Goal: Task Accomplishment & Management: Manage account settings

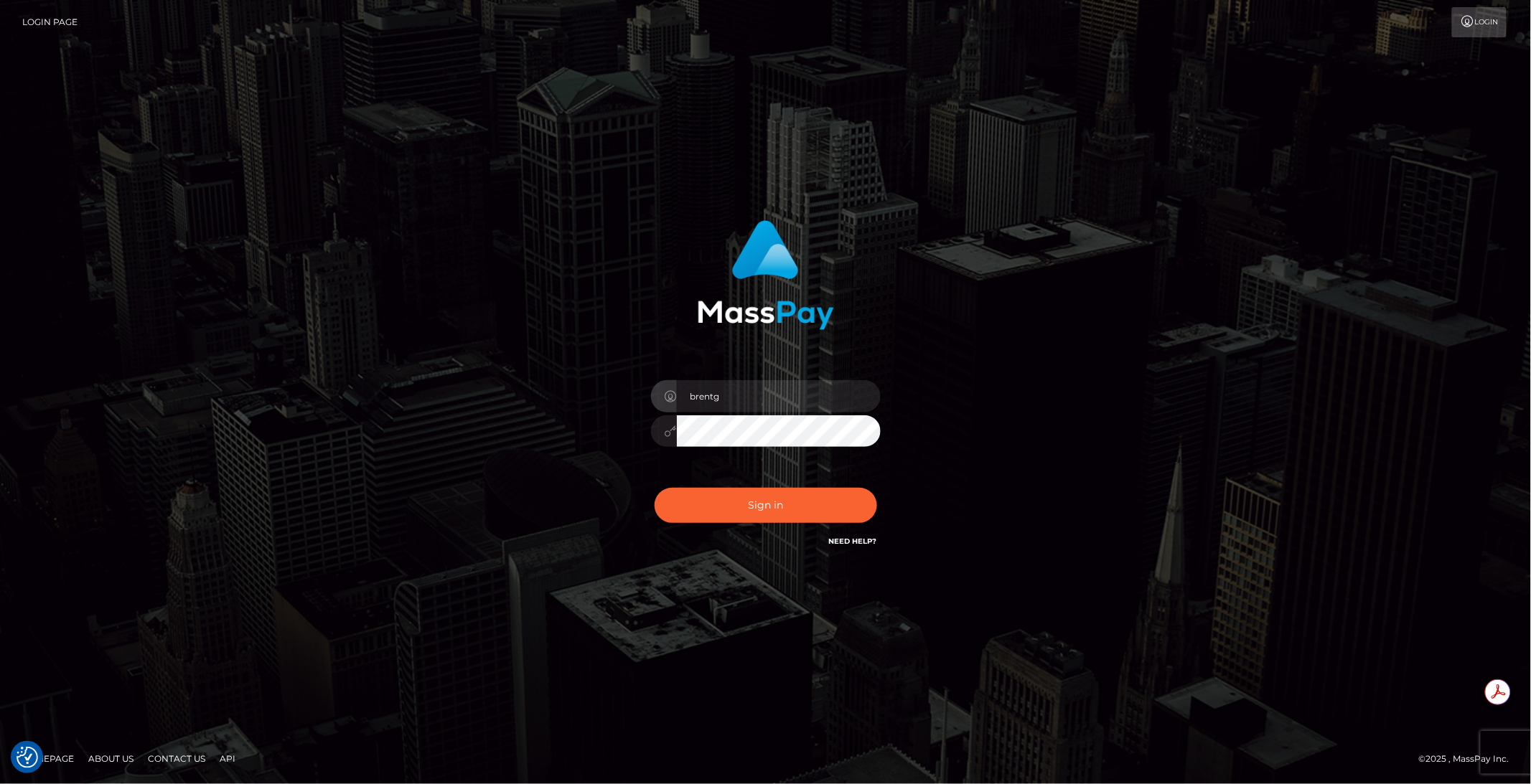
click at [775, 526] on div "Sign in Need Help?" at bounding box center [766, 511] width 251 height 64
click at [775, 521] on button "Sign in" at bounding box center [766, 505] width 222 height 35
type input "brentg"
click at [752, 512] on button "Sign in" at bounding box center [766, 505] width 222 height 35
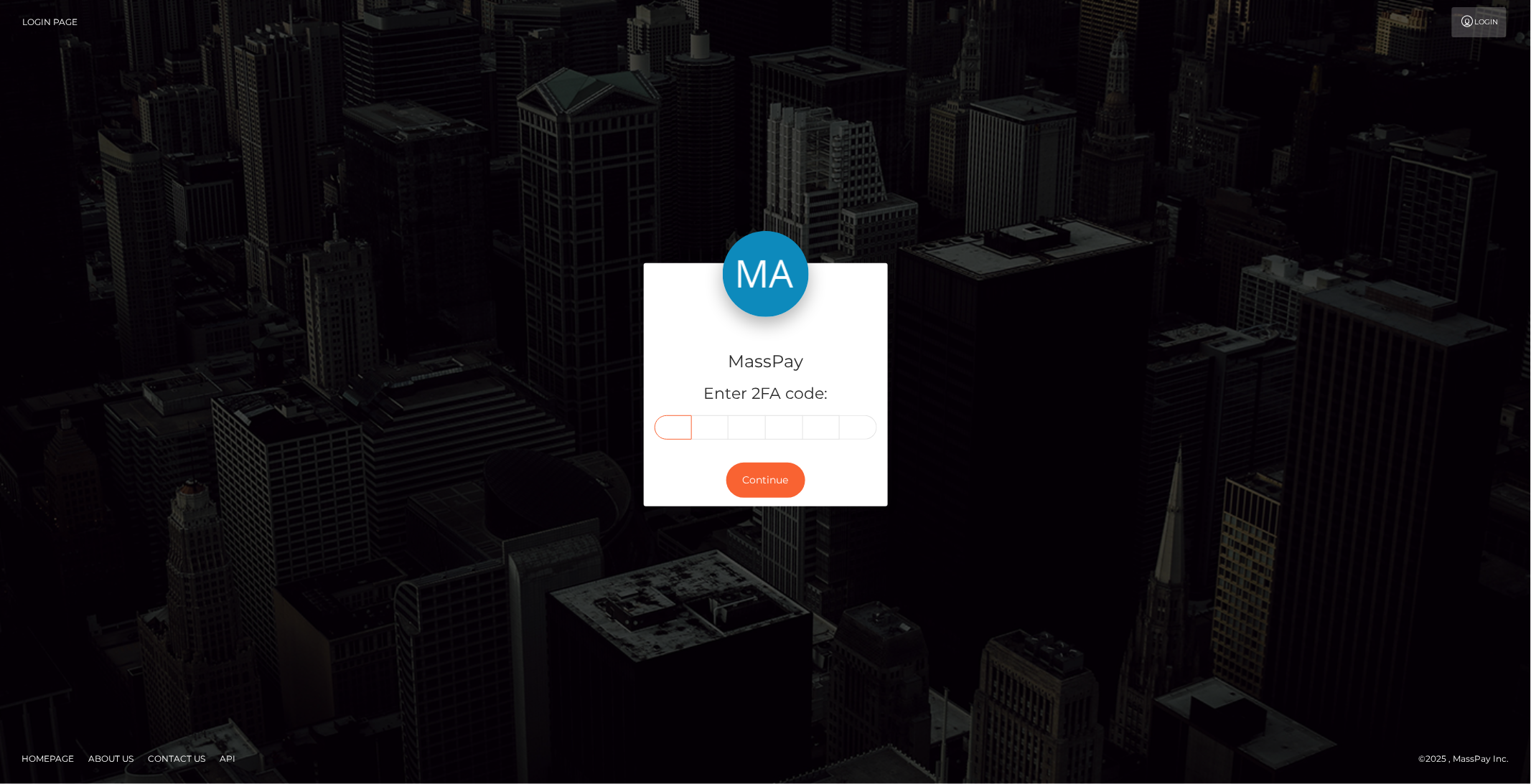
paste input "3"
type input "3"
type input "8"
type input "3"
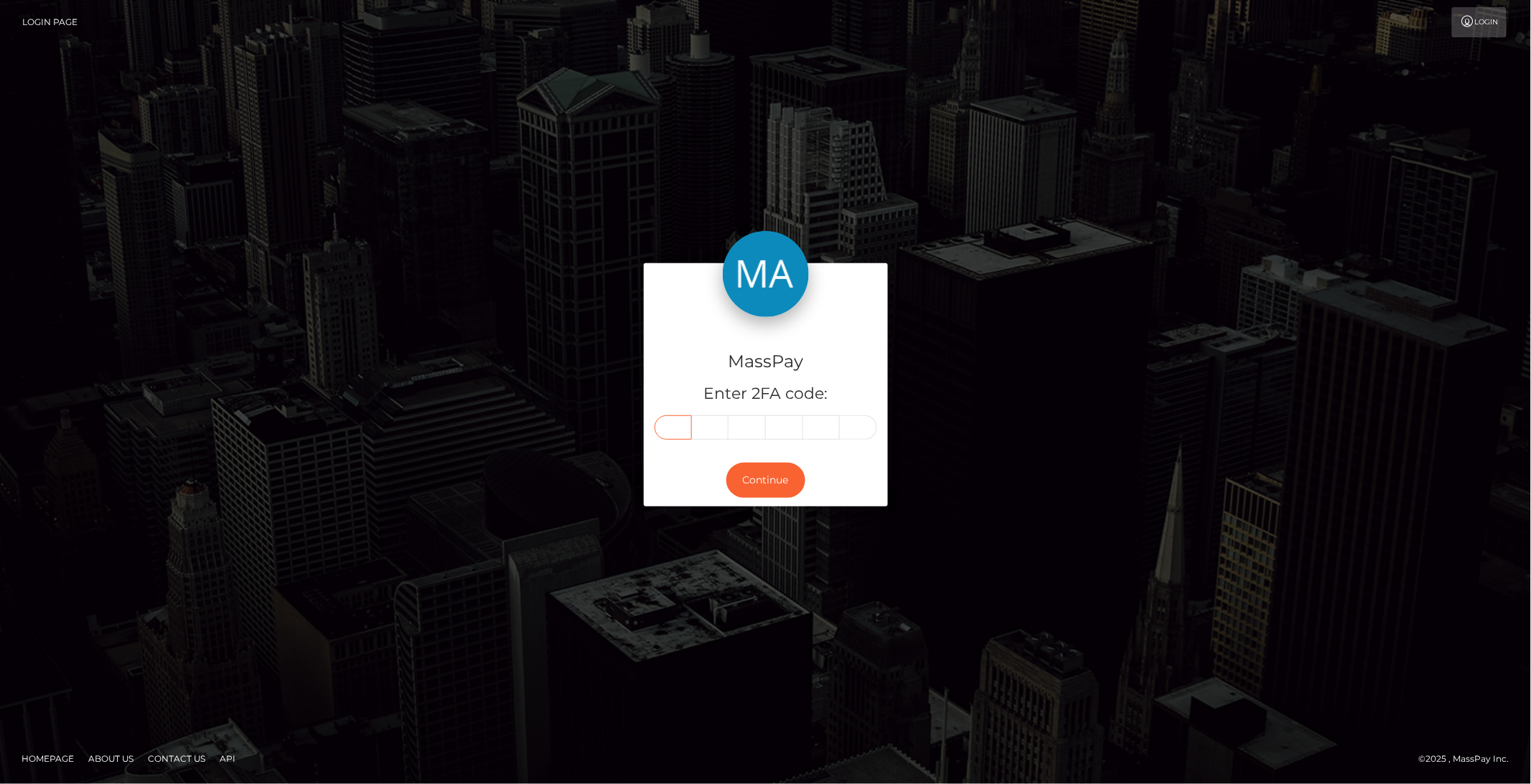
type input "2"
type input "0"
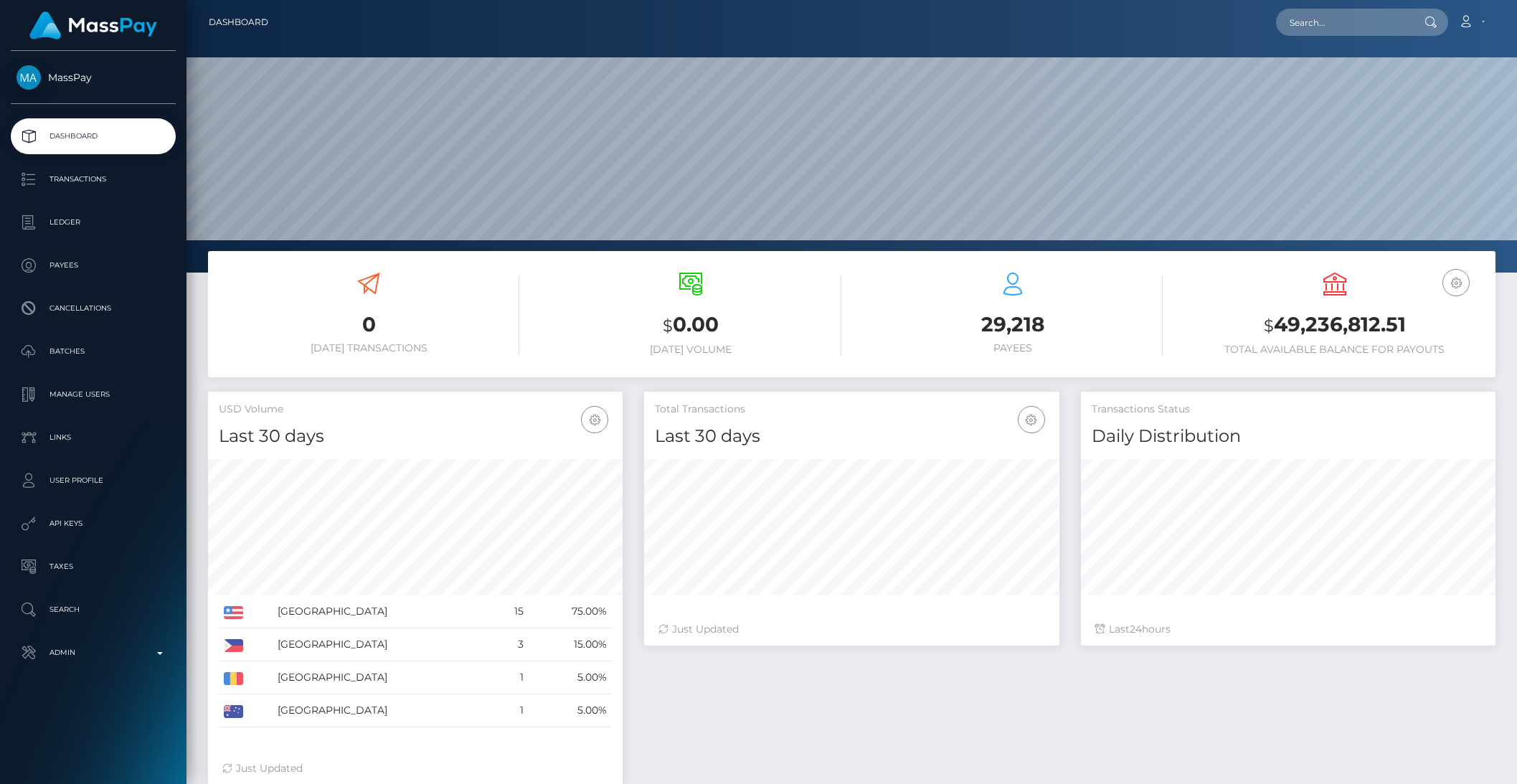
scroll to position [253, 414]
click at [1316, 29] on input "text" at bounding box center [1344, 22] width 135 height 27
paste input "pout_PZ2hqN7fovrMi"
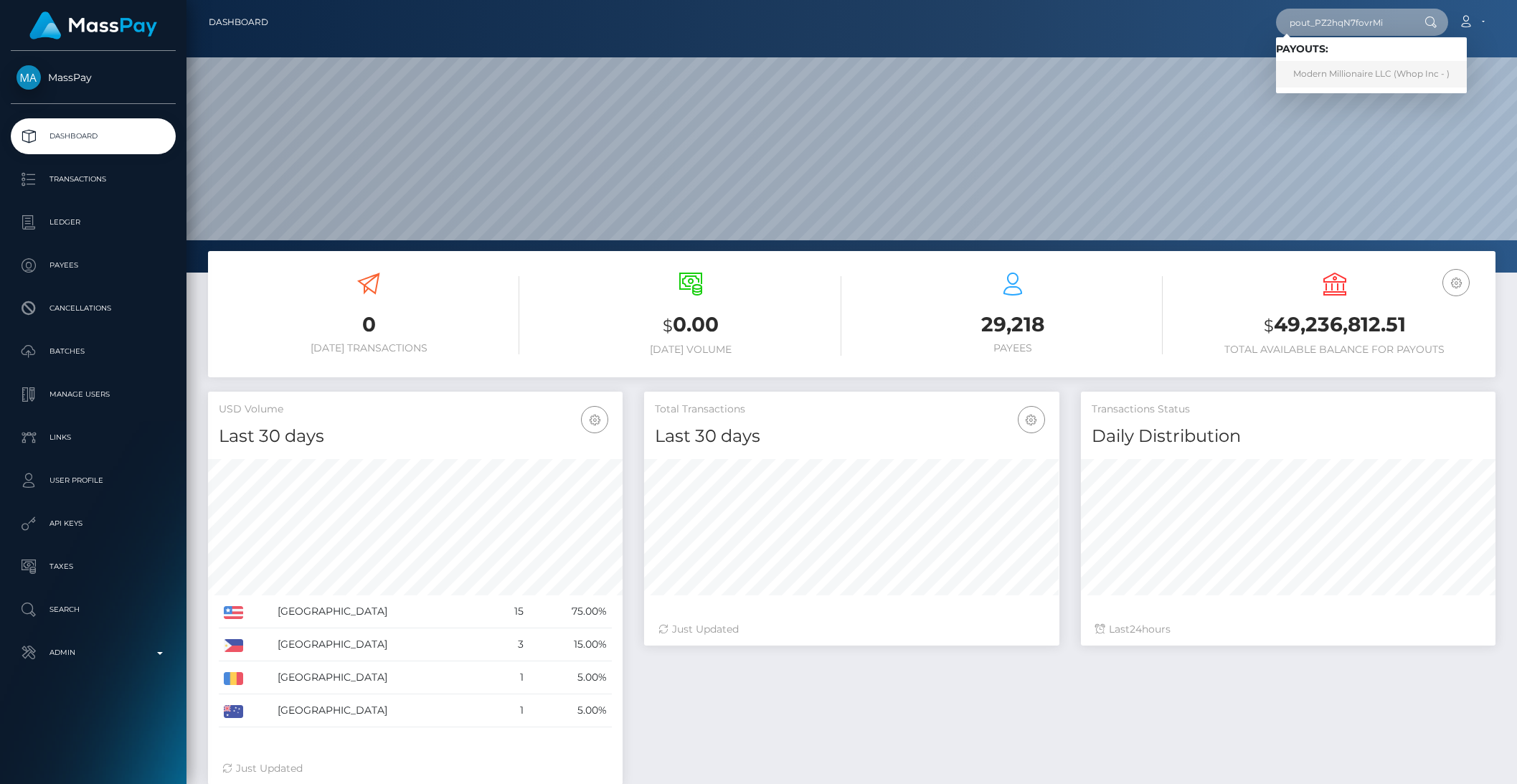
type input "pout_PZ2hqN7fovrMi"
click at [1331, 61] on link "Modern Millionaire LLC (Whop Inc - )" at bounding box center [1372, 74] width 191 height 26
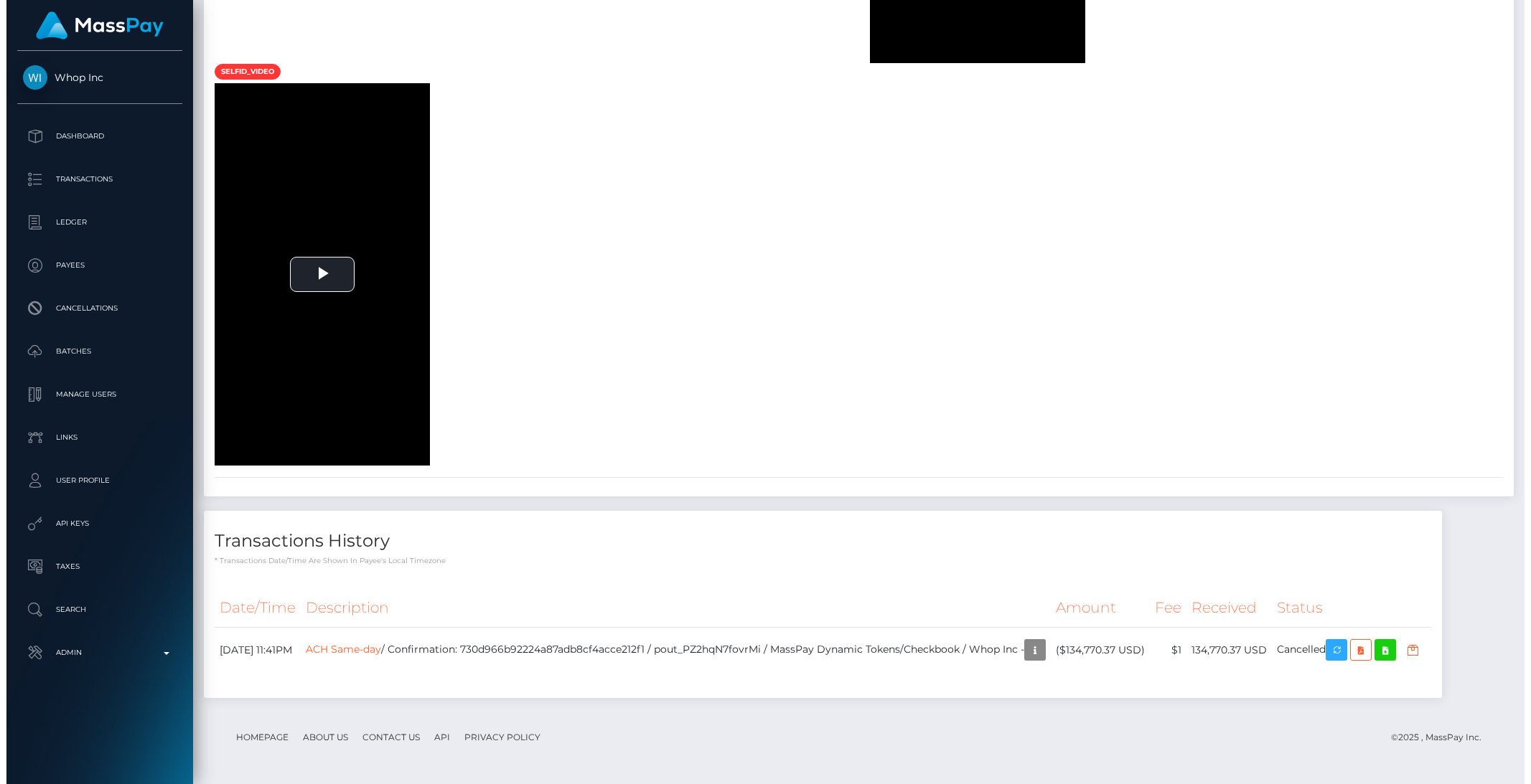
scroll to position [3552, 0]
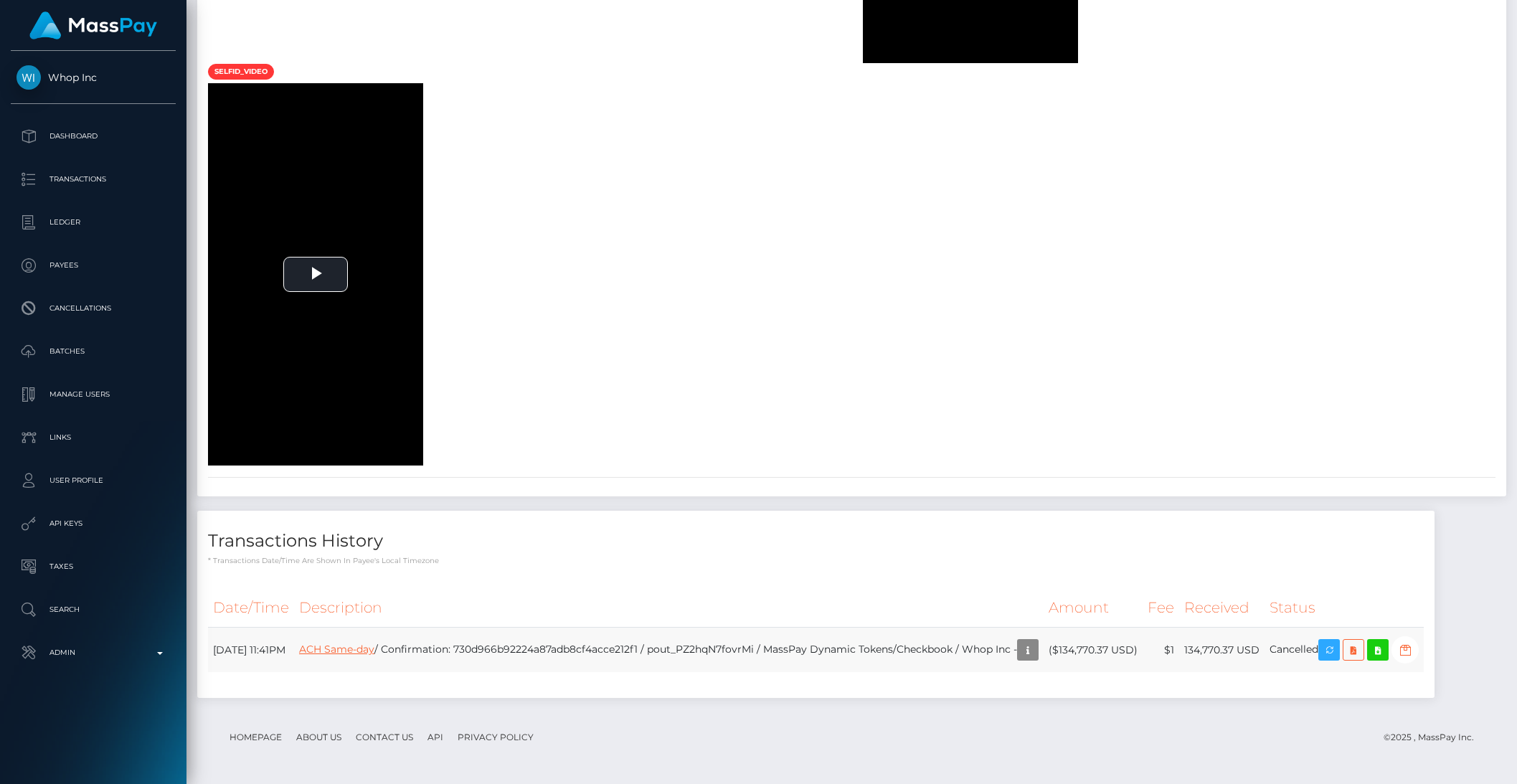
click at [375, 651] on link "ACH Same-day" at bounding box center [336, 649] width 75 height 13
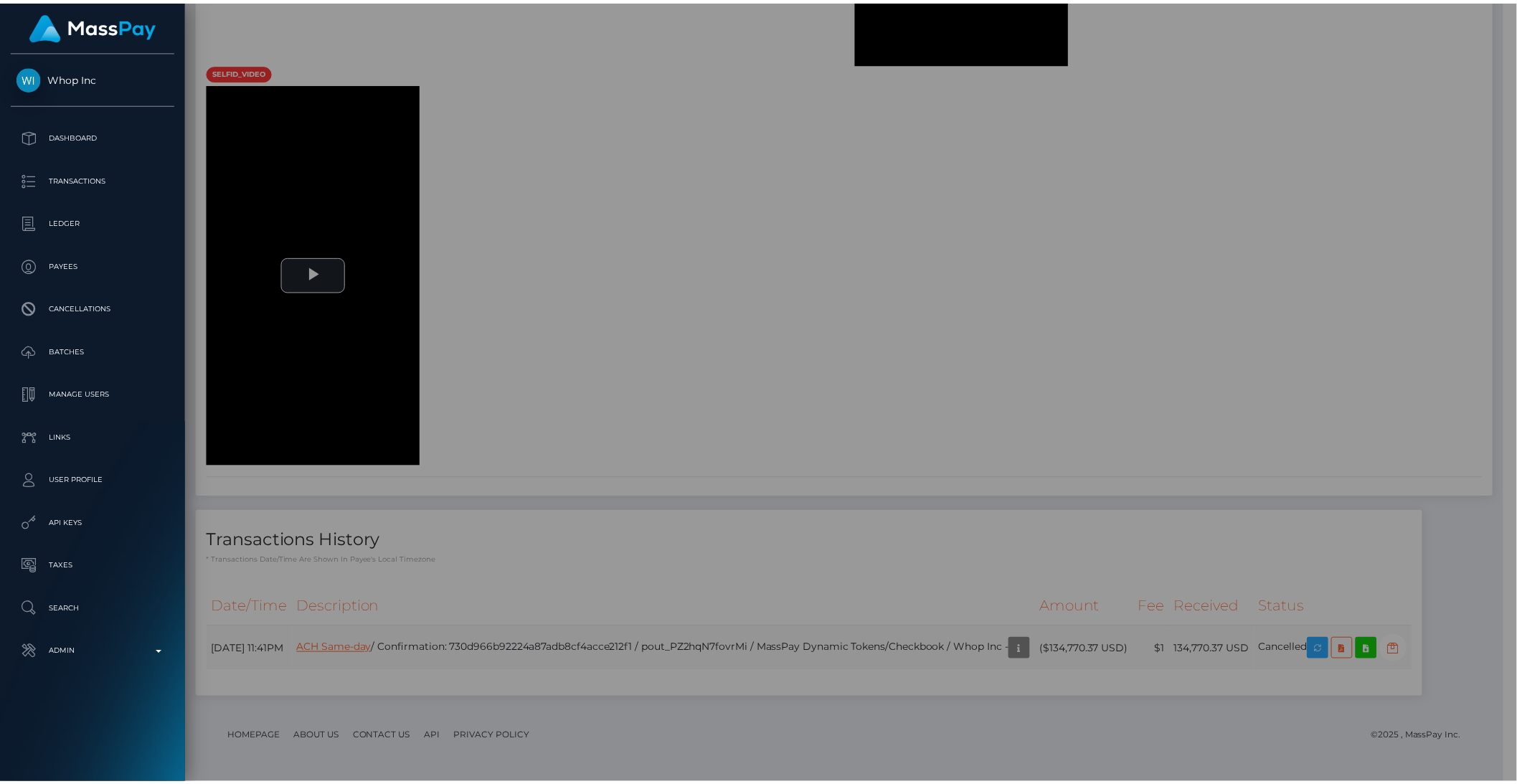
scroll to position [717232, 717019]
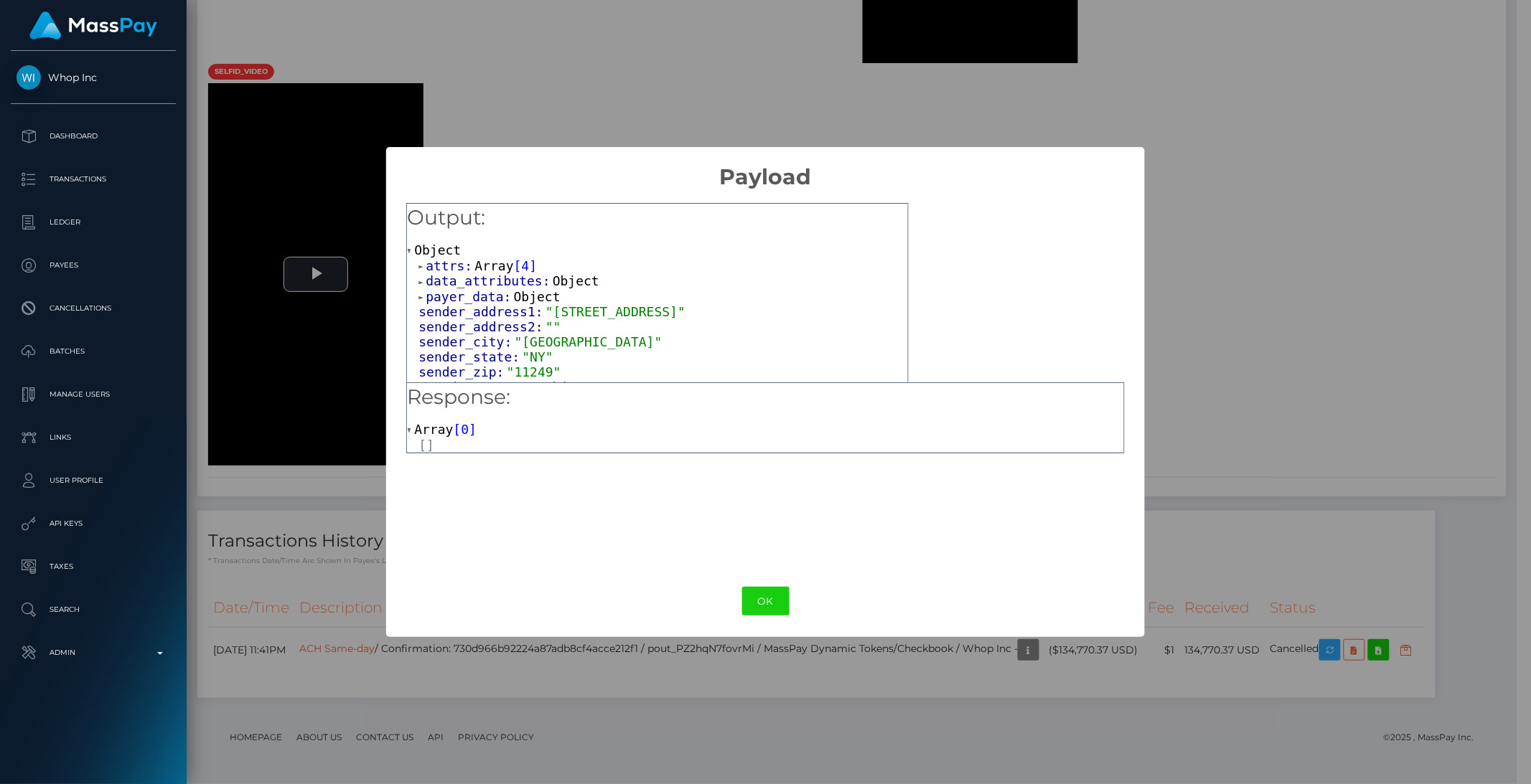
click at [671, 334] on div "sender_city: "Brooklyn"" at bounding box center [663, 342] width 490 height 15
click at [575, 650] on div "× Payload Output: Object attrs: Array [ 4 ] data_attributes: Object payer_data:…" at bounding box center [766, 392] width 1531 height 784
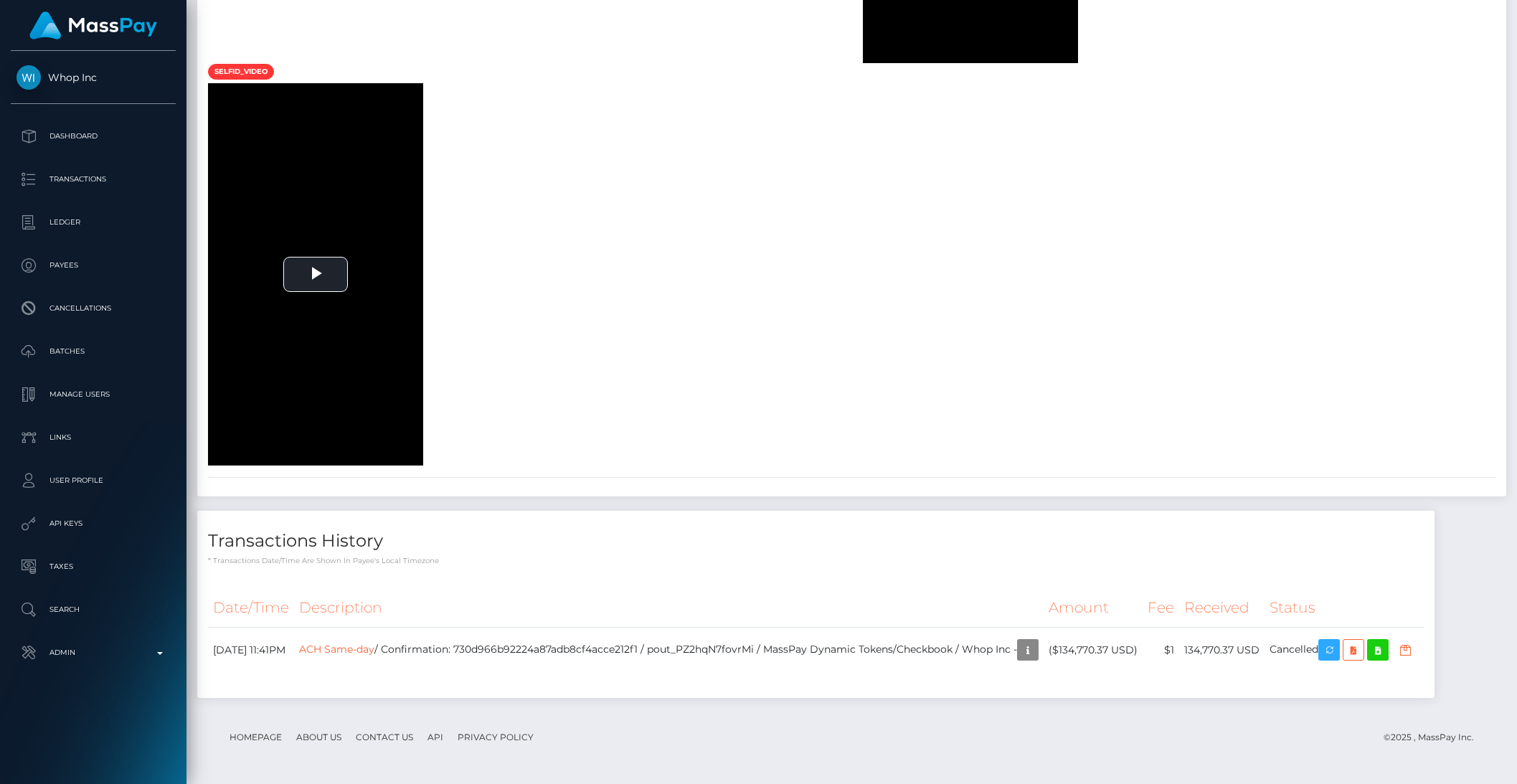
click at [575, 650] on td "ACH Same-day / Confirmation: 730d966b92224a87adb8cf4acce212f1 / pout_PZ2hqN7fov…" at bounding box center [669, 650] width 749 height 45
click at [591, 608] on th "Description" at bounding box center [669, 608] width 749 height 40
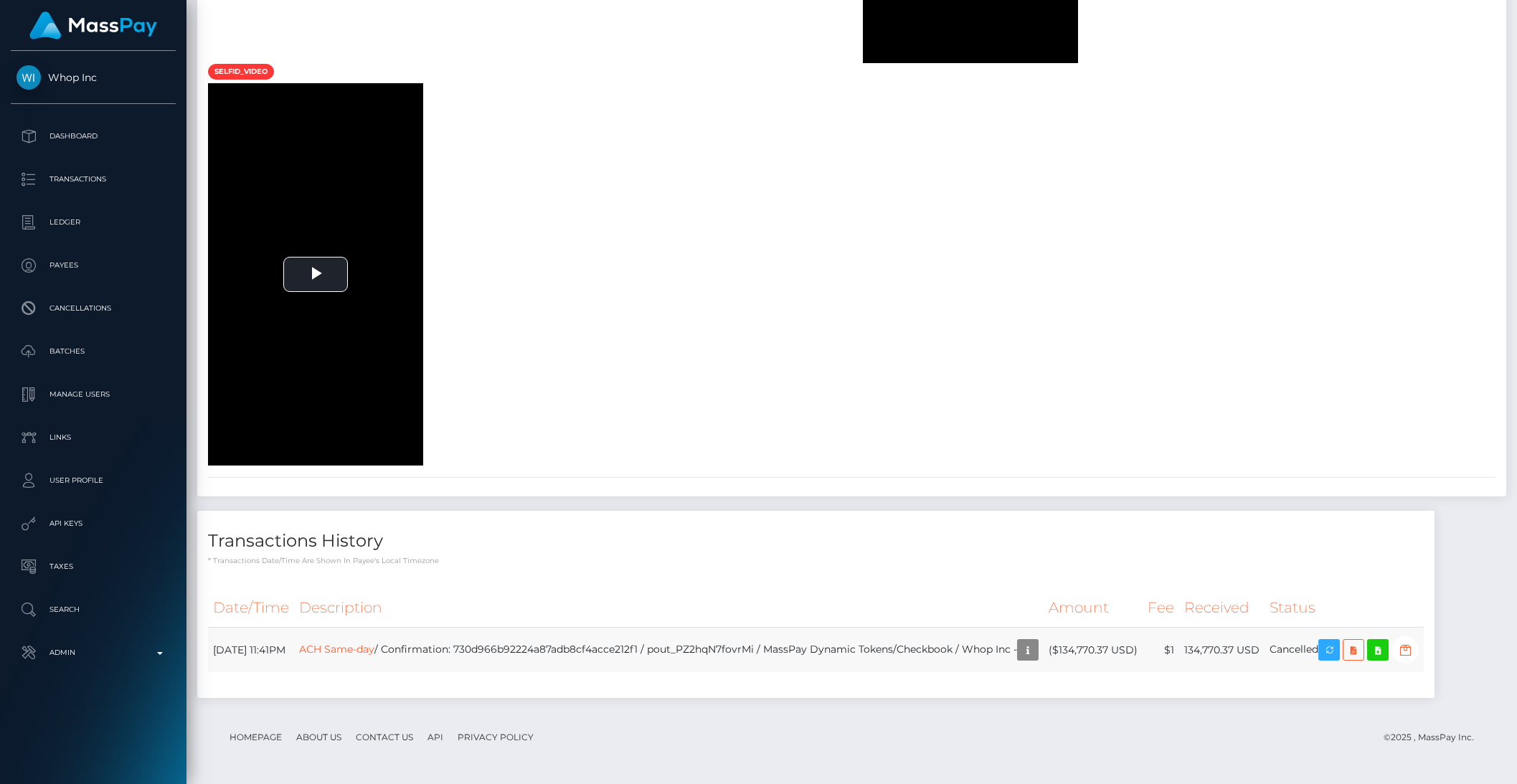
click at [554, 648] on td "ACH Same-day / Confirmation: 730d966b92224a87adb8cf4acce212f1 / pout_PZ2hqN7fov…" at bounding box center [669, 650] width 749 height 45
copy td "730d966b92224a87adb8cf4acce212f1"
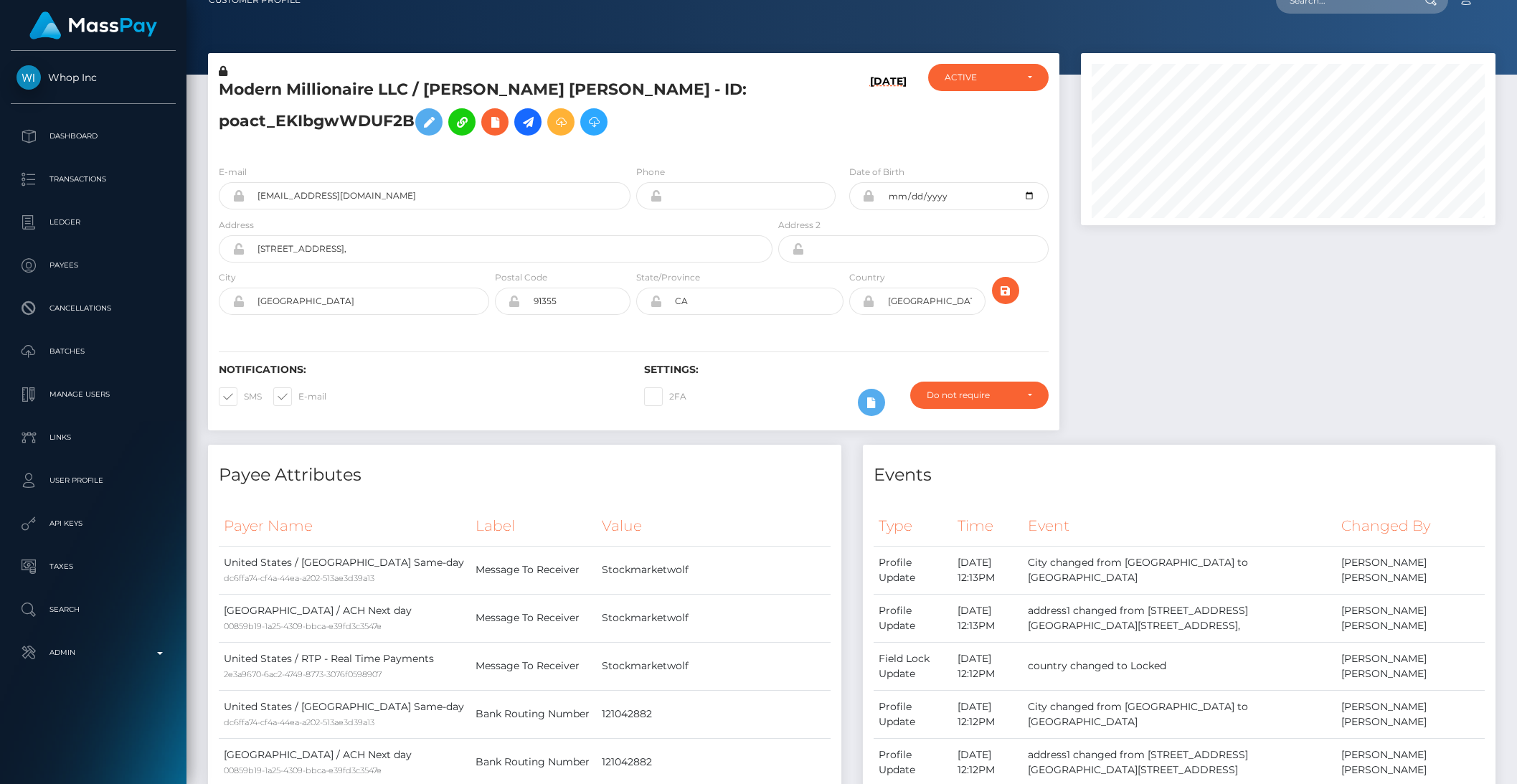
scroll to position [0, 0]
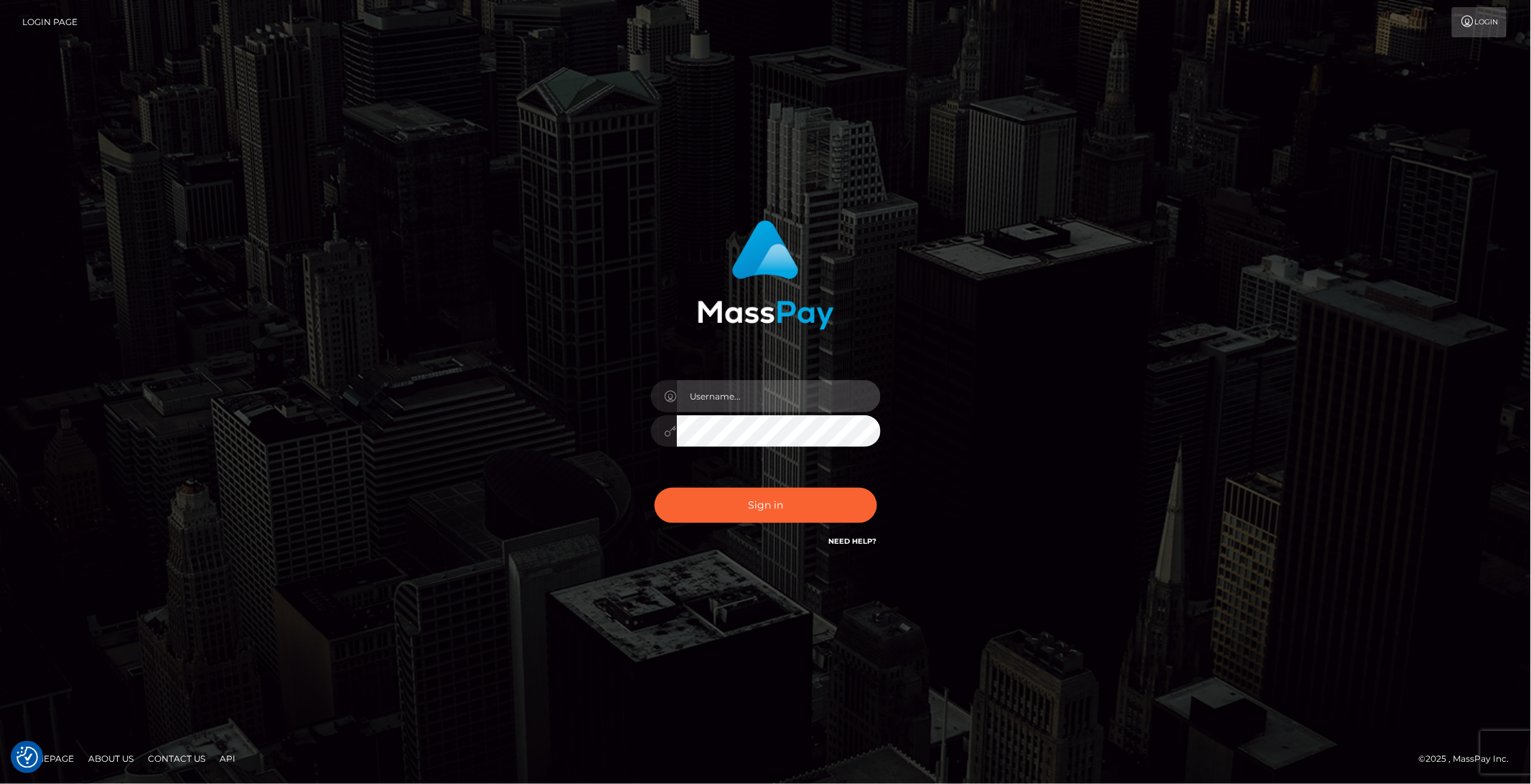
type input "brentg"
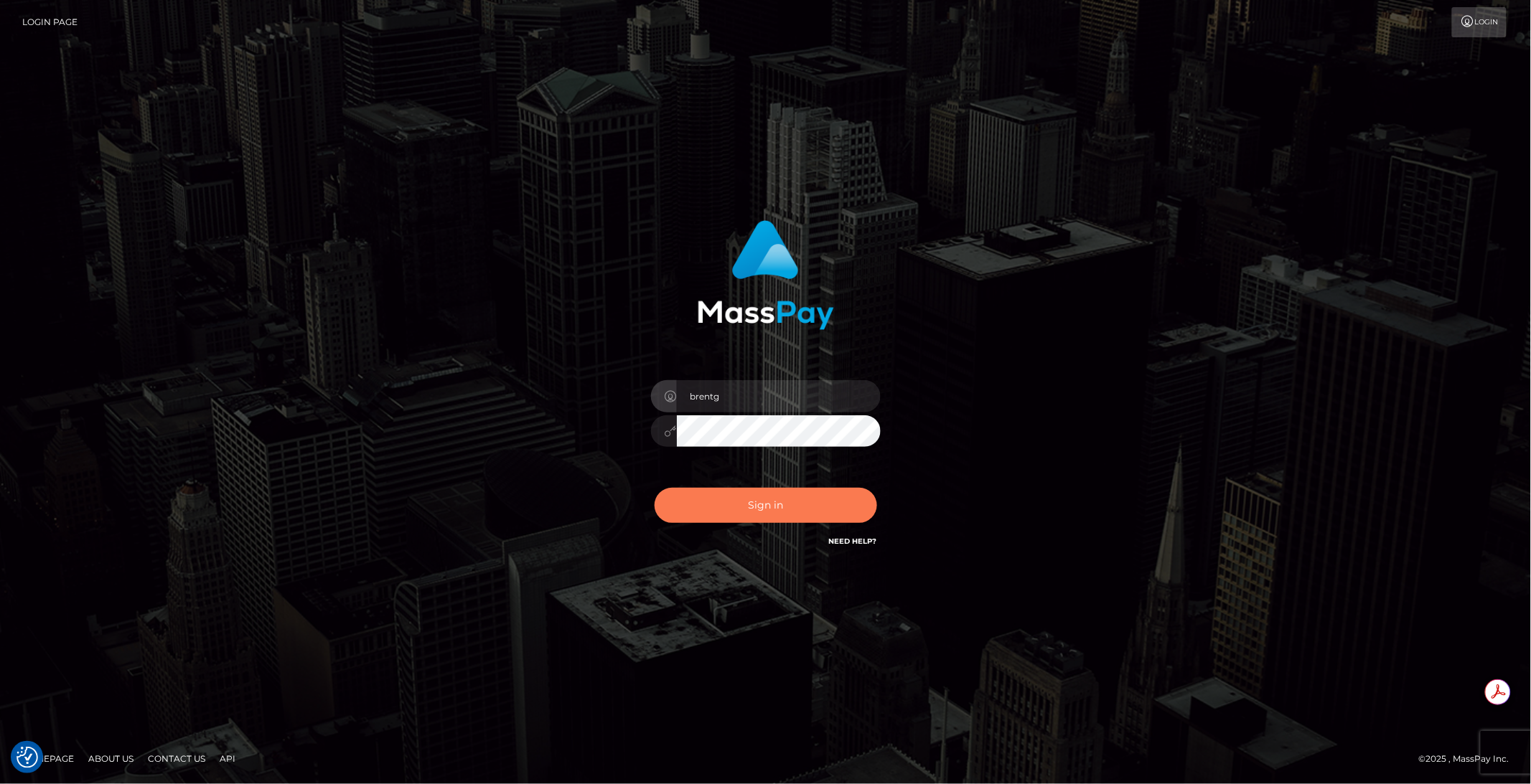
click at [751, 507] on button "Sign in" at bounding box center [766, 505] width 222 height 35
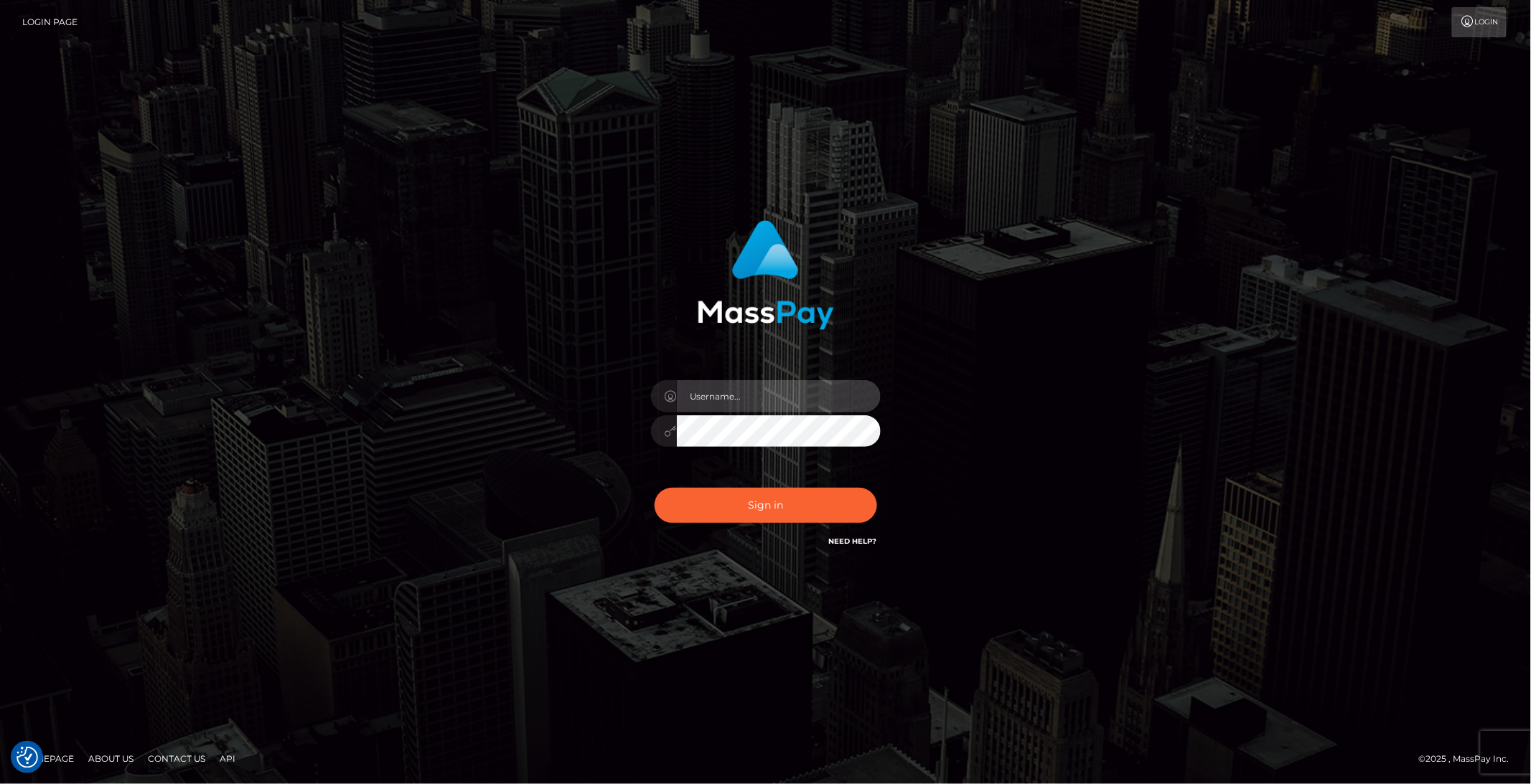
type input "brentg"
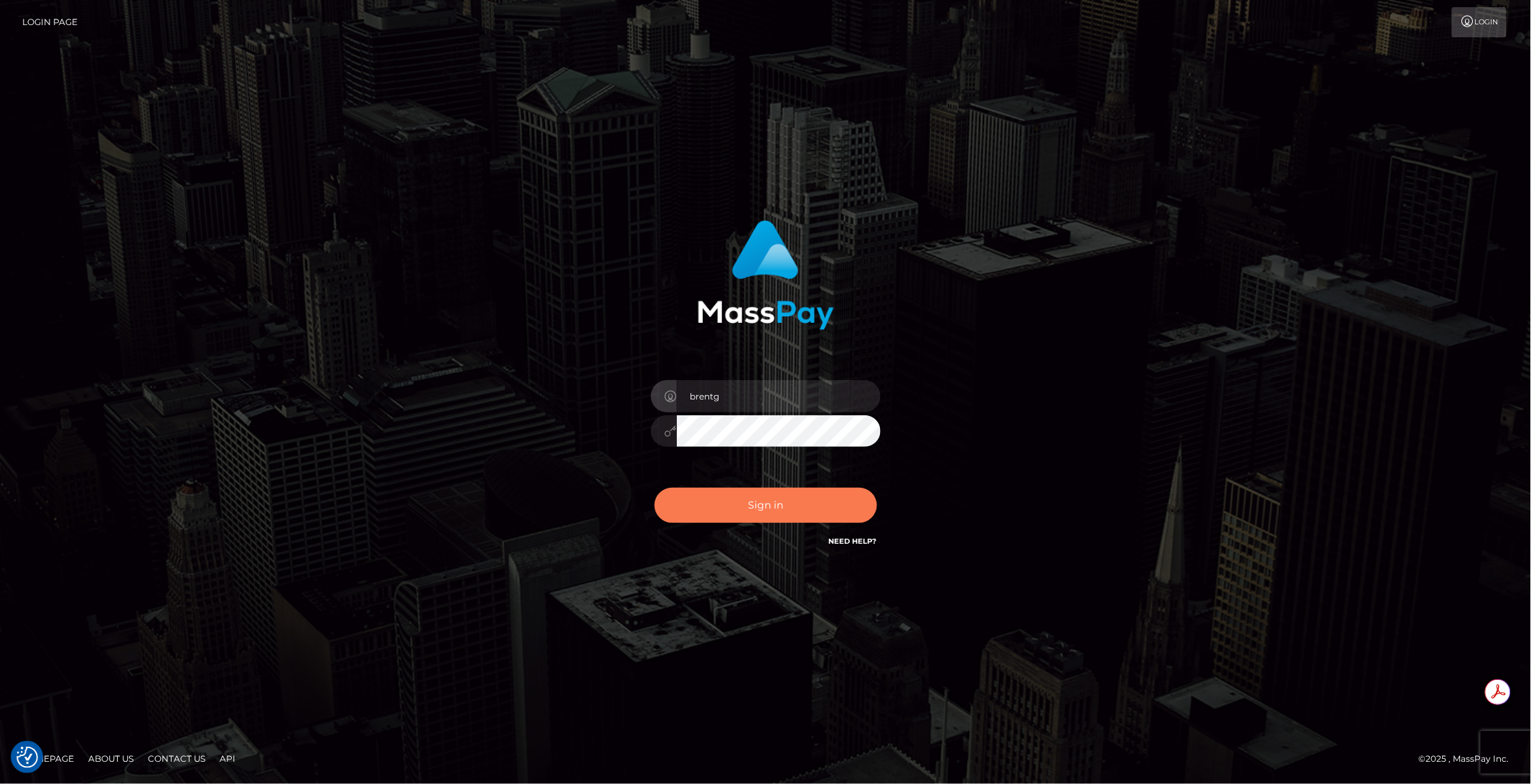
click at [756, 508] on button "Sign in" at bounding box center [766, 505] width 222 height 35
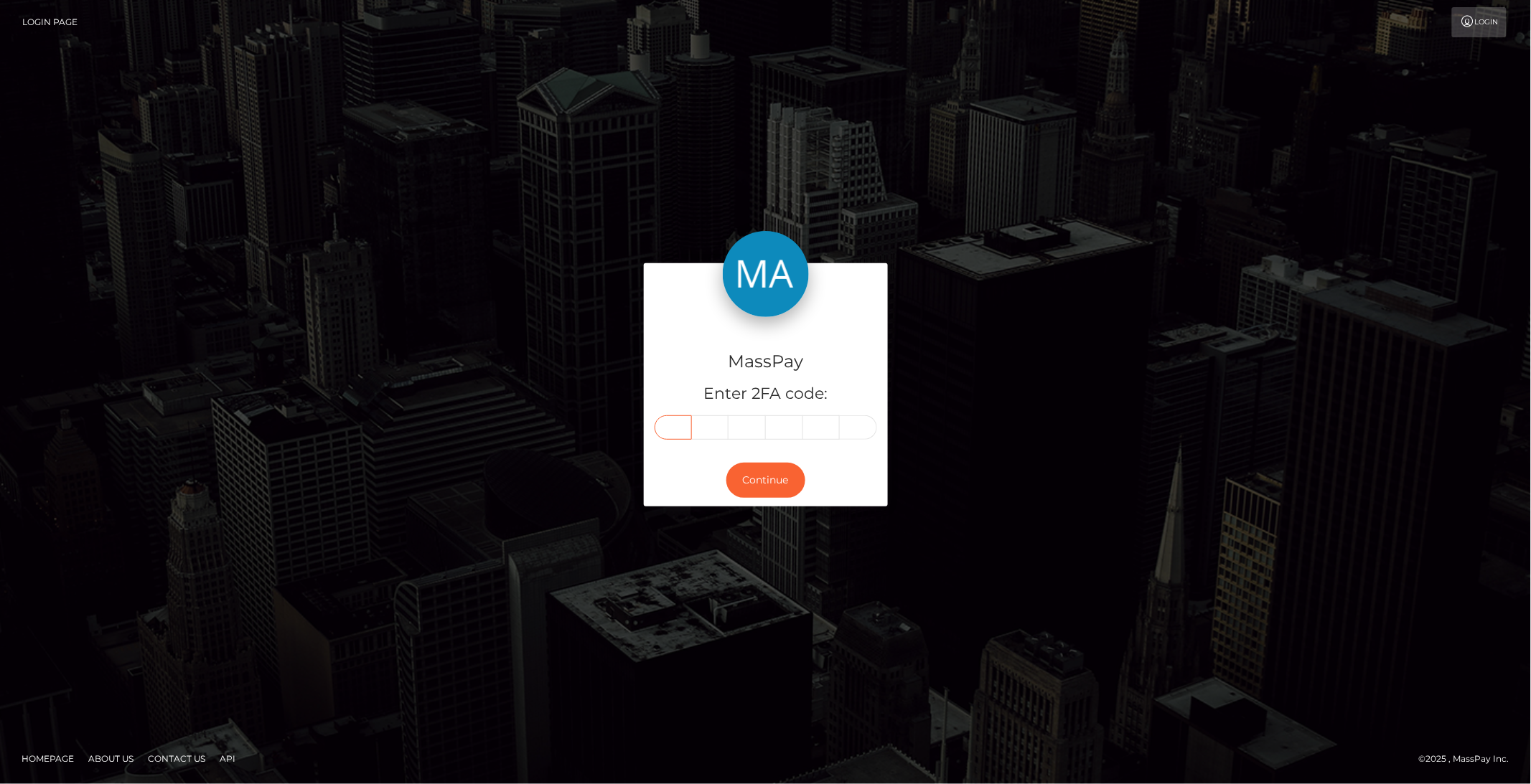
paste input "9"
type input "9"
type input "8"
type input "7"
type input "1"
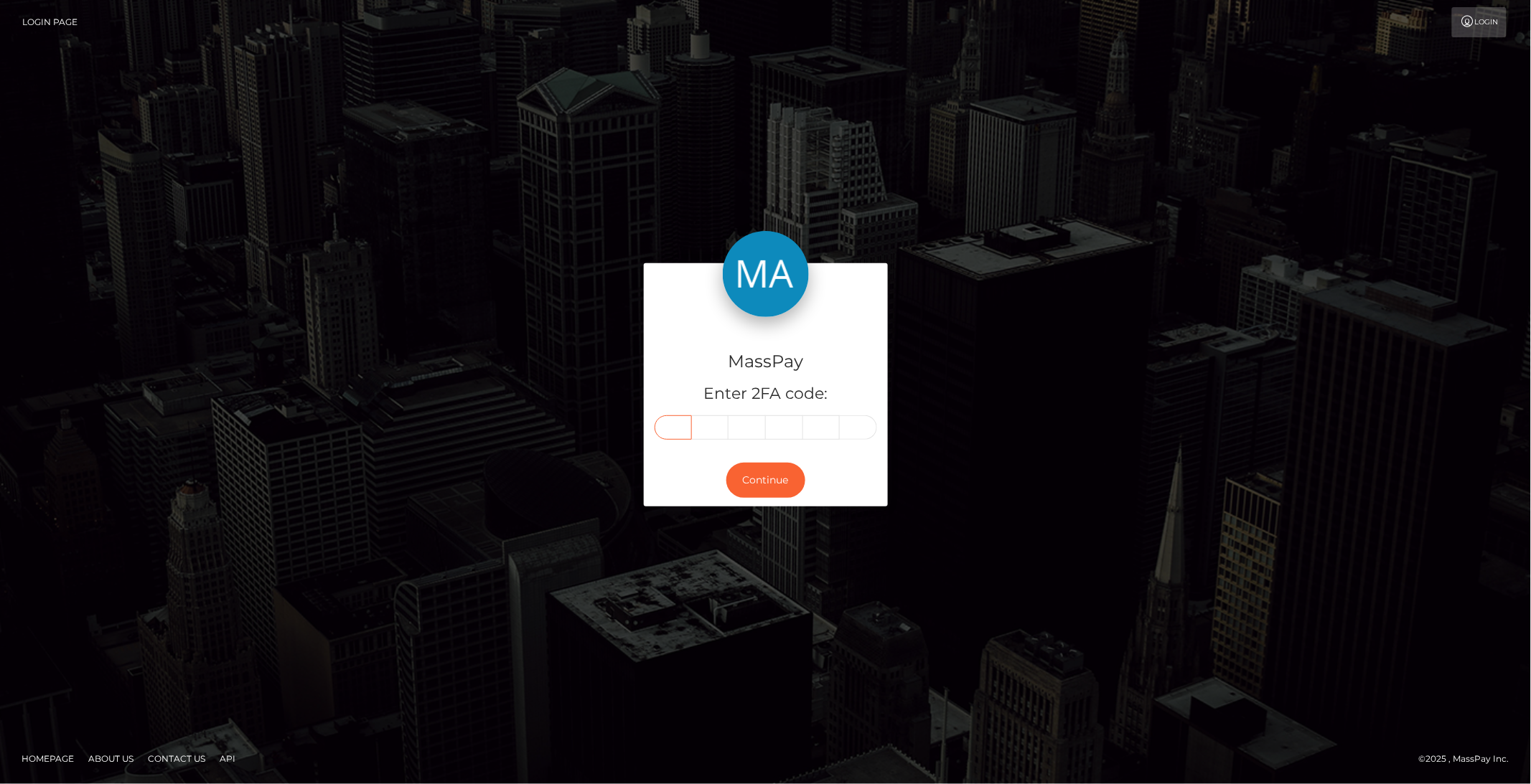
type input "4"
type input "0"
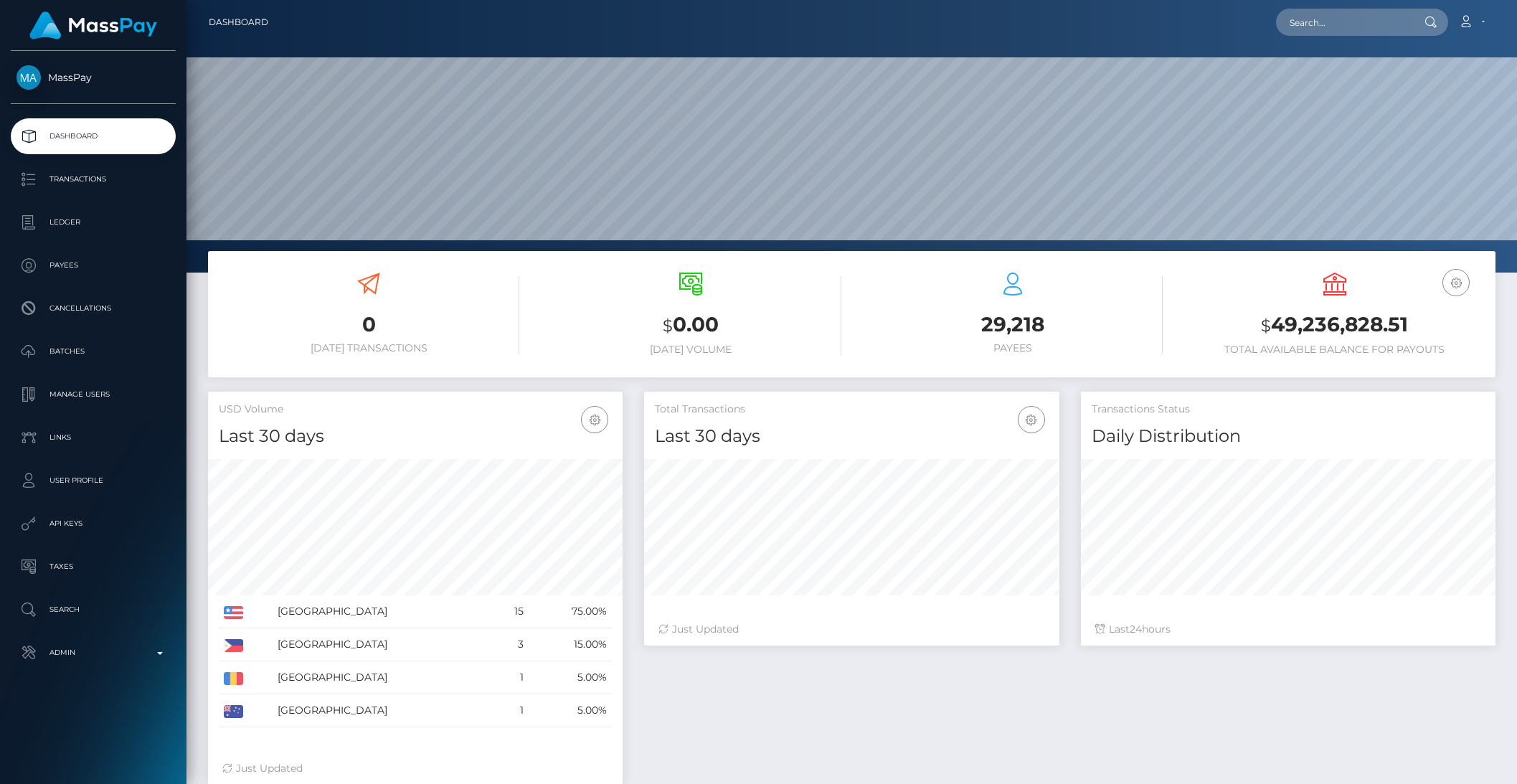
scroll to position [253, 414]
drag, startPoint x: 1325, startPoint y: 16, endPoint x: 1337, endPoint y: 21, distance: 13.0
click at [1325, 16] on input "text" at bounding box center [1344, 22] width 135 height 27
paste input "80f4d848-c532-4599-98f3-0b93bcf64f8e"
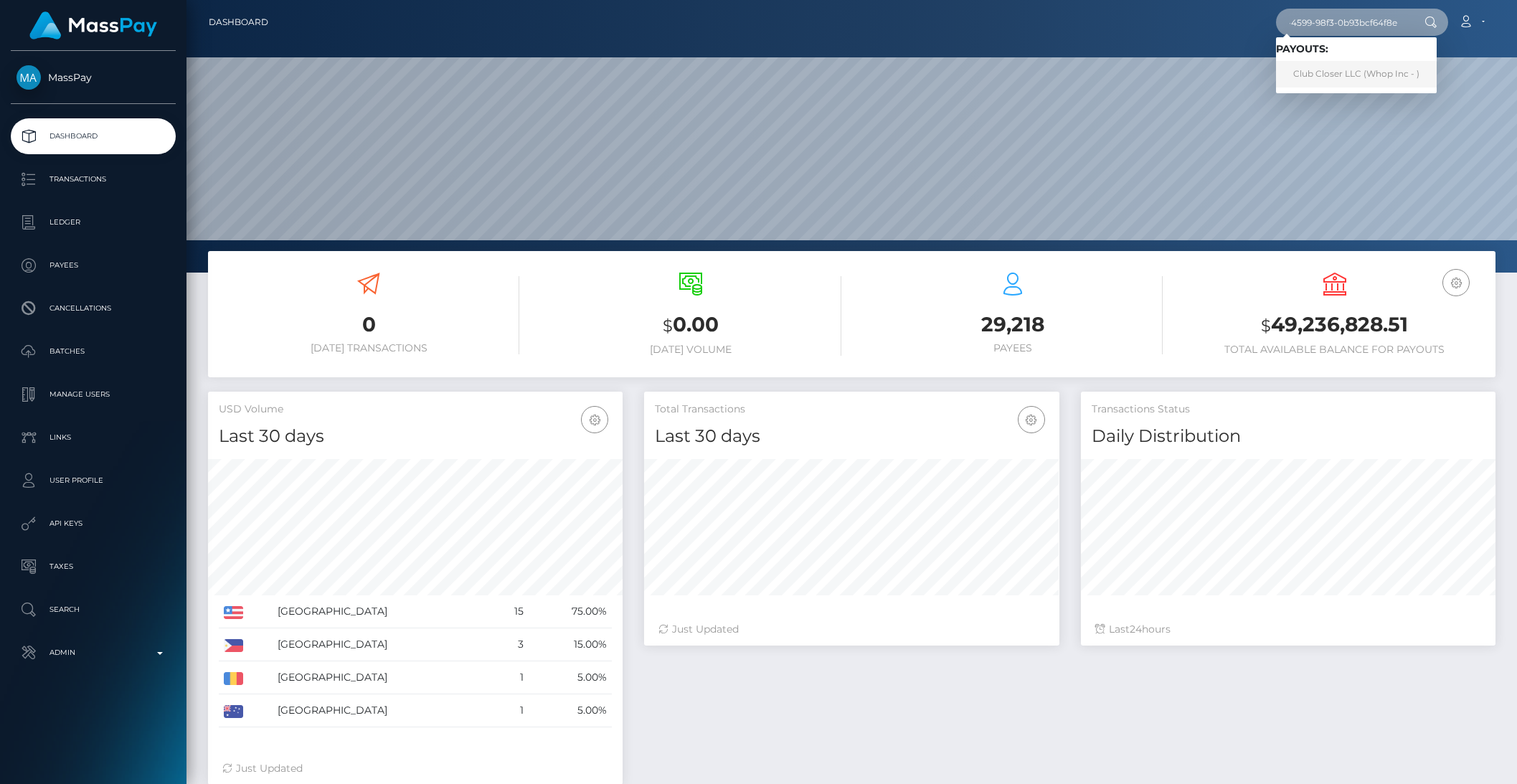
type input "80f4d848-c532-4599-98f3-0b93bcf64f8e"
click at [1359, 72] on link "Club Closer LLC (Whop Inc - )" at bounding box center [1357, 74] width 161 height 26
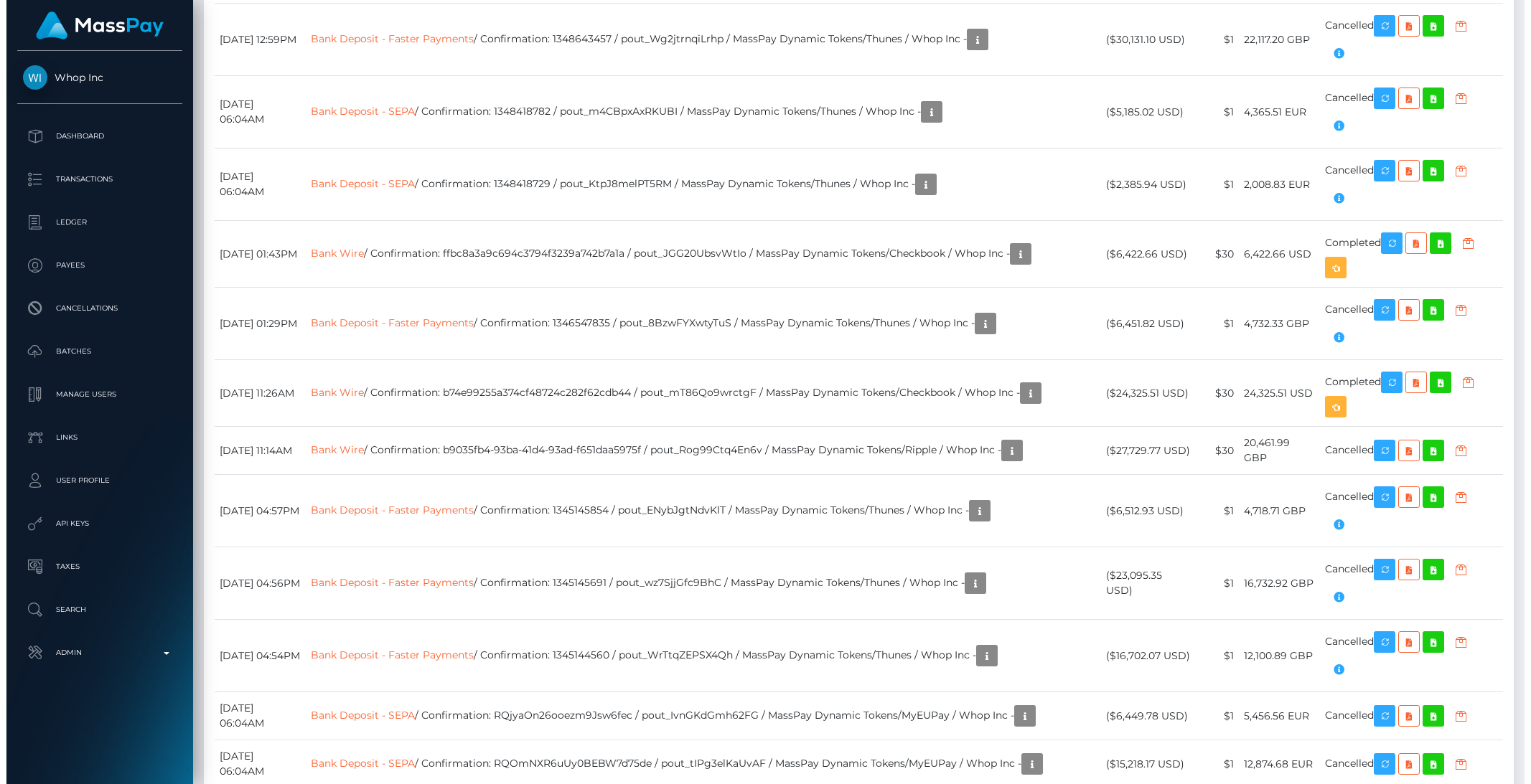
scroll to position [3072, 0]
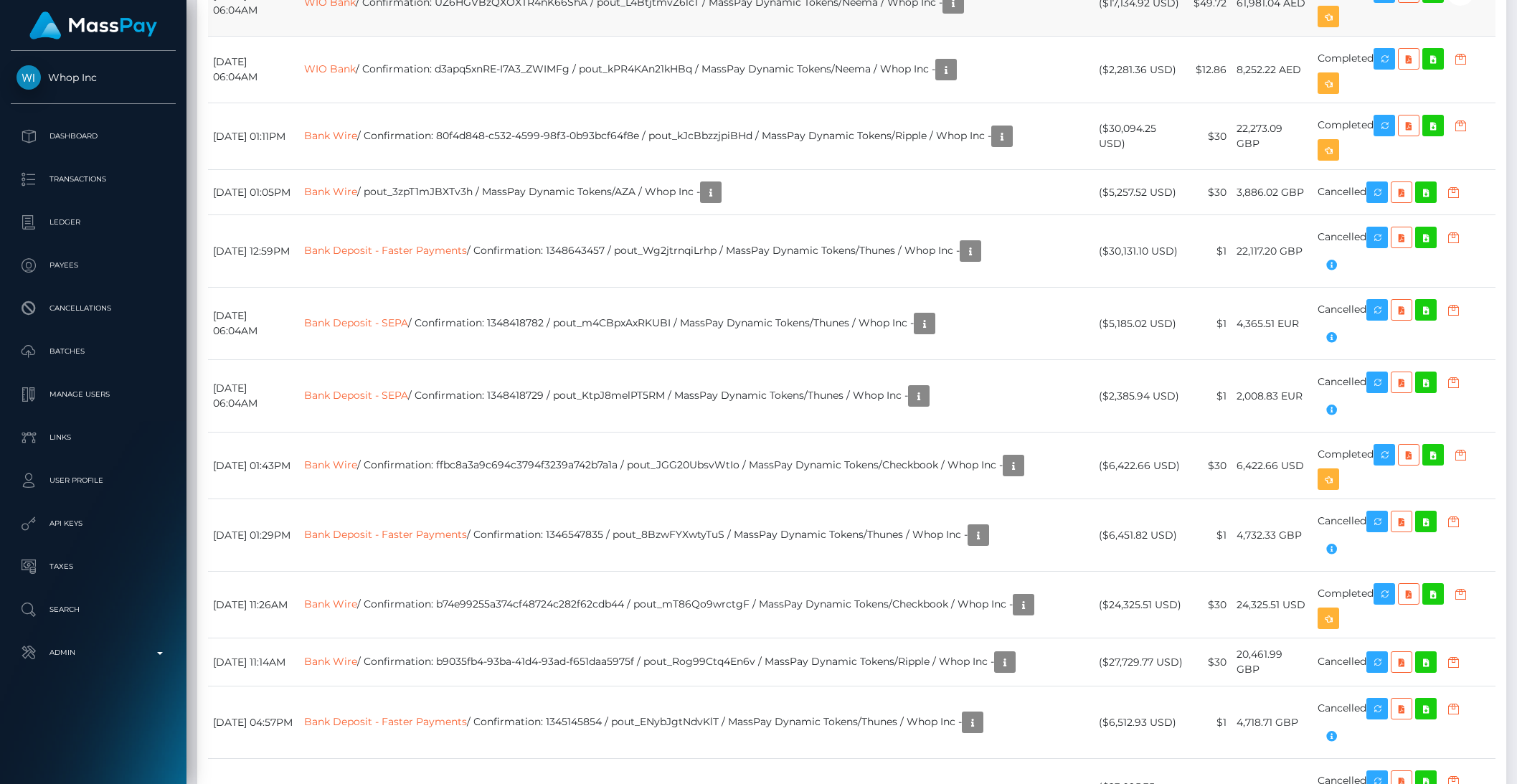
click at [1065, 37] on td "WIO Bank / Confirmation: UZ6HGVBzQXOXTR4nK66ShA / pout_L4BtjtmvZ6lcT / MassPay …" at bounding box center [696, 3] width 795 height 67
click at [1469, 135] on icon "button" at bounding box center [1461, 126] width 17 height 18
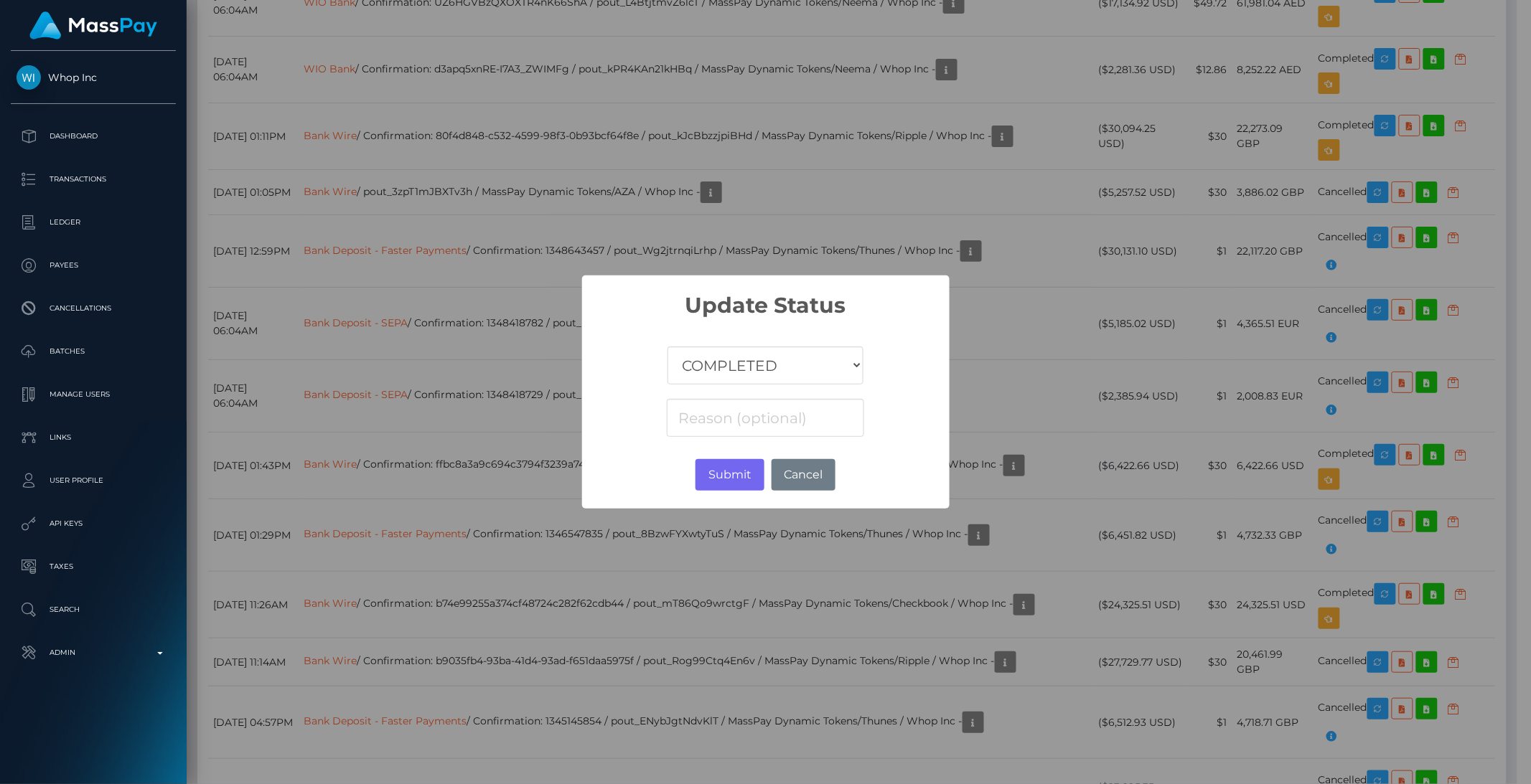
click at [773, 362] on select "COMPLETED CANCELLED READY_FOR_PICKUP PROCESSING" at bounding box center [765, 365] width 195 height 38
select select "CANCELLED"
click at [667, 346] on select "COMPLETED CANCELLED READY_FOR_PICKUP PROCESSING" at bounding box center [765, 365] width 195 height 38
click at [727, 470] on button "Submit" at bounding box center [729, 475] width 68 height 32
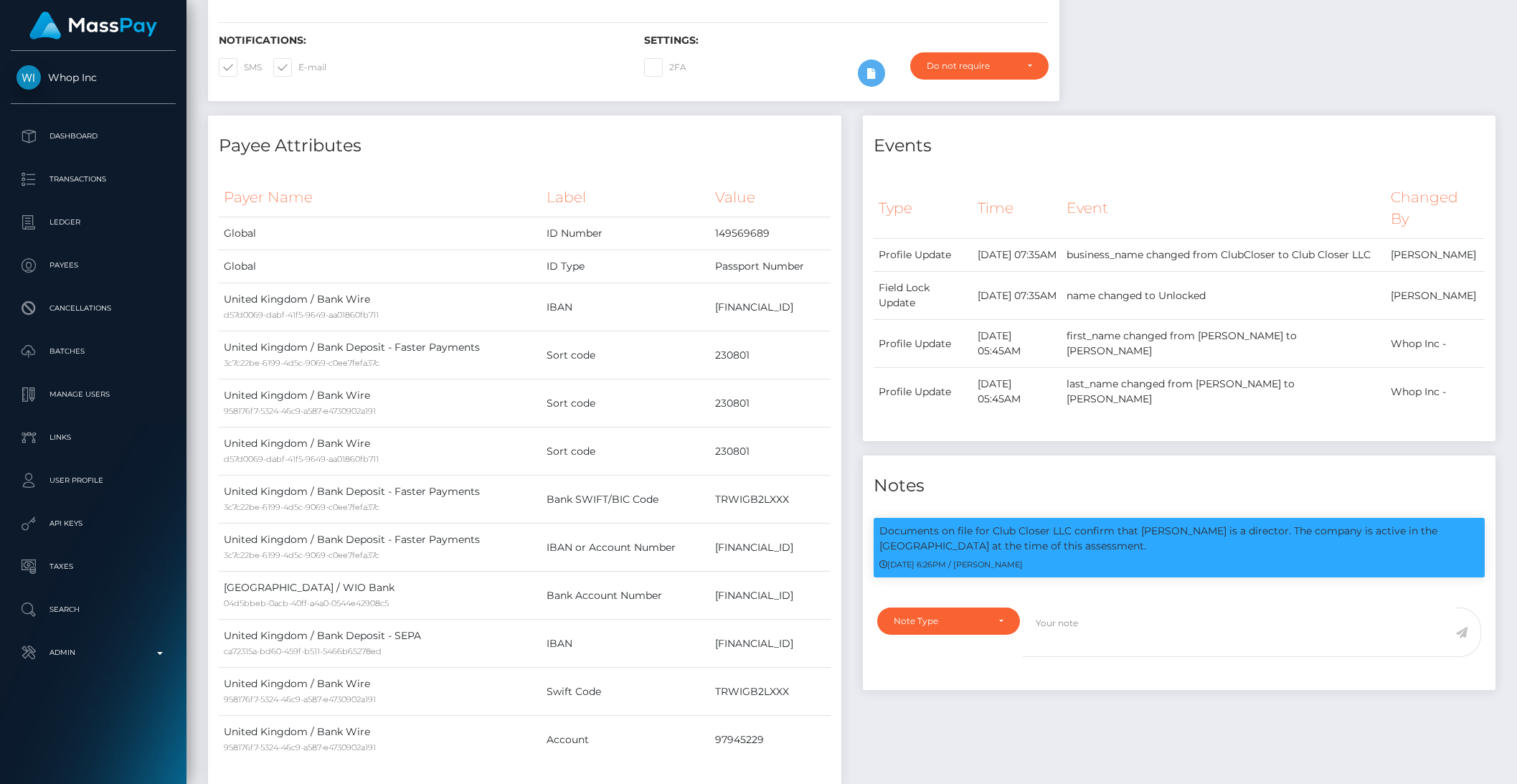
scroll to position [0, 0]
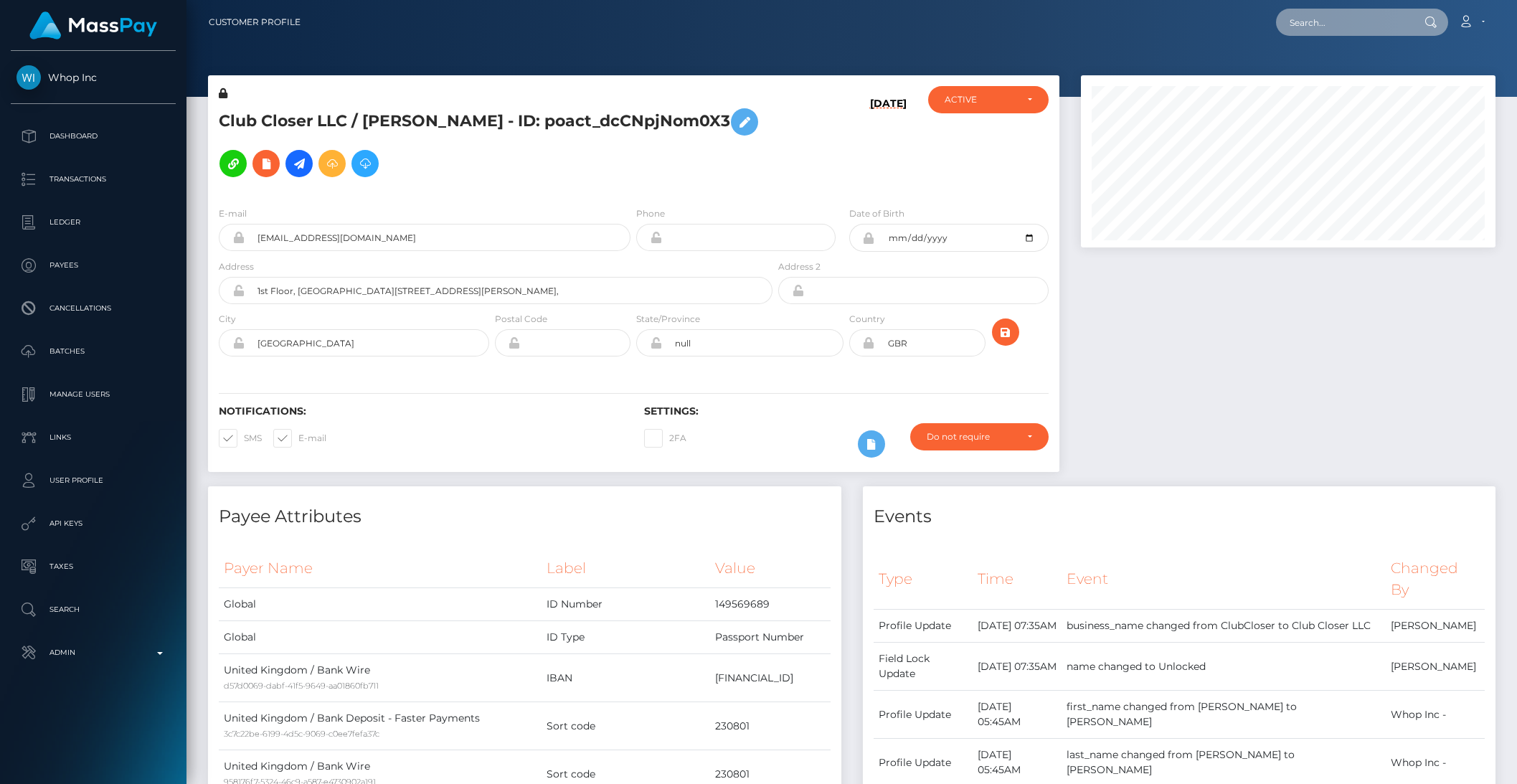
click at [1329, 35] on input "text" at bounding box center [1344, 22] width 135 height 27
paste input "29571096-a15b-46fc-97af-d67e45393277"
type input "29571096-a15b-46fc-97af-d67e45393277"
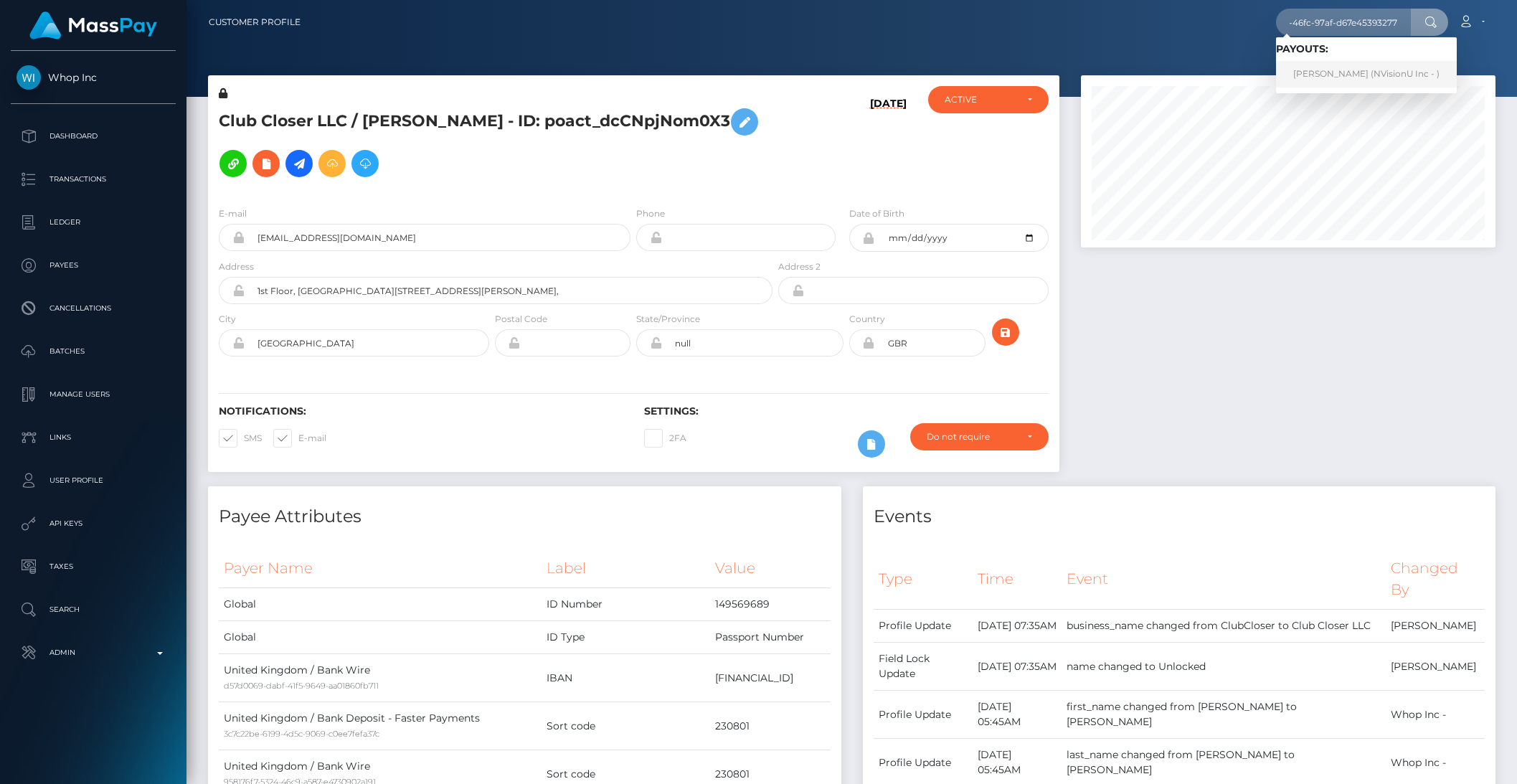
click at [1329, 68] on link "Nainoa Villierme (NVisionU Inc - )" at bounding box center [1367, 74] width 181 height 26
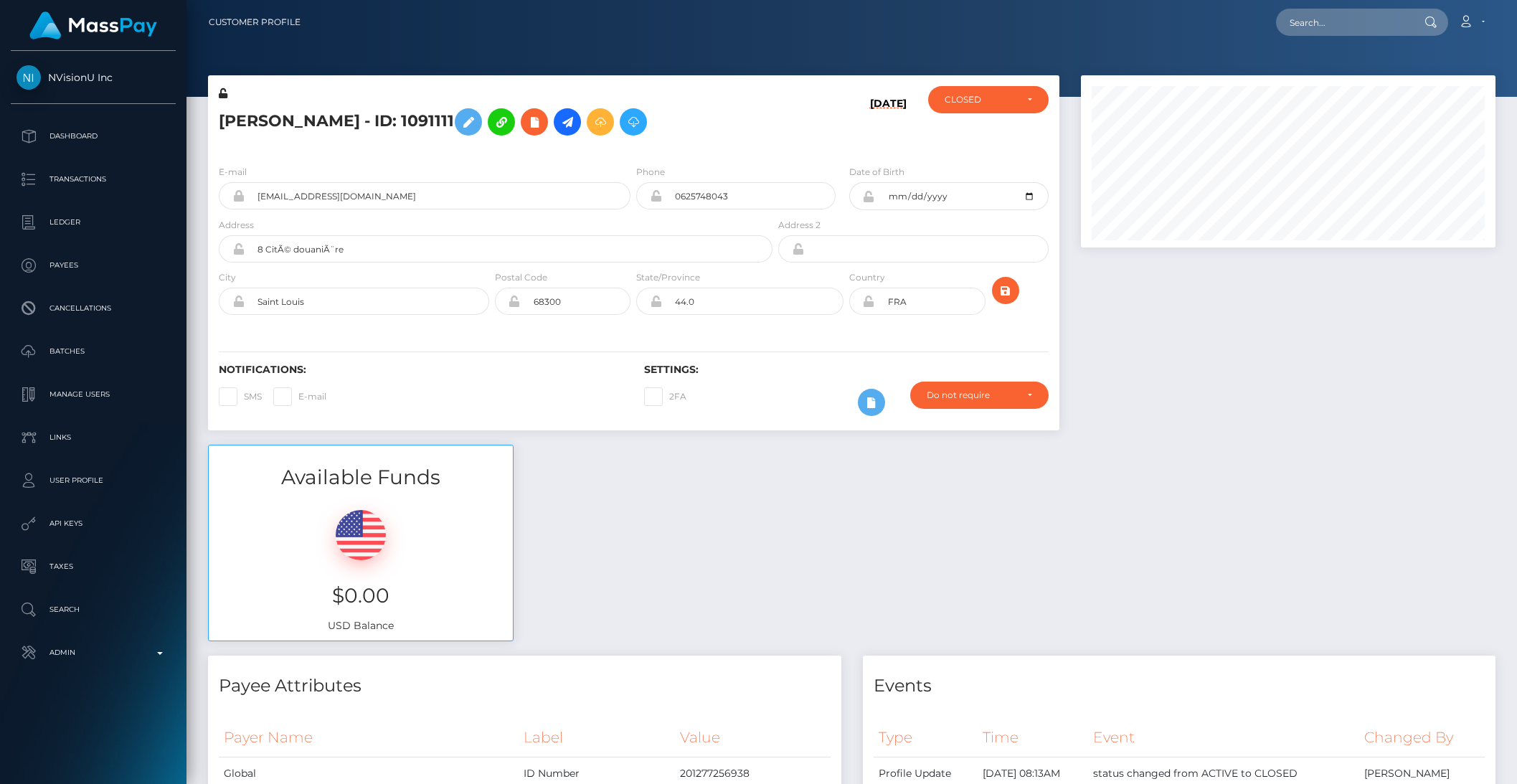
scroll to position [172, 414]
click at [827, 523] on div "Available Funds $0.00 USD Balance" at bounding box center [852, 550] width 1309 height 211
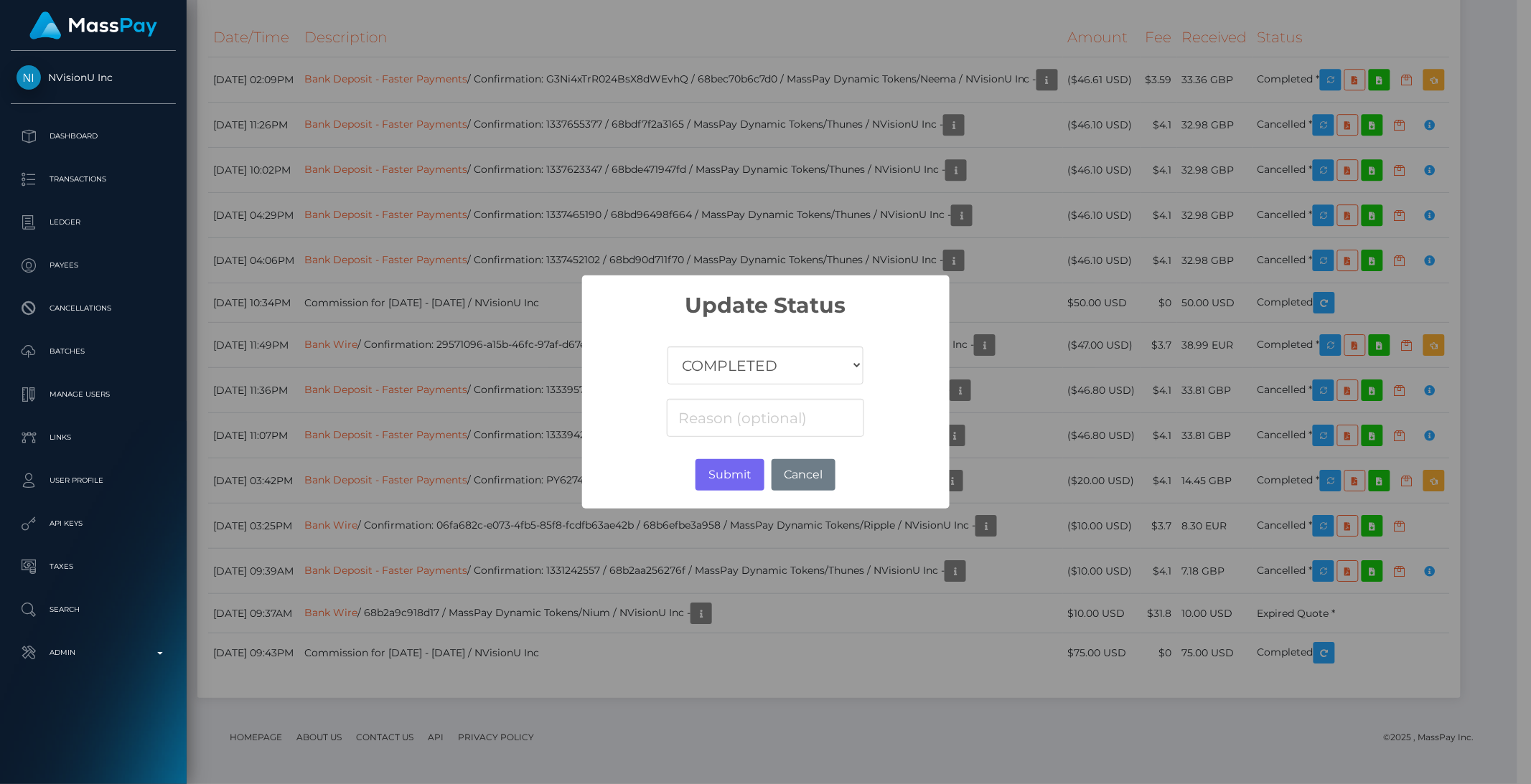
click at [825, 378] on select "COMPLETED CANCELLED READY_FOR_PICKUP PROCESSING" at bounding box center [765, 365] width 195 height 38
drag, startPoint x: 1169, startPoint y: 481, endPoint x: 1153, endPoint y: 482, distance: 16.0
click at [1169, 481] on div "× Update Status COMPLETED CANCELLED READY_FOR_PICKUP PROCESSING Submit No Cancel" at bounding box center [766, 392] width 1531 height 784
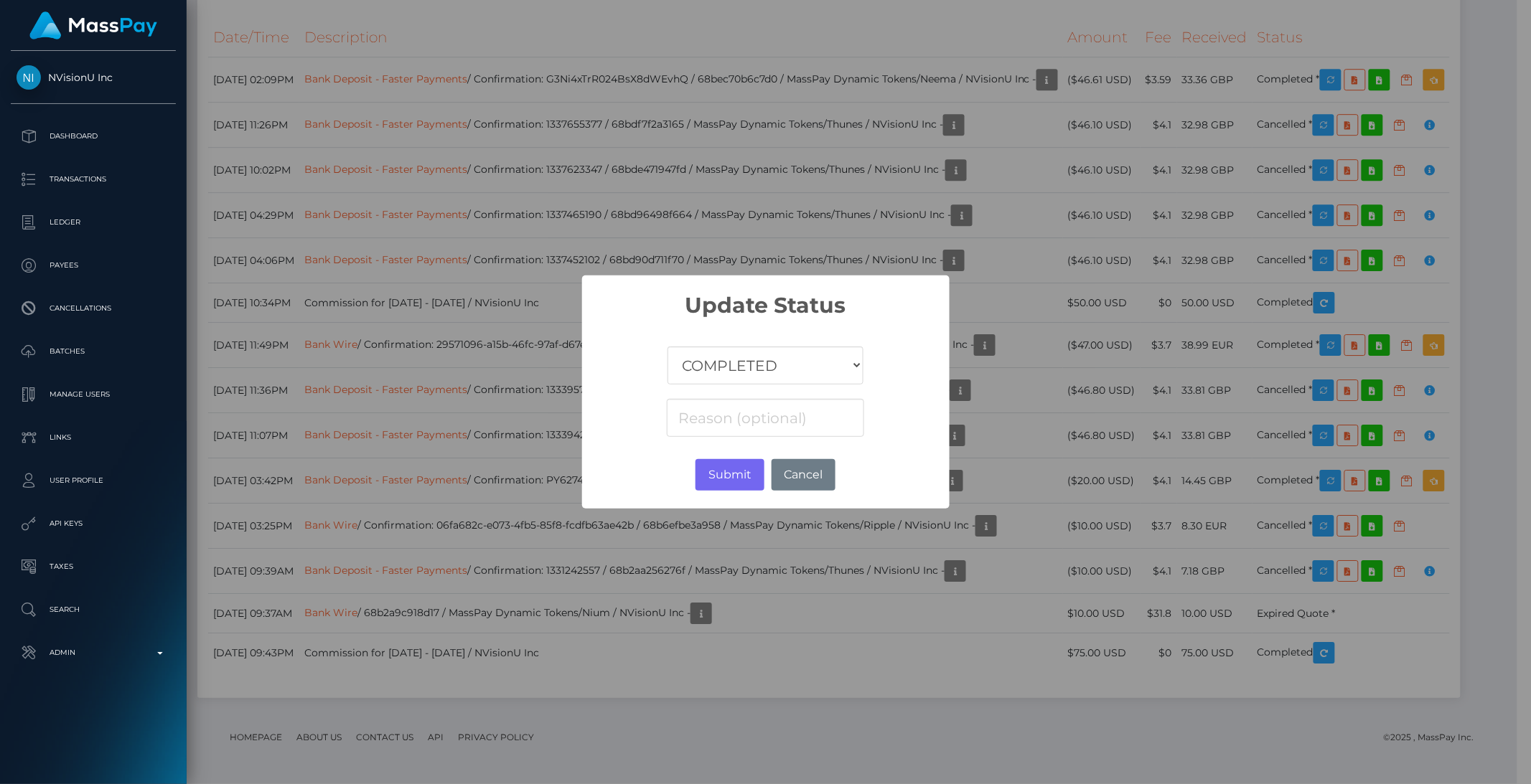
click at [794, 377] on select "COMPLETED CANCELLED READY_FOR_PICKUP PROCESSING" at bounding box center [765, 365] width 195 height 38
select select "CANCELLED"
click at [667, 346] on select "COMPLETED CANCELLED READY_FOR_PICKUP PROCESSING" at bounding box center [765, 365] width 195 height 38
click at [728, 472] on button "Submit" at bounding box center [729, 475] width 68 height 32
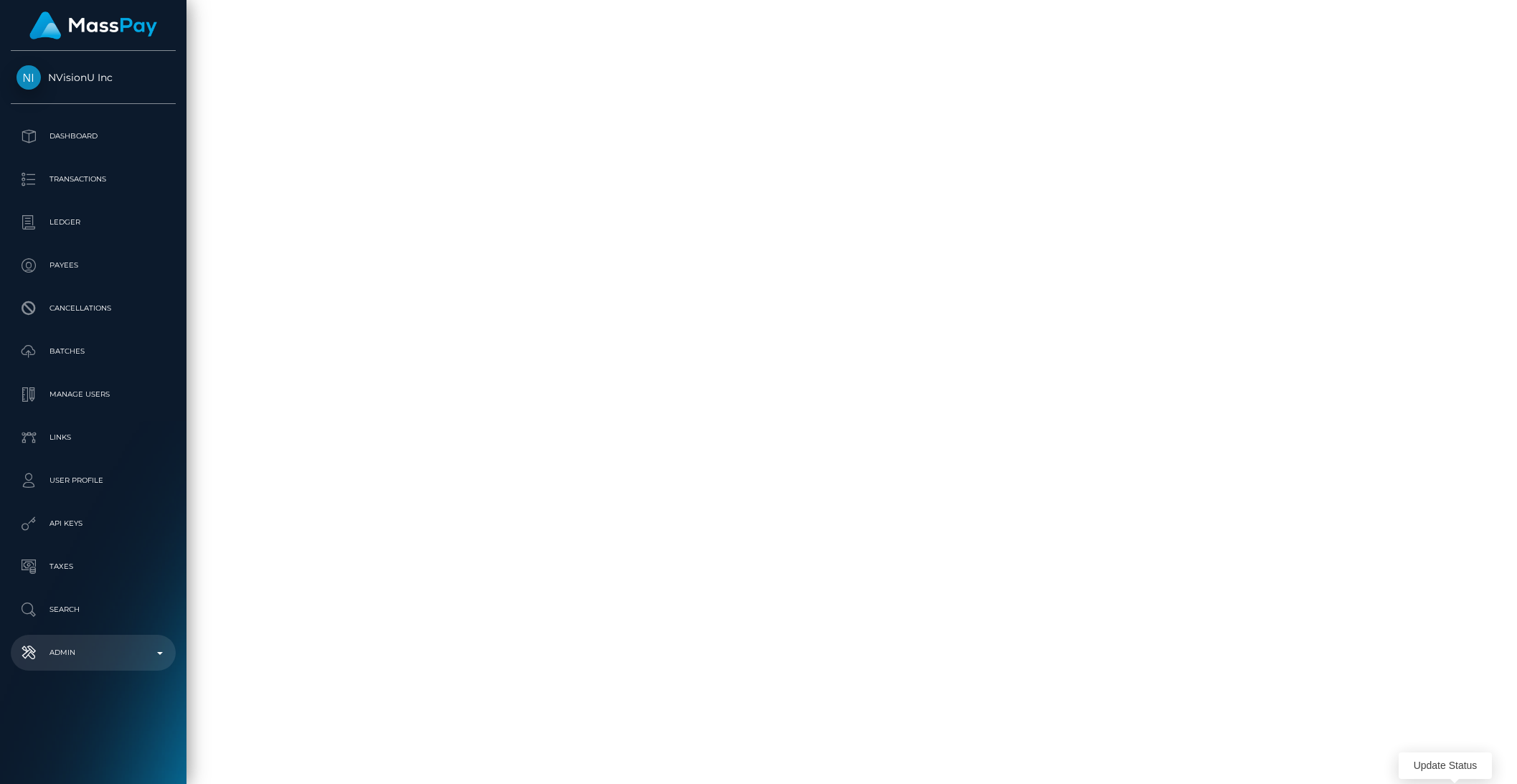
click at [116, 654] on p "Admin" at bounding box center [93, 653] width 153 height 22
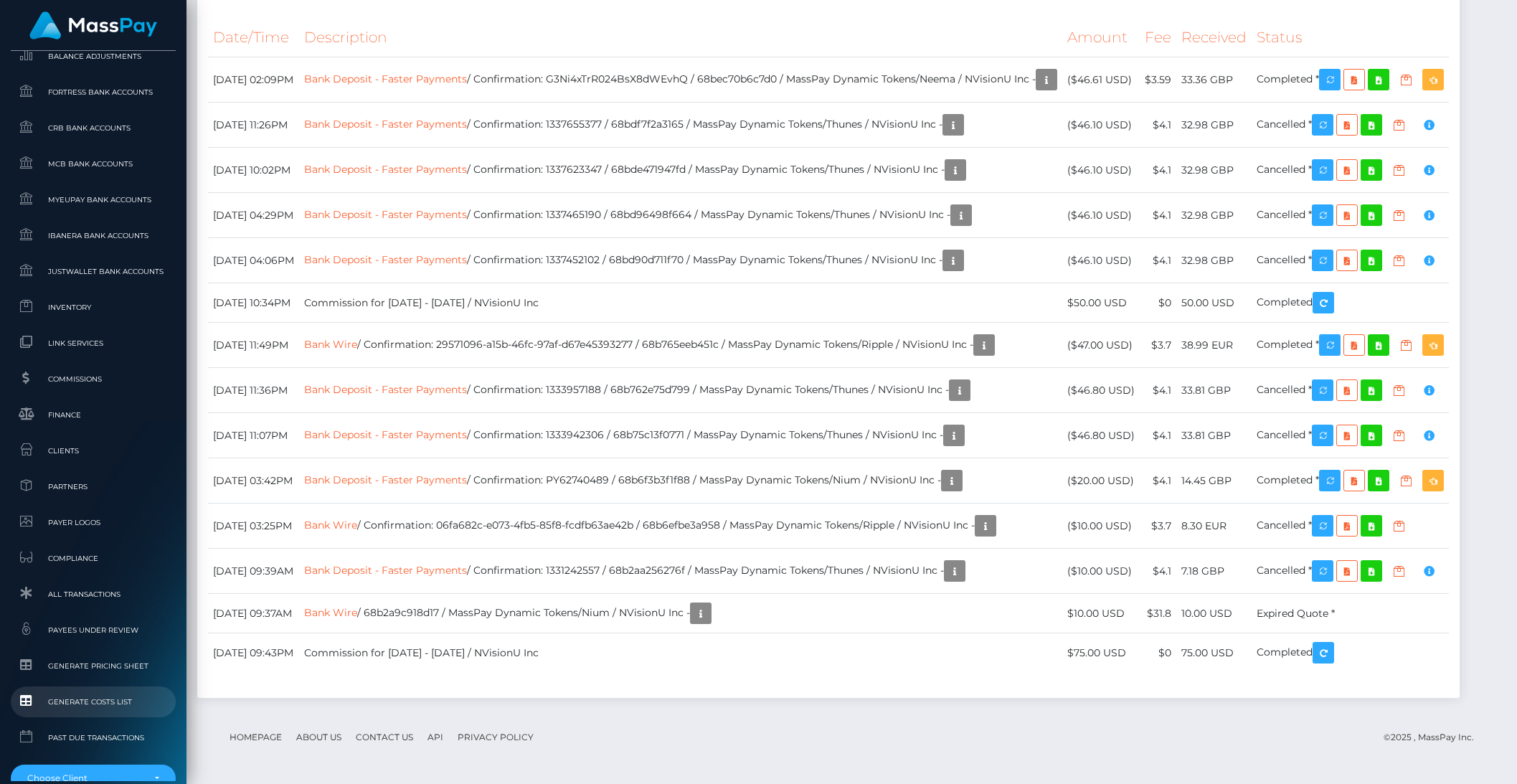
scroll to position [762, 0]
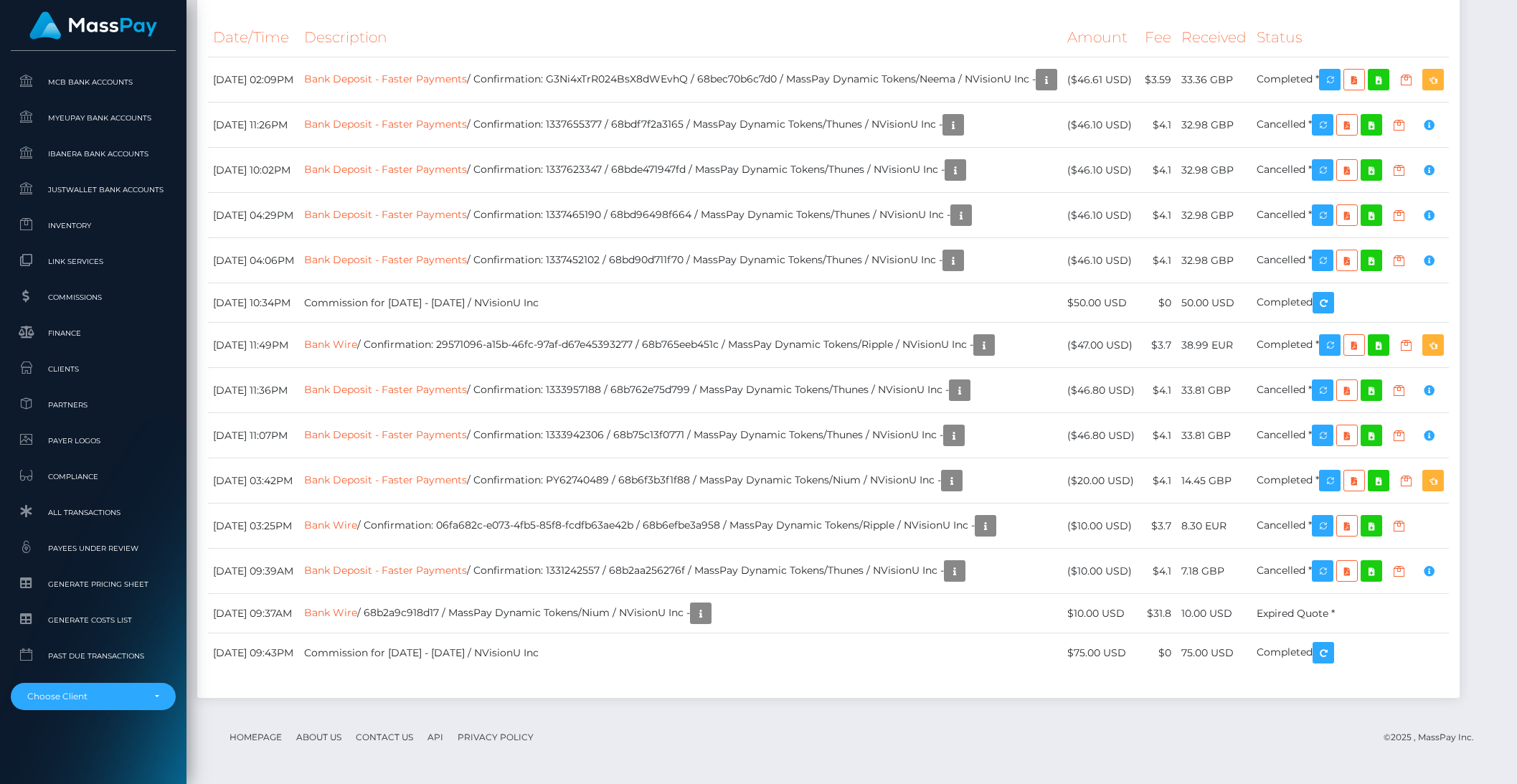
click at [98, 713] on div "NVisionU Inc Dashboard Transactions Ledger Payees Cancellations Batches Links" at bounding box center [93, 416] width 186 height 731
click at [93, 709] on div "Choose Client" at bounding box center [93, 696] width 165 height 27
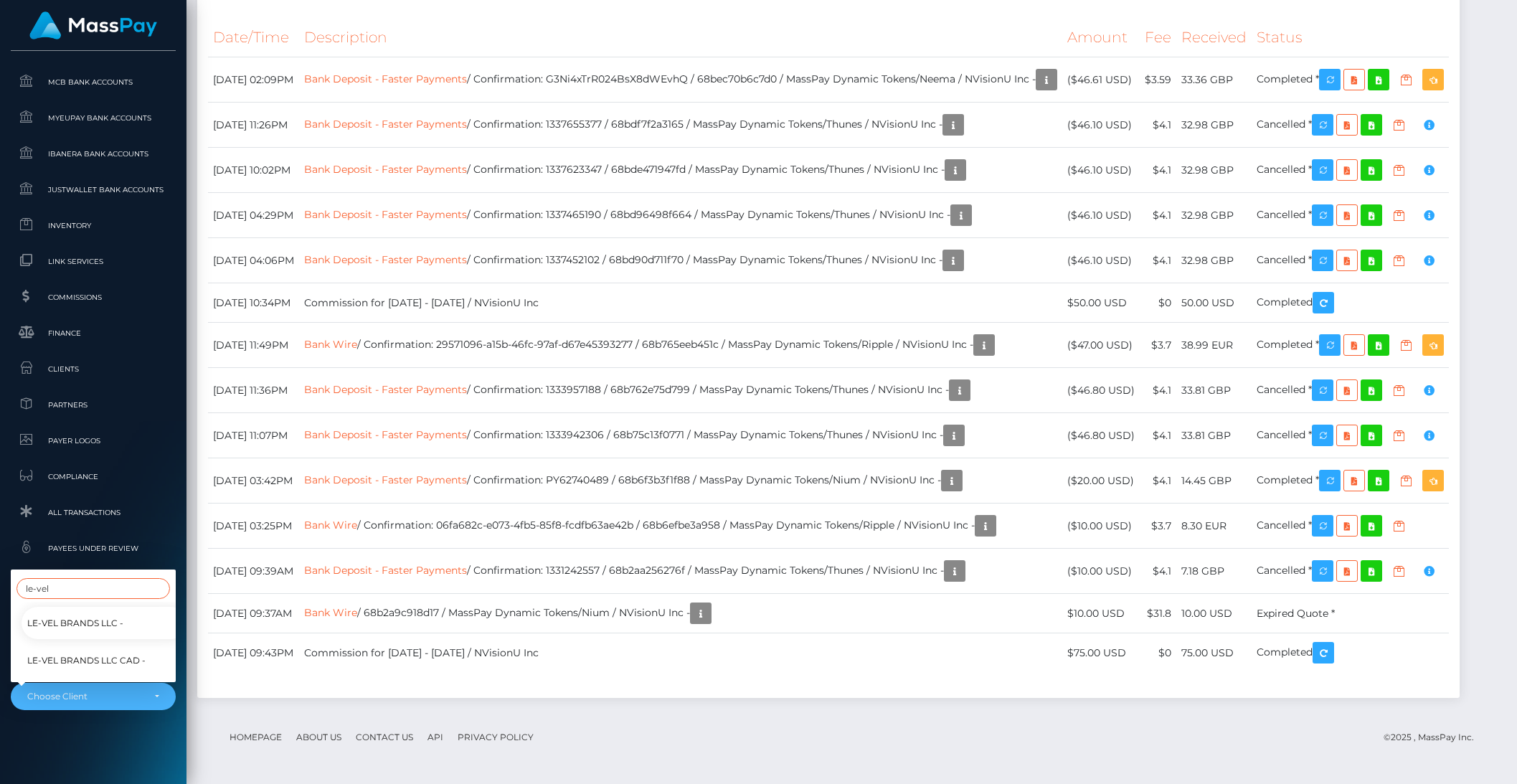
type input "le-vel"
click at [65, 614] on span "Le-Vel Brands LLC -" at bounding box center [75, 623] width 96 height 19
select select "284"
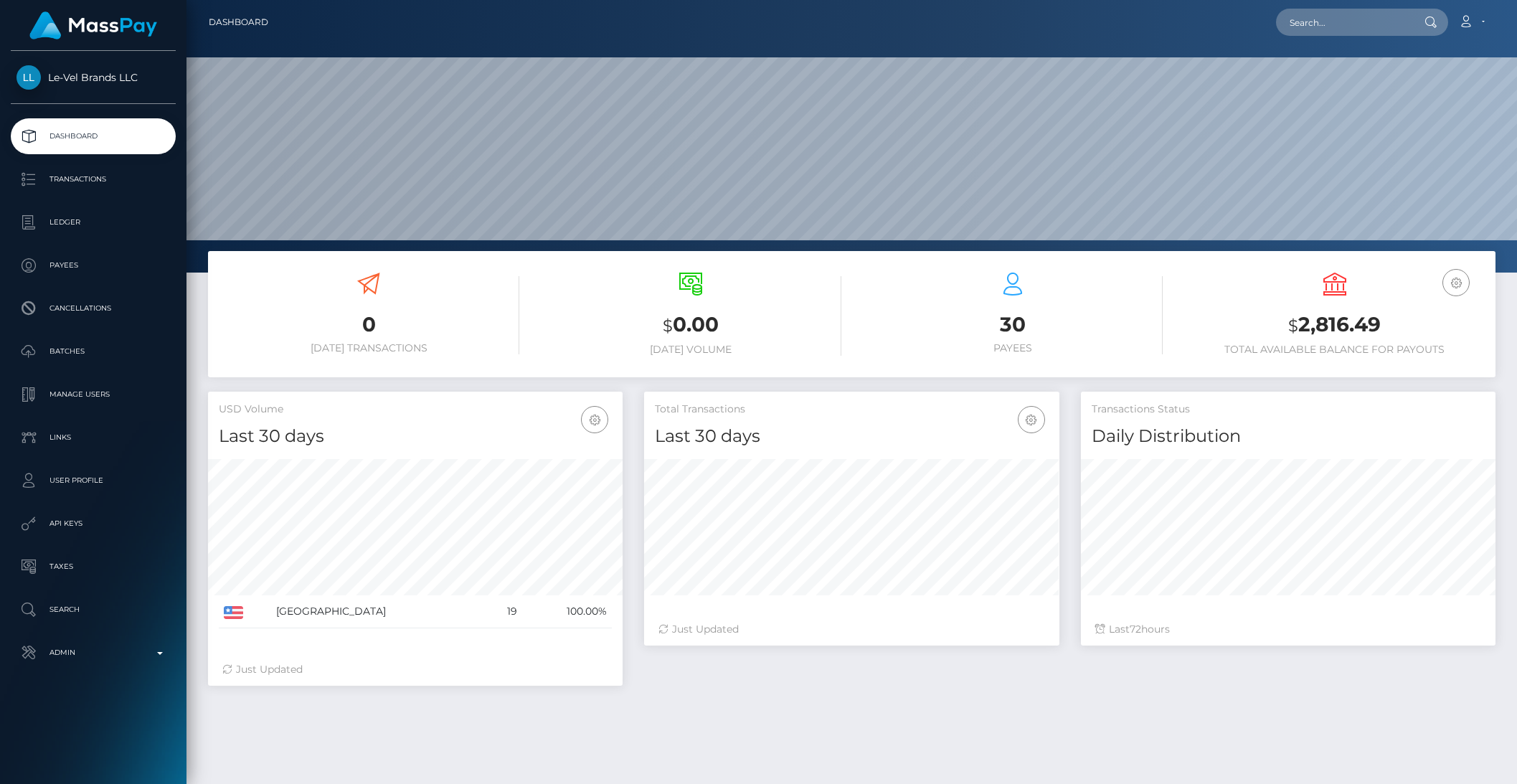
scroll to position [253, 414]
click at [91, 398] on p "Manage Users" at bounding box center [93, 394] width 153 height 22
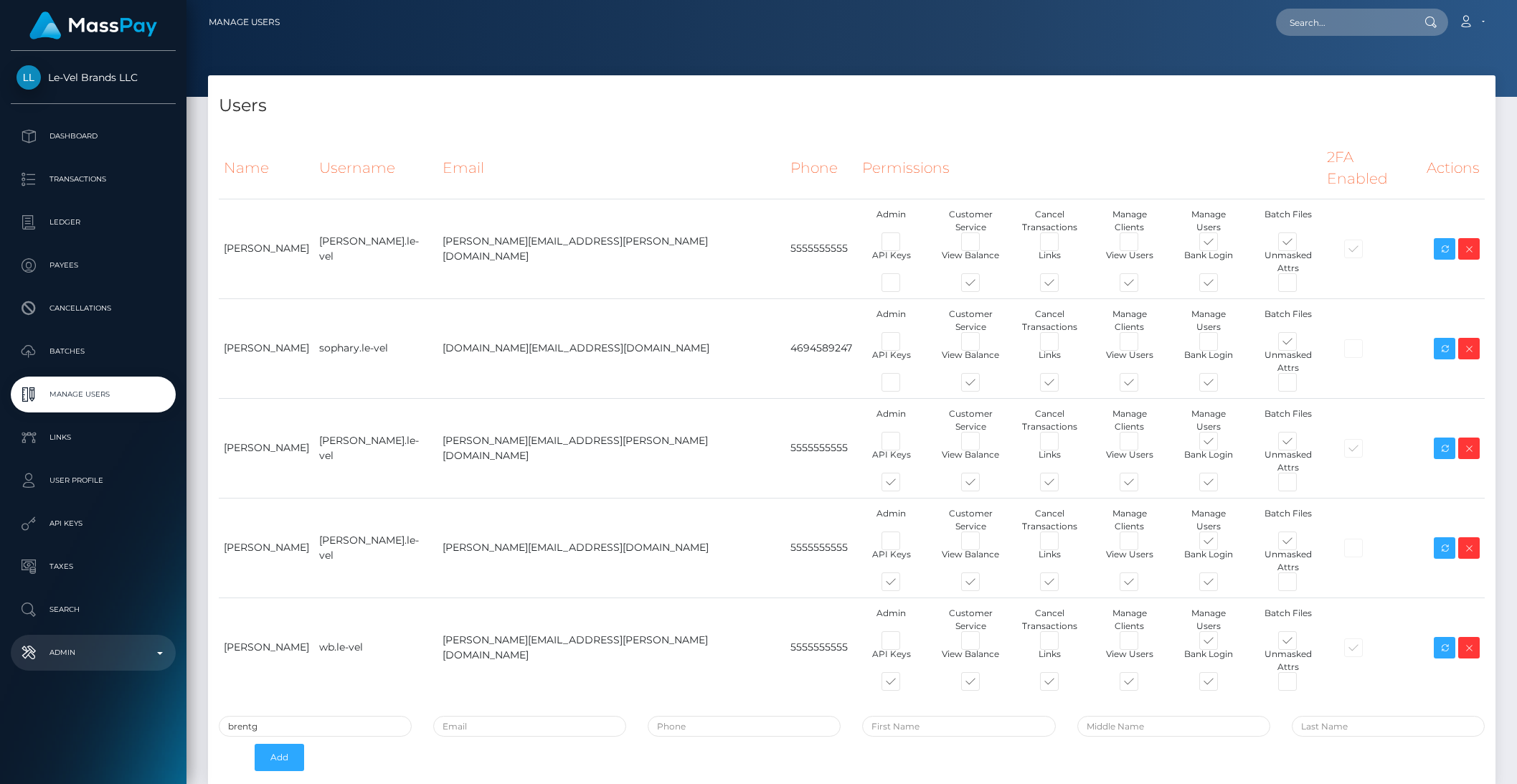
click at [152, 652] on p "Admin" at bounding box center [93, 653] width 153 height 22
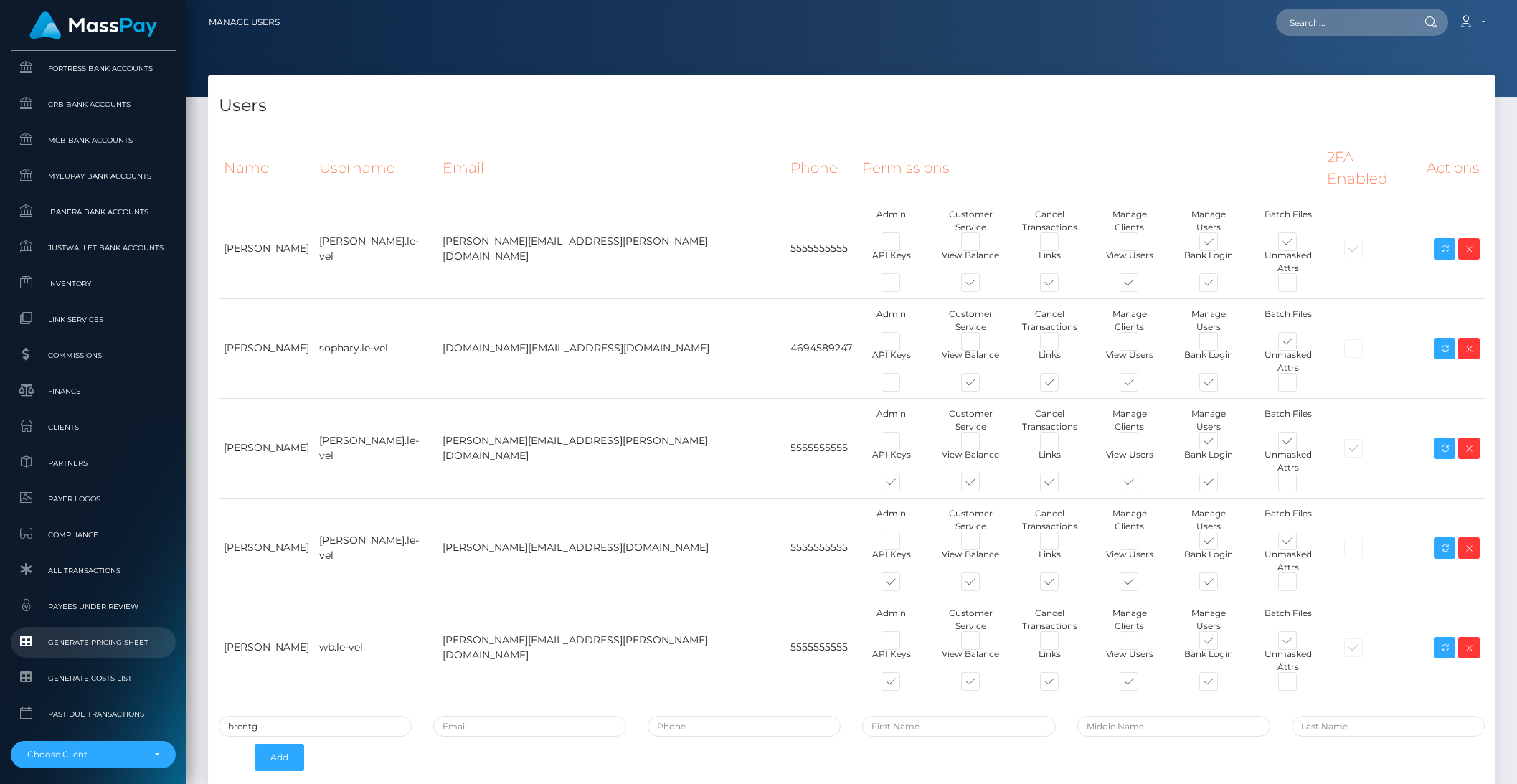
scroll to position [762, 0]
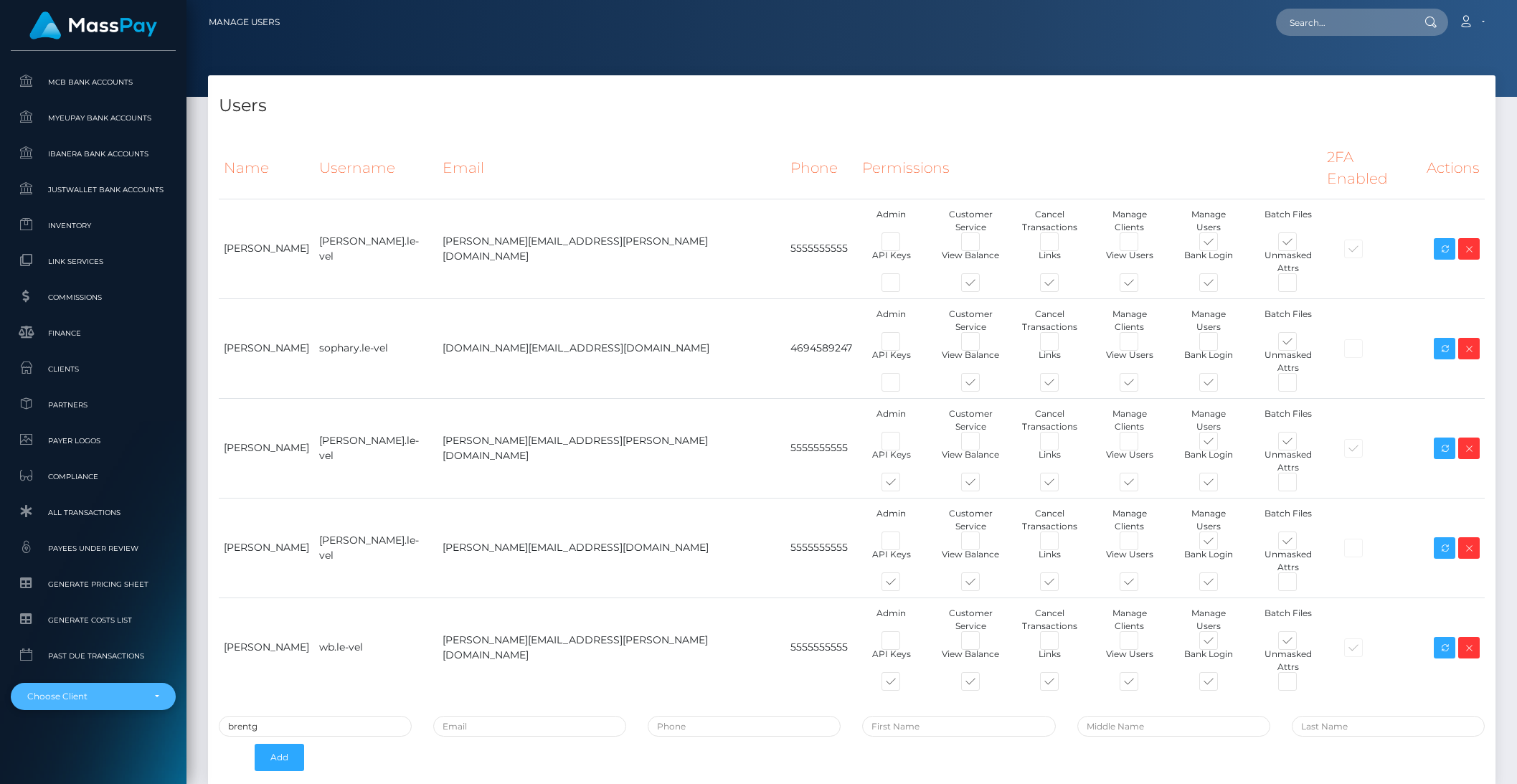
click at [131, 706] on div "Choose Client" at bounding box center [93, 696] width 165 height 27
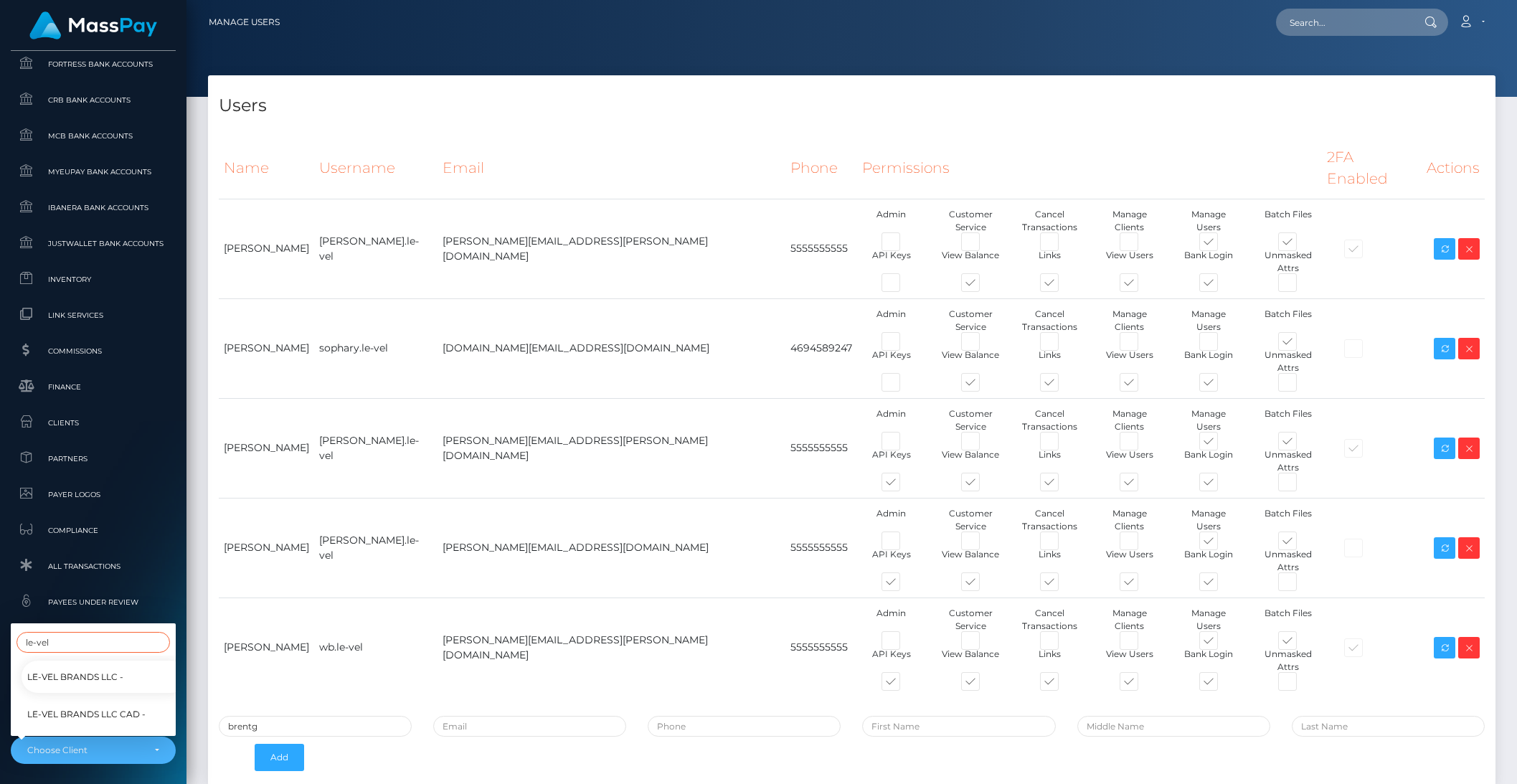
scroll to position [709, 0]
type input "le-vel"
click at [72, 704] on span "Le-Vel Brands LLC CAD -" at bounding box center [86, 713] width 119 height 19
select select "336"
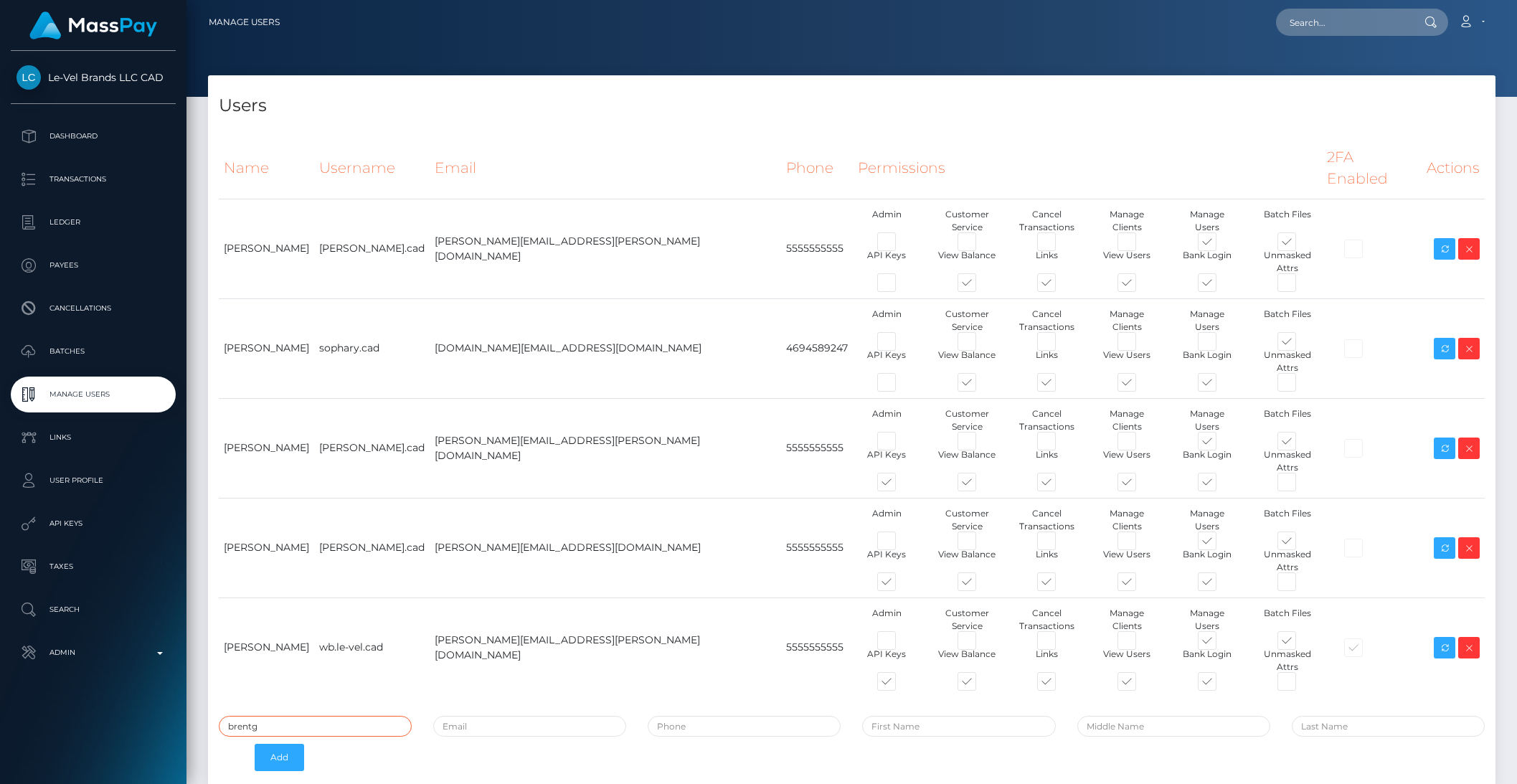
click at [265, 716] on input "brentg" at bounding box center [315, 726] width 193 height 21
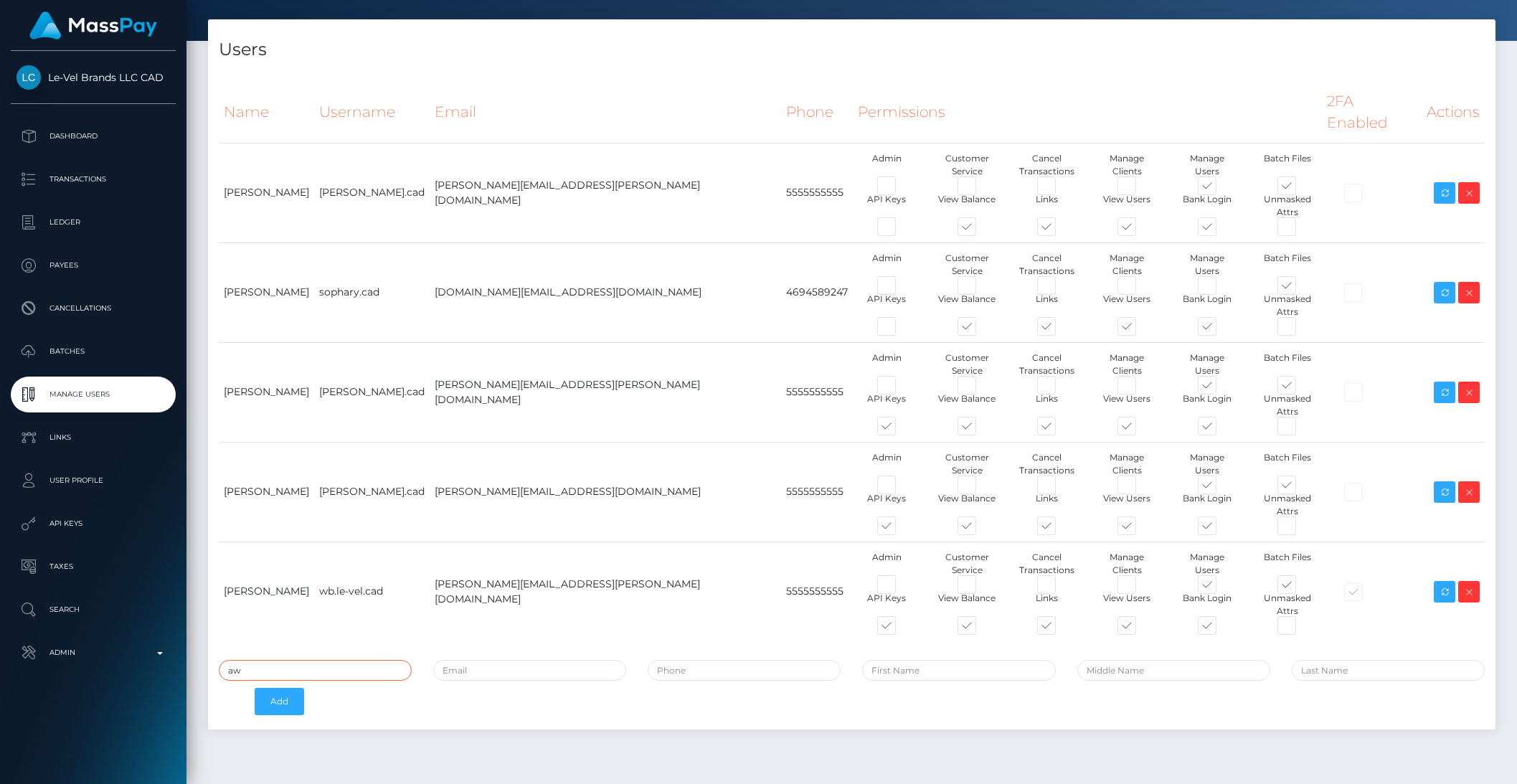
scroll to position [37, 0]
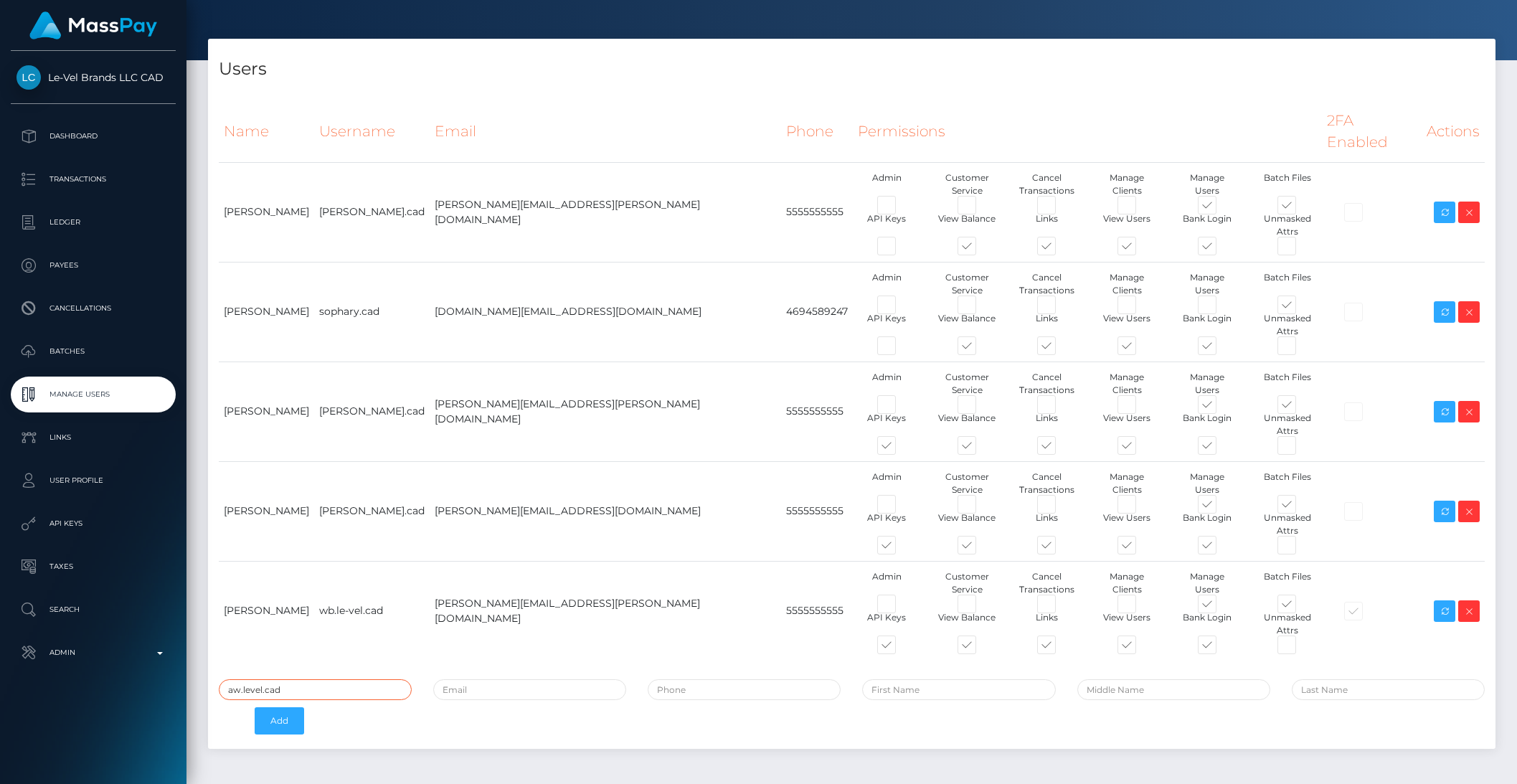
type input "aw.level.cad"
paste input "[PERSON_NAME][EMAIL_ADDRESS][PERSON_NAME][DOMAIN_NAME]"
type input "[PERSON_NAME][EMAIL_ADDRESS][PERSON_NAME][DOMAIN_NAME]"
type input "5555555555"
type input "Aaron"
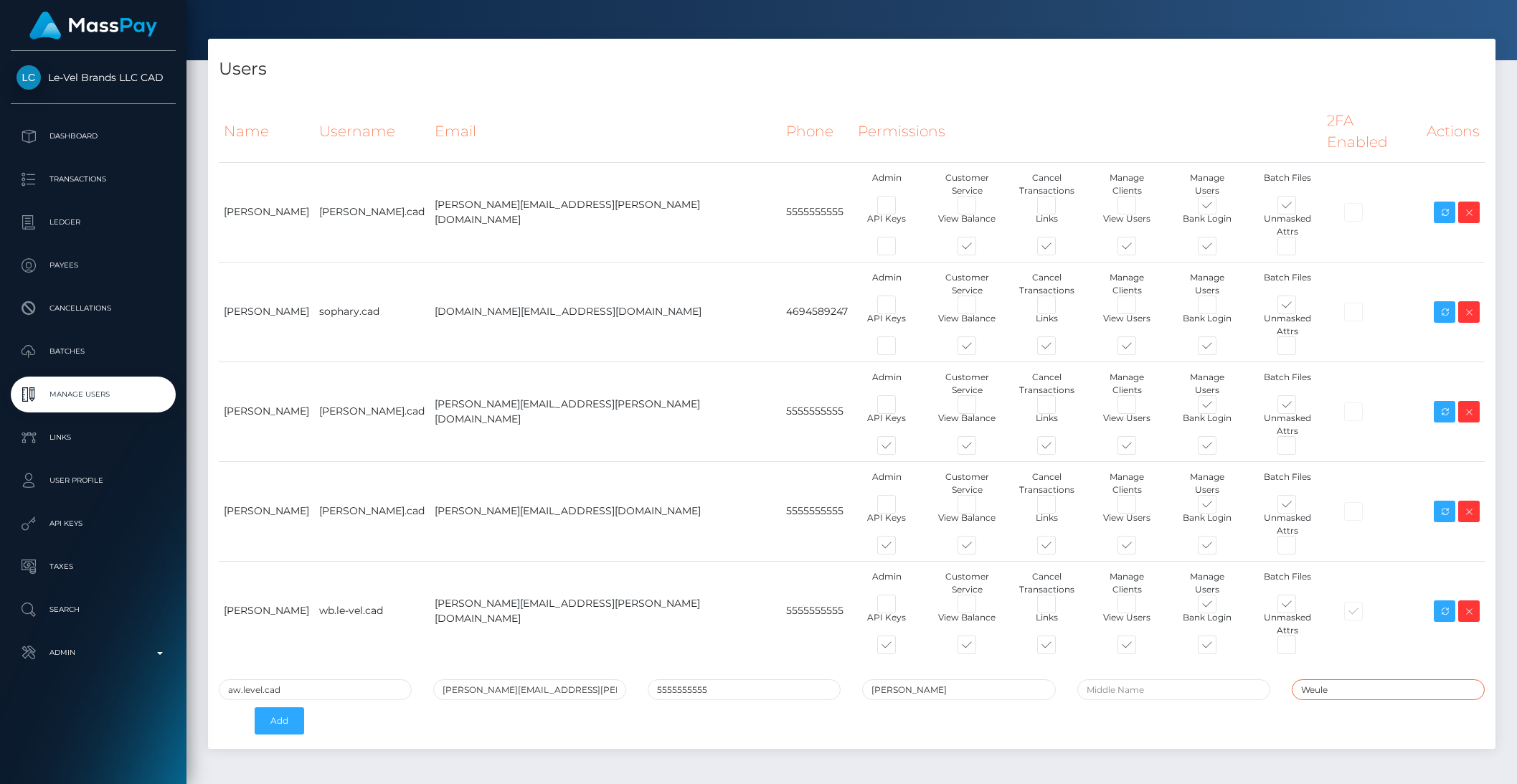
type input "Weule"
click at [255, 707] on button "Add" at bounding box center [279, 721] width 50 height 27
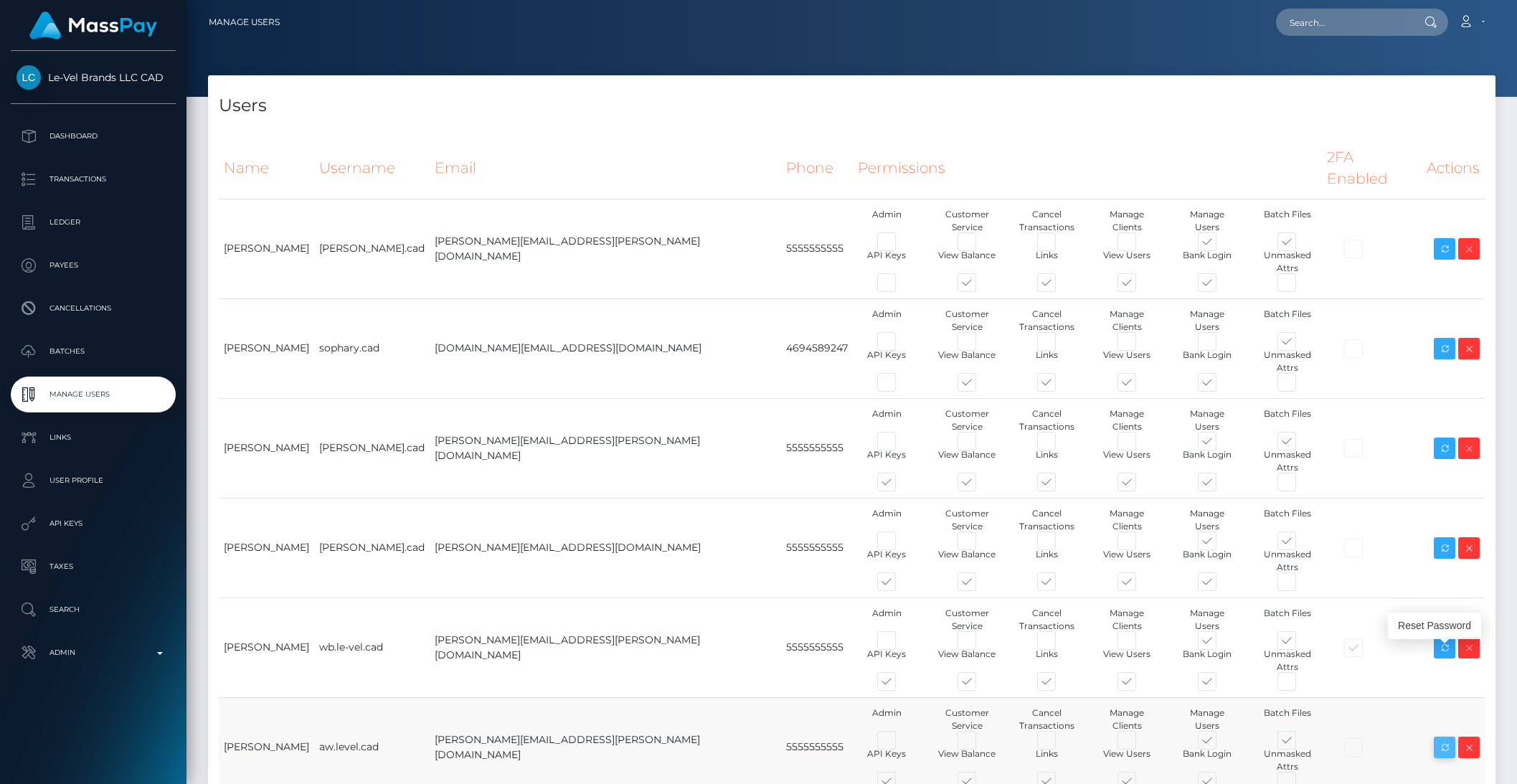
click at [1444, 739] on icon at bounding box center [1445, 748] width 17 height 18
click at [354, 698] on td "aw.level.cad" at bounding box center [372, 747] width 116 height 100
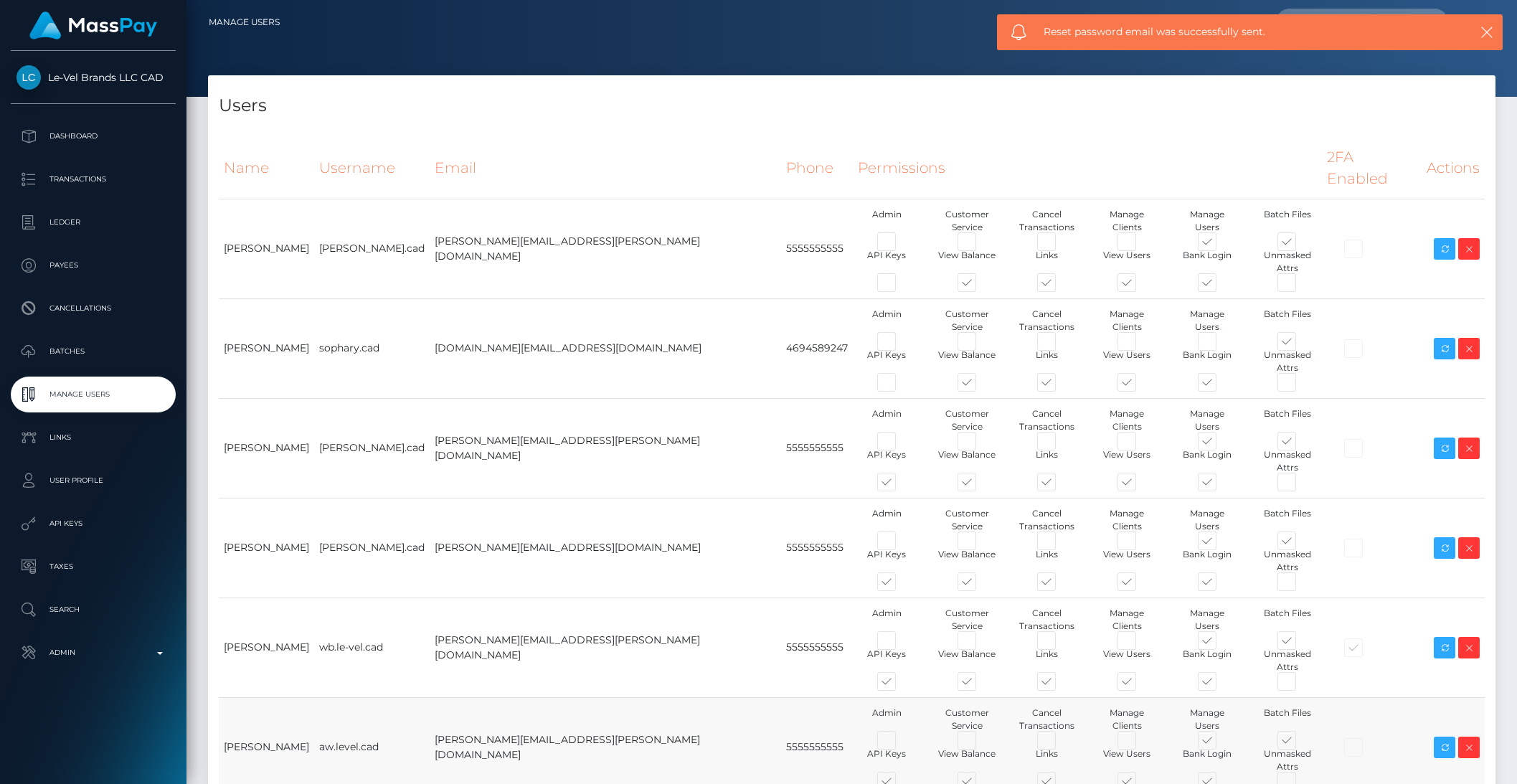
click at [352, 698] on td "aw.level.cad" at bounding box center [372, 747] width 116 height 100
copy tr "aw.level.cad"
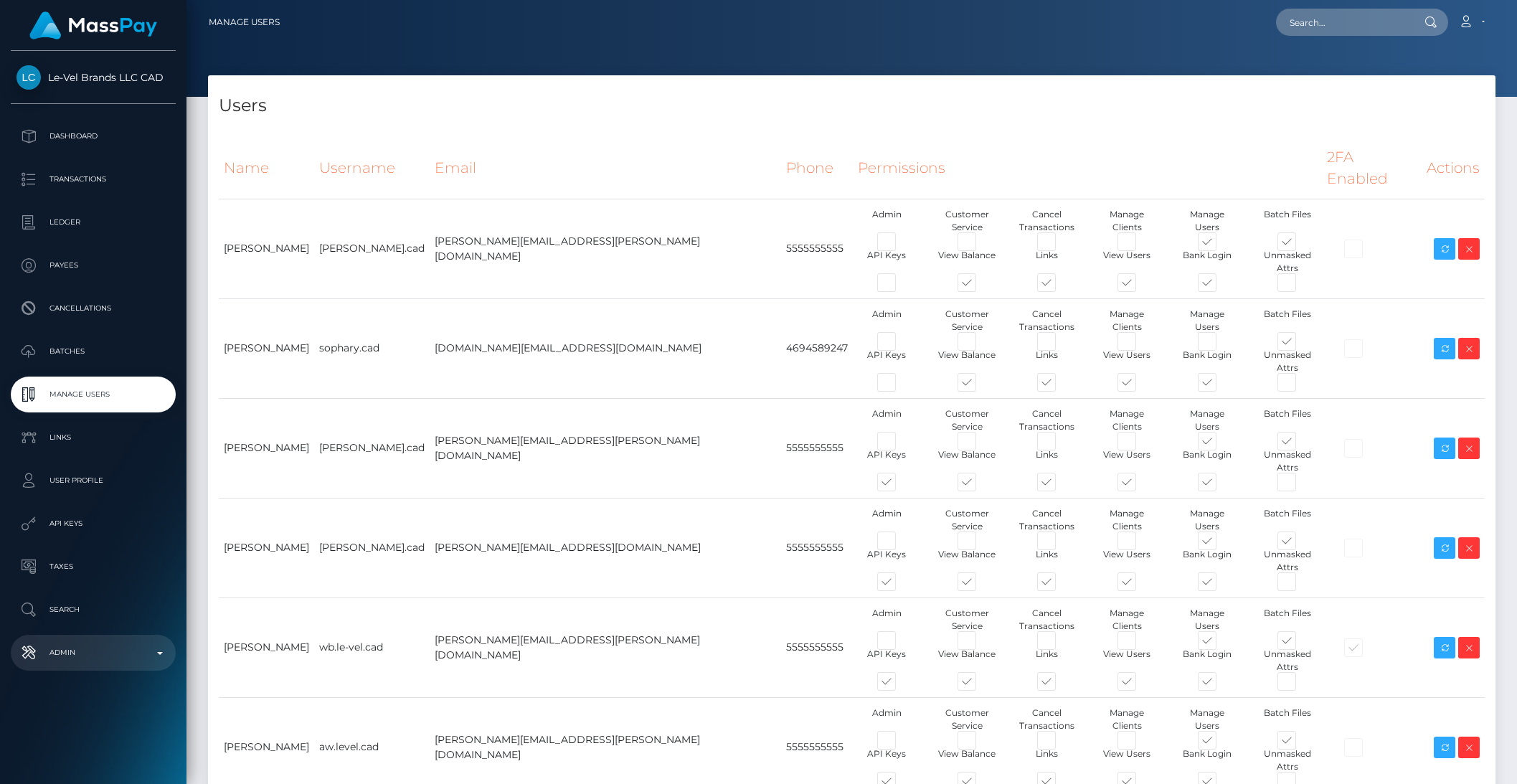
click at [94, 651] on p "Admin" at bounding box center [93, 653] width 153 height 22
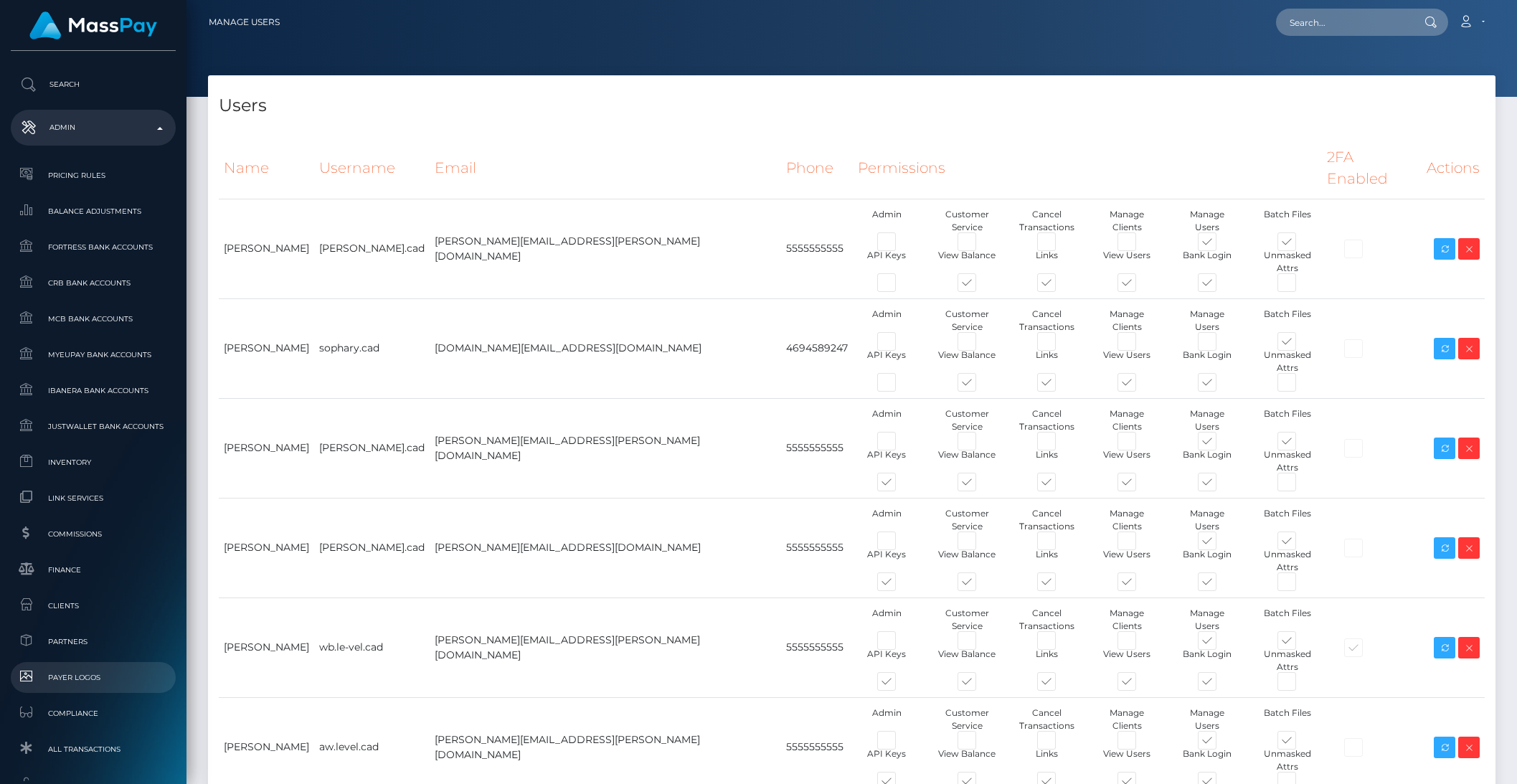
scroll to position [544, 0]
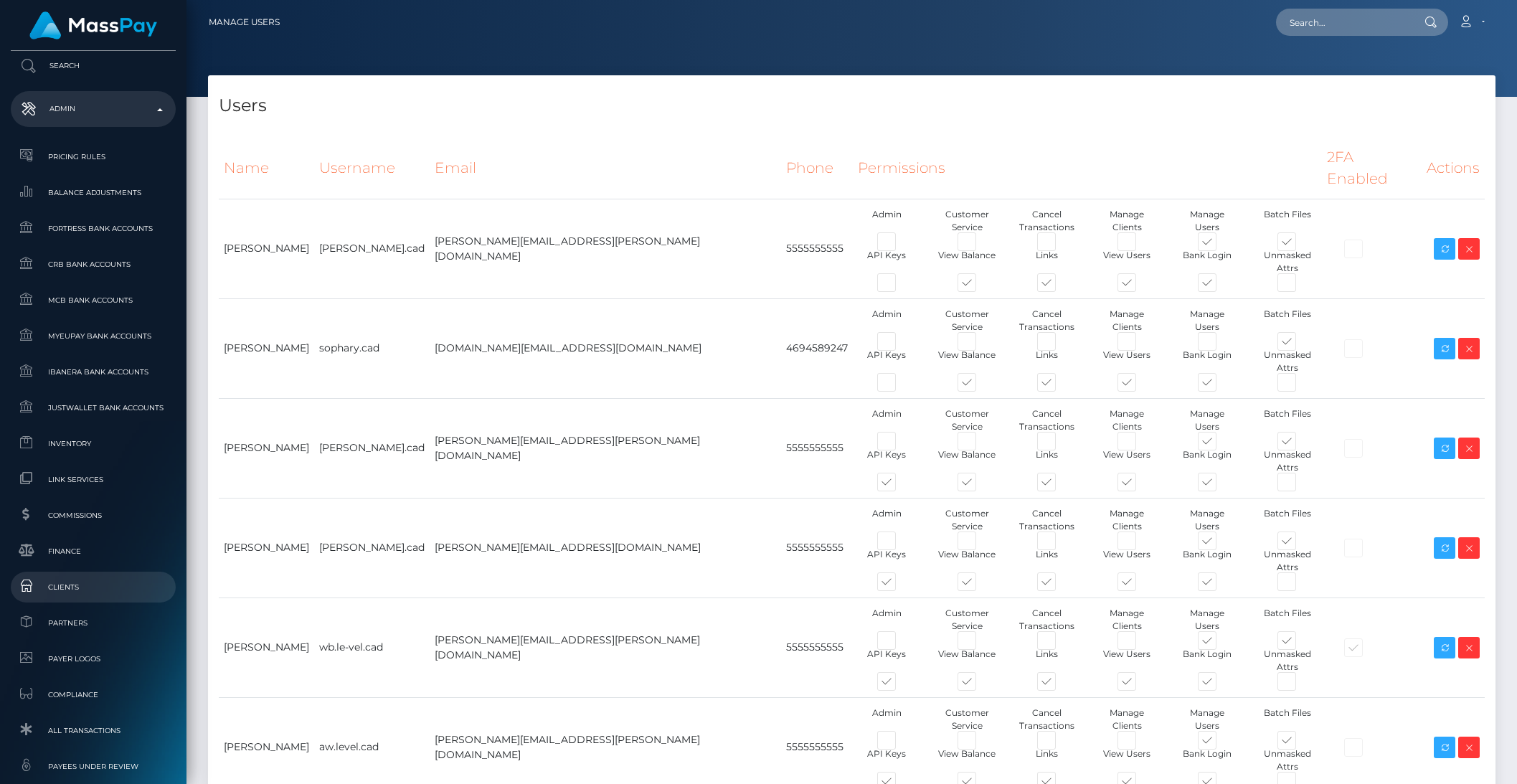
click at [76, 583] on span "Clients" at bounding box center [93, 587] width 153 height 17
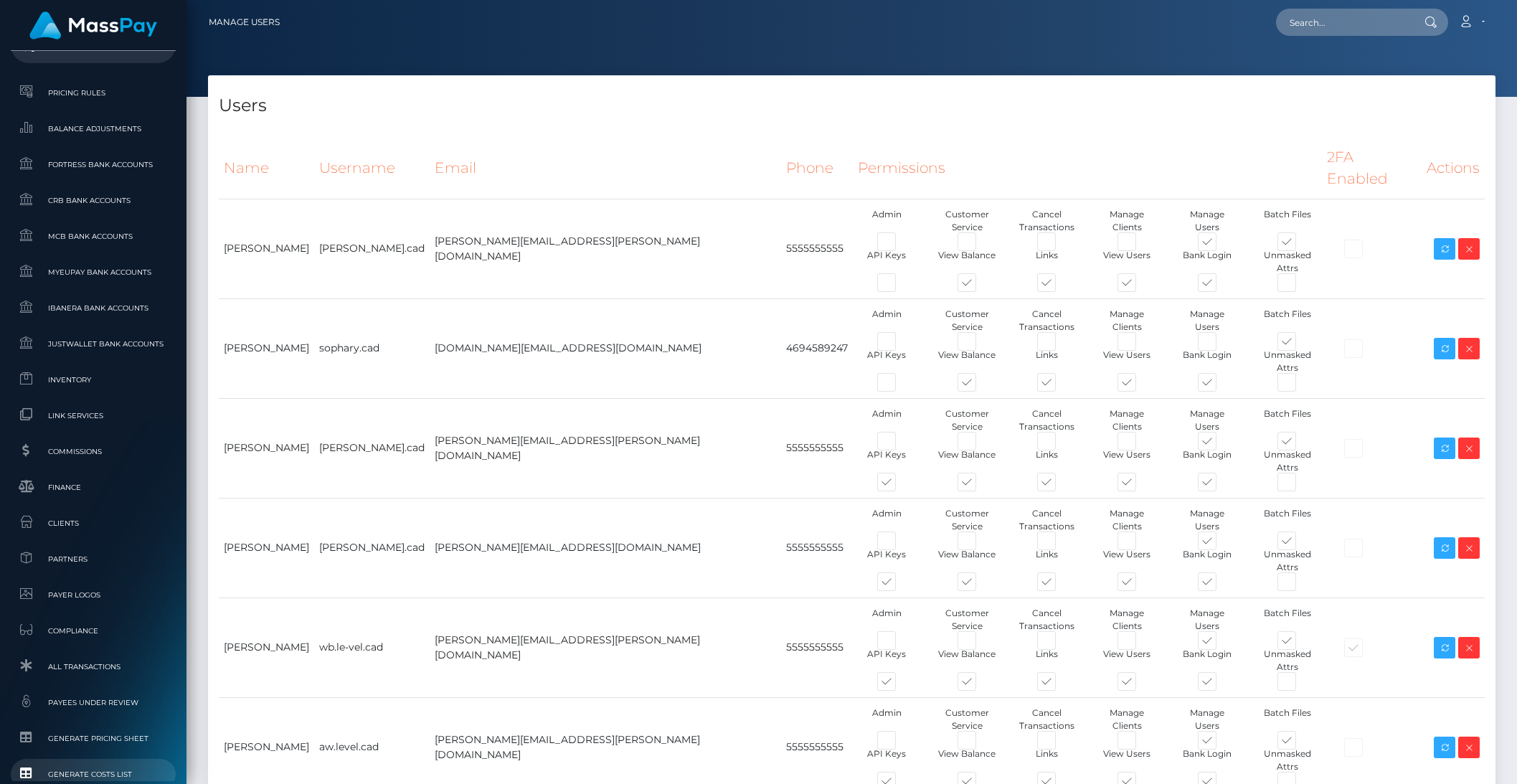
scroll to position [762, 0]
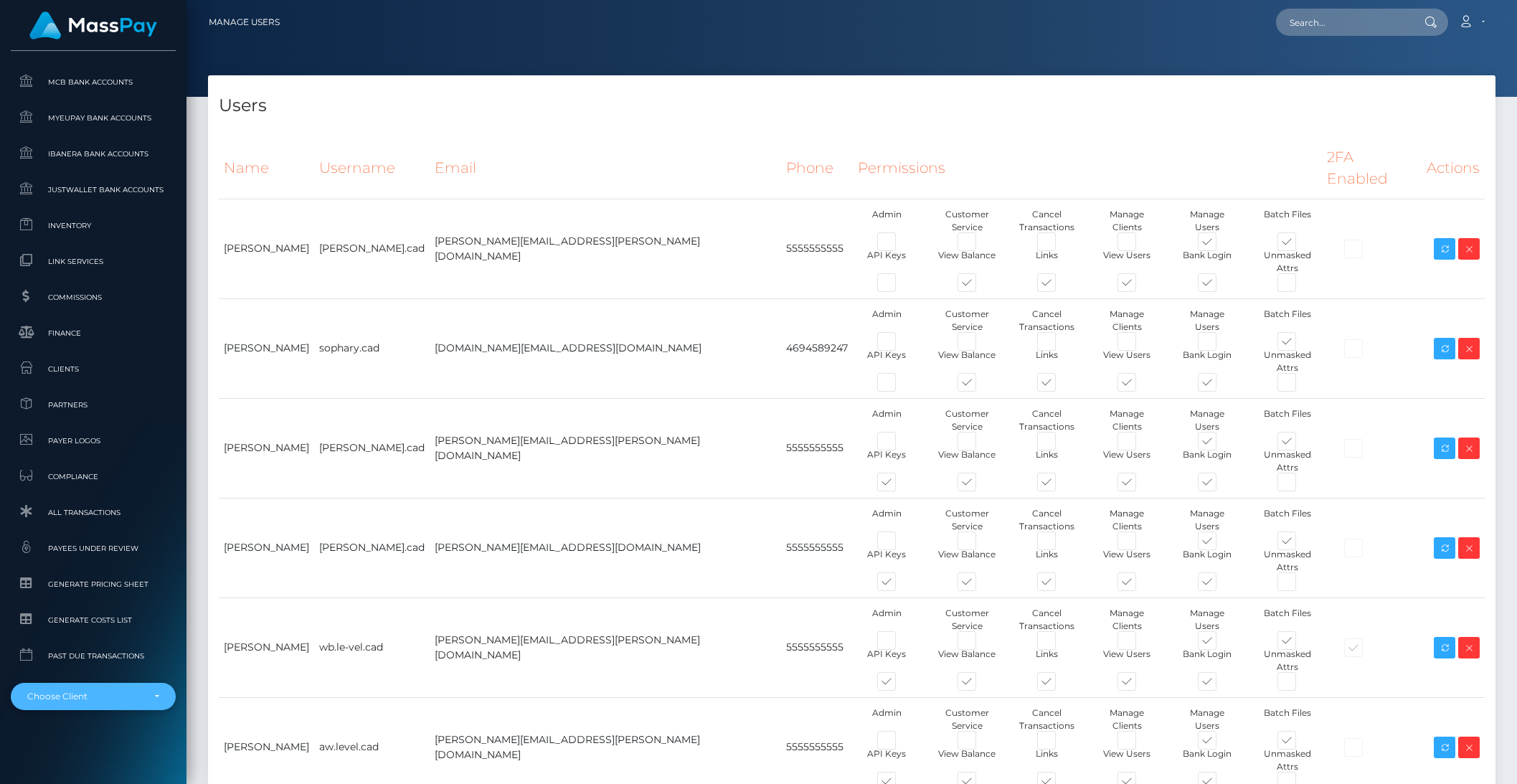
click at [104, 692] on div "Choose Client" at bounding box center [85, 696] width 116 height 11
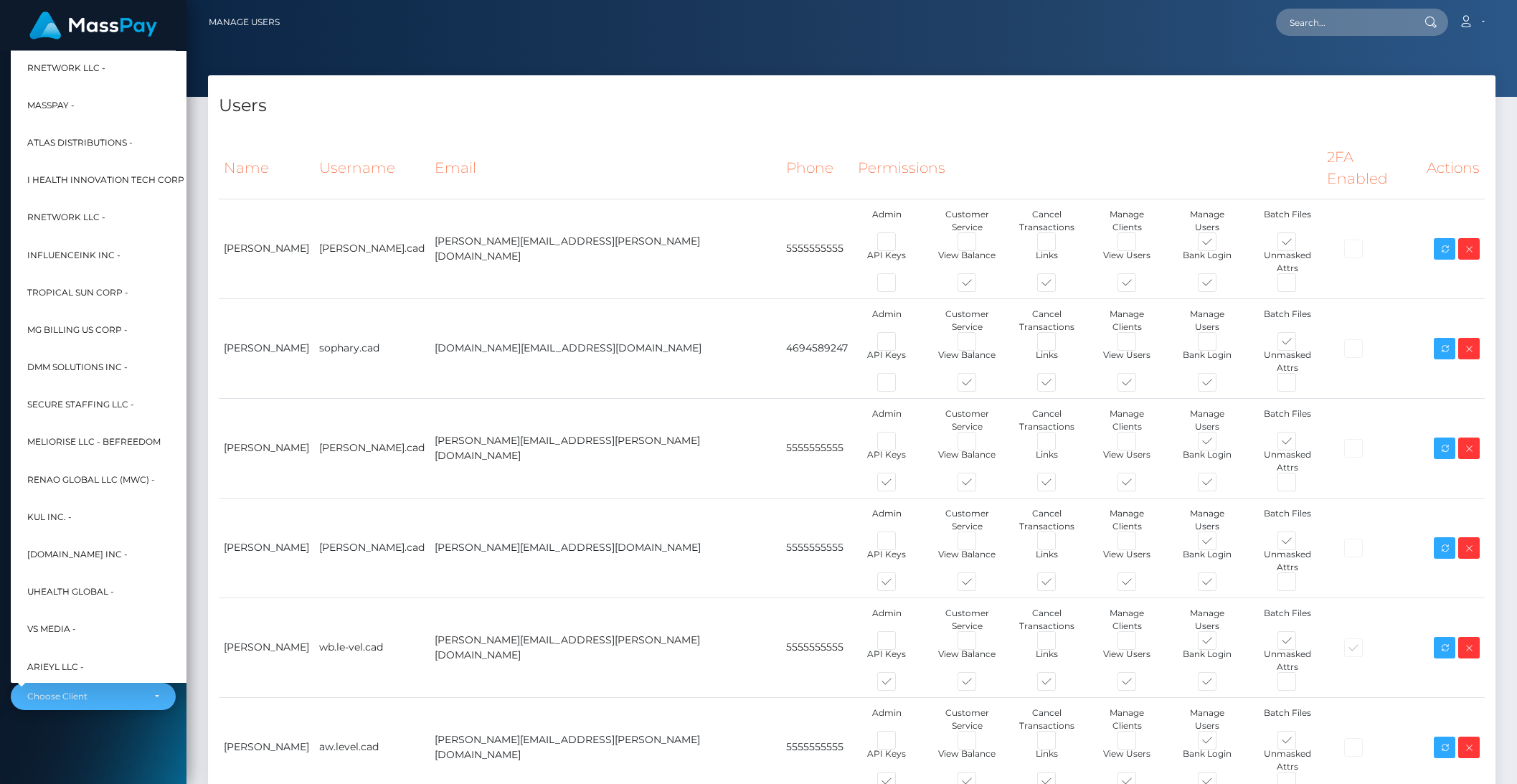
scroll to position [384, 16]
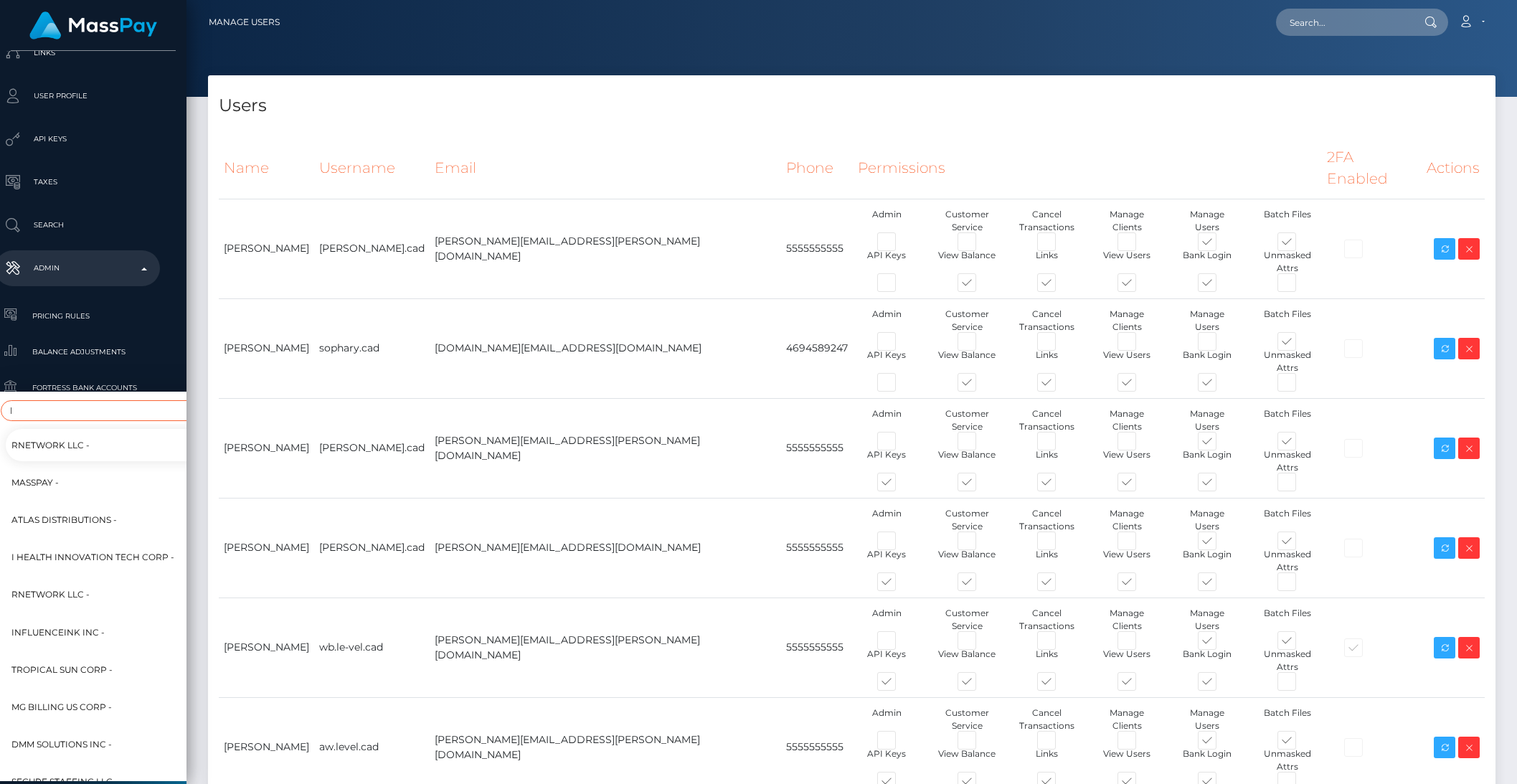
type input "le"
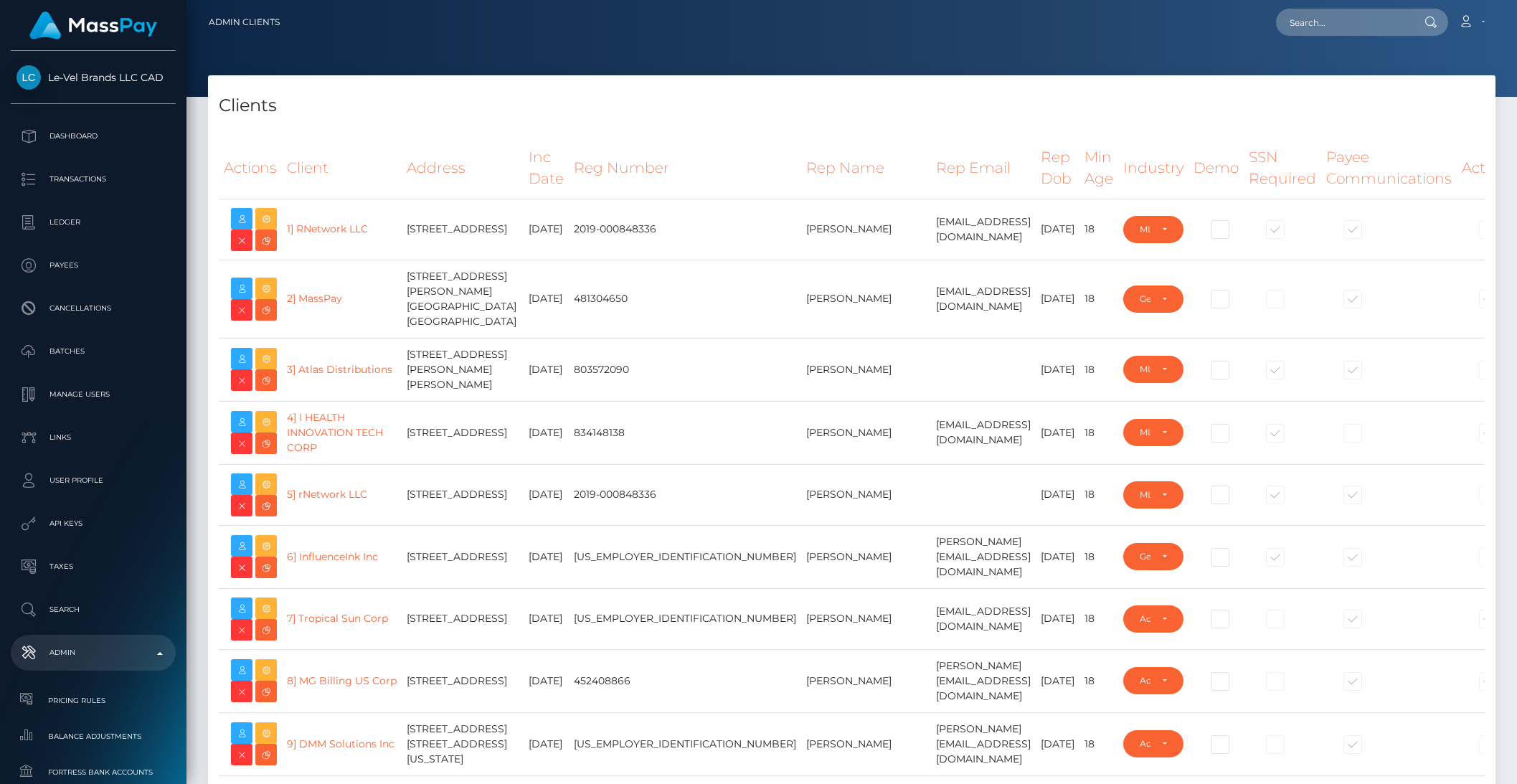
select select "223"
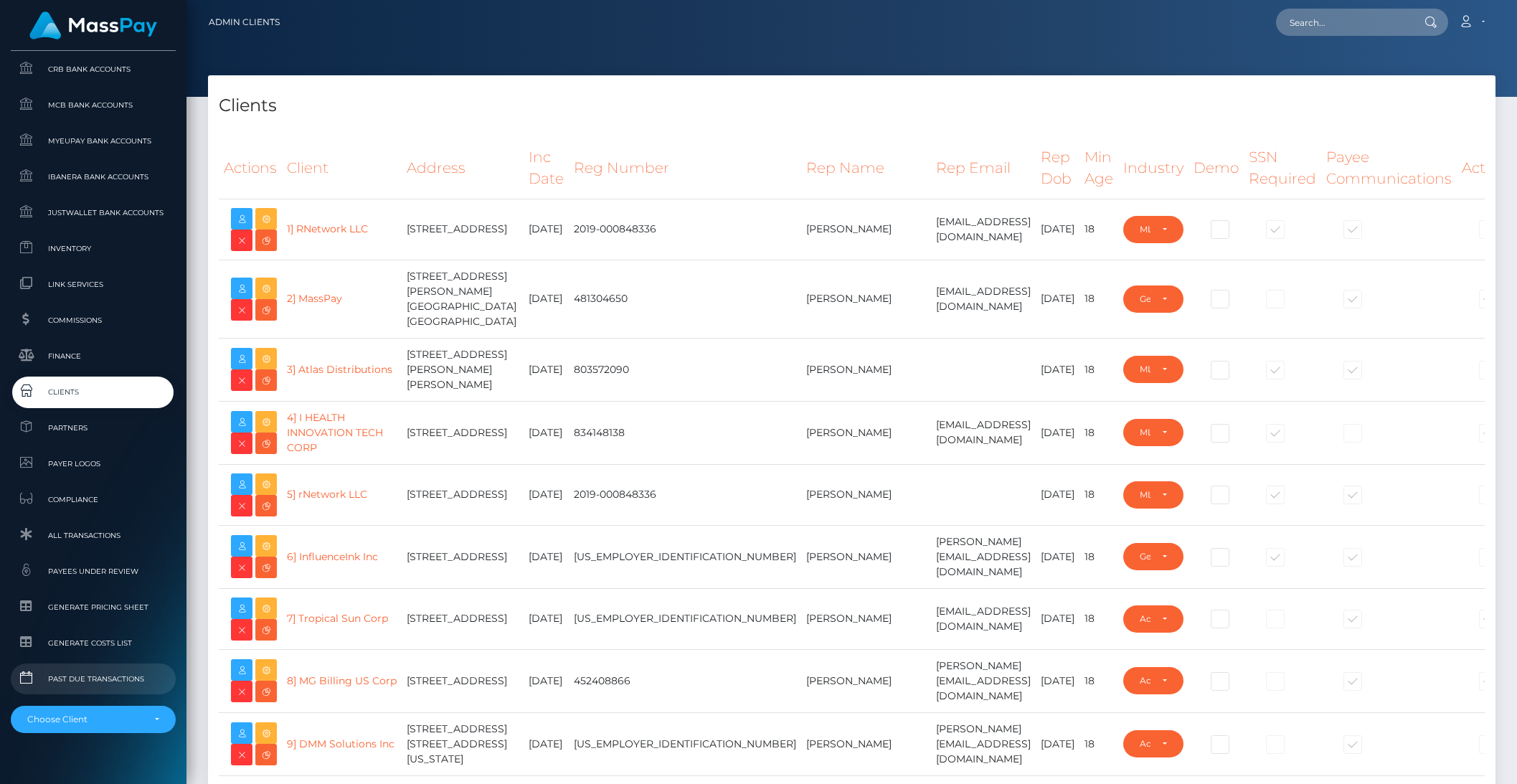
scroll to position [762, 0]
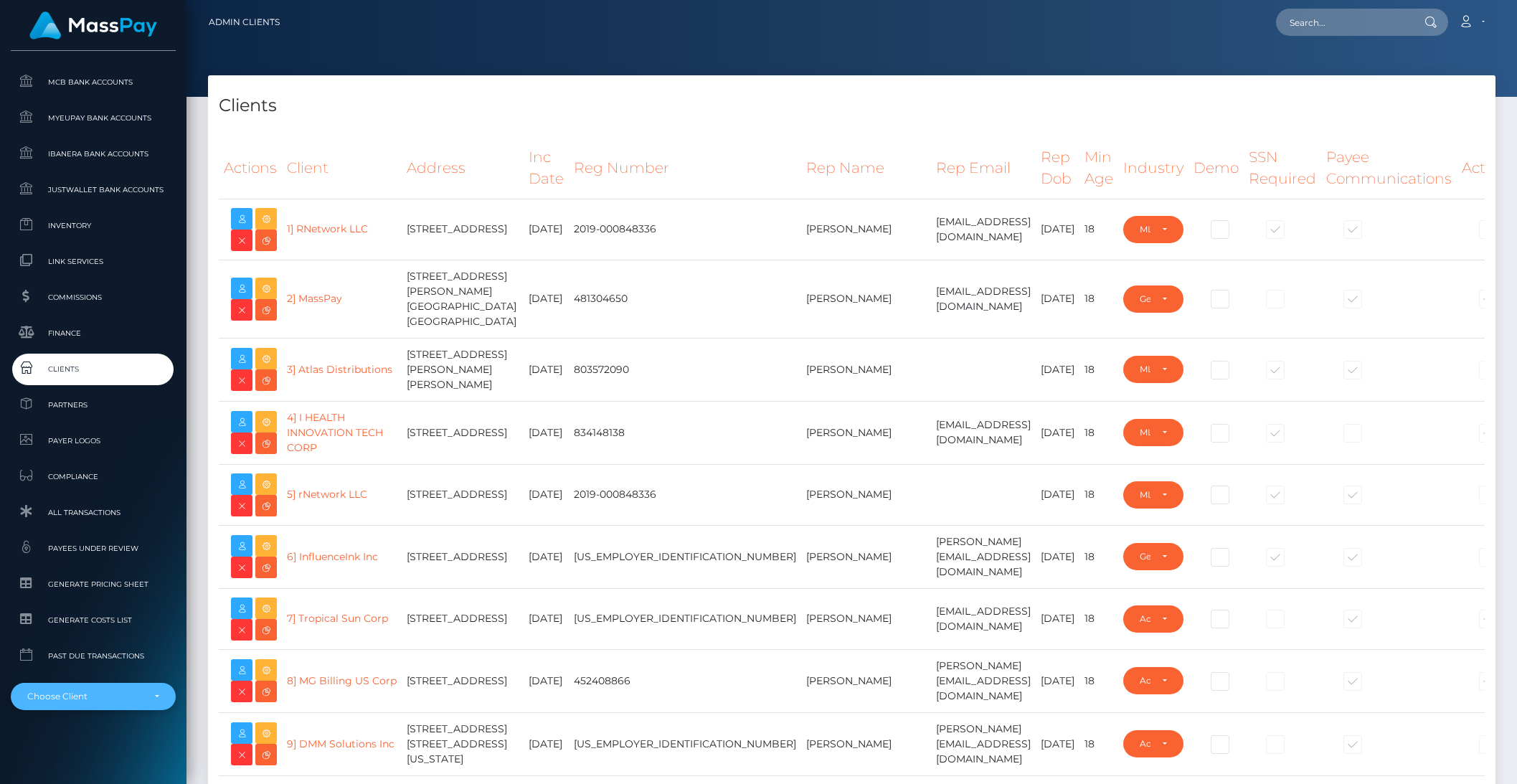
click at [93, 688] on div "Choose Client" at bounding box center [93, 696] width 165 height 27
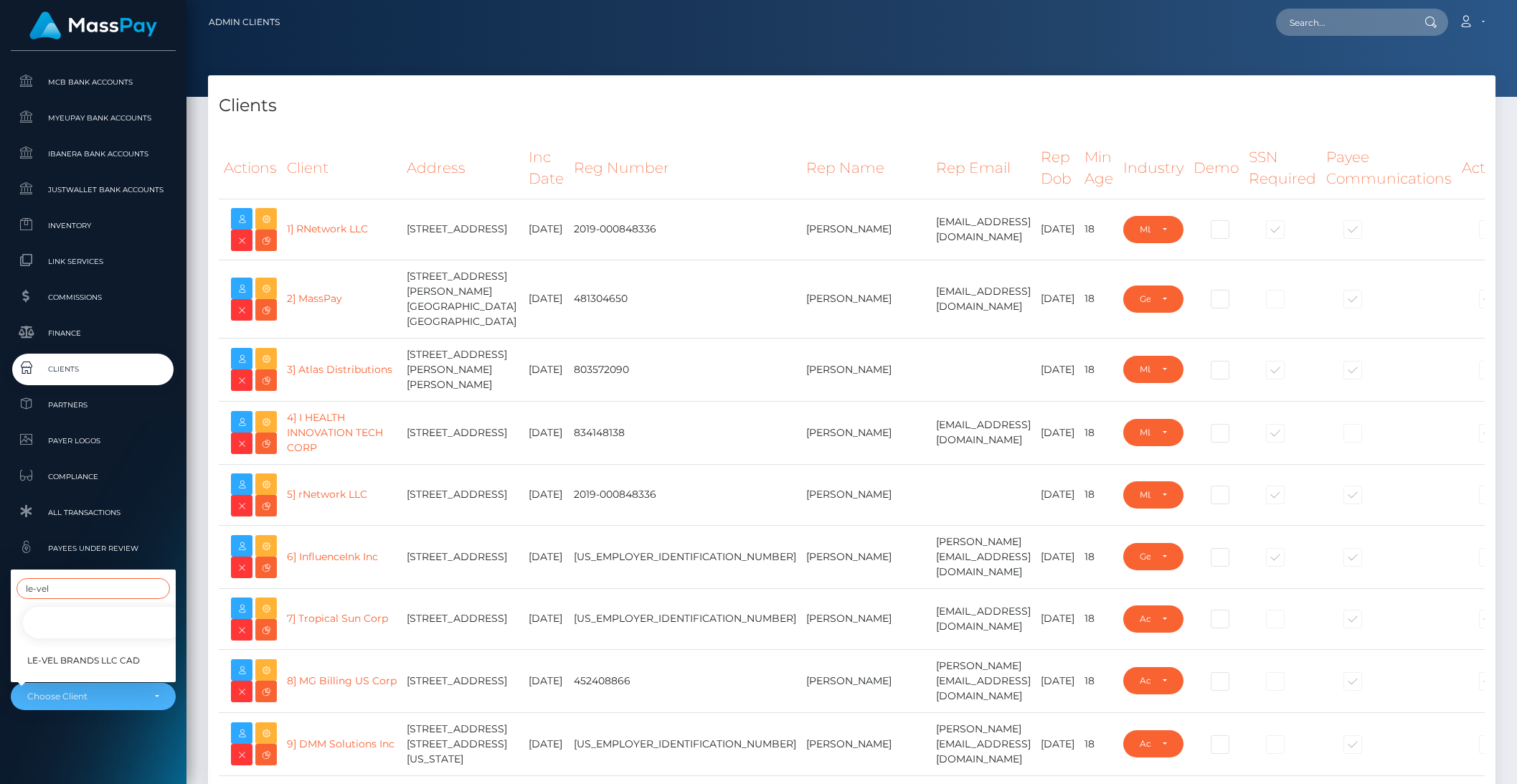
type input "le-vel"
click at [66, 615] on link "Le-Vel Brands LLC" at bounding box center [104, 623] width 165 height 32
select select "284"
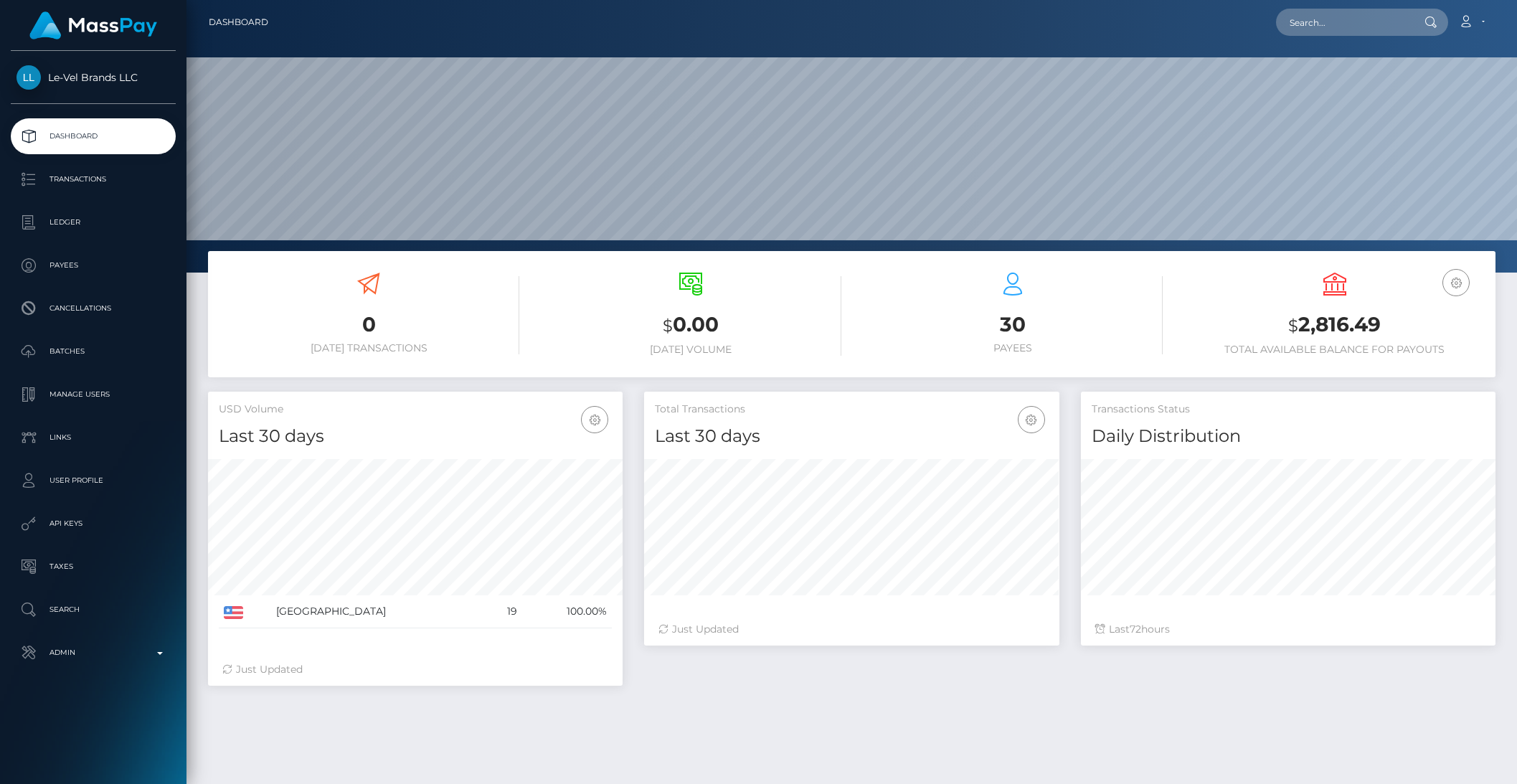
scroll to position [253, 414]
click at [81, 399] on p "Manage Users" at bounding box center [93, 394] width 153 height 22
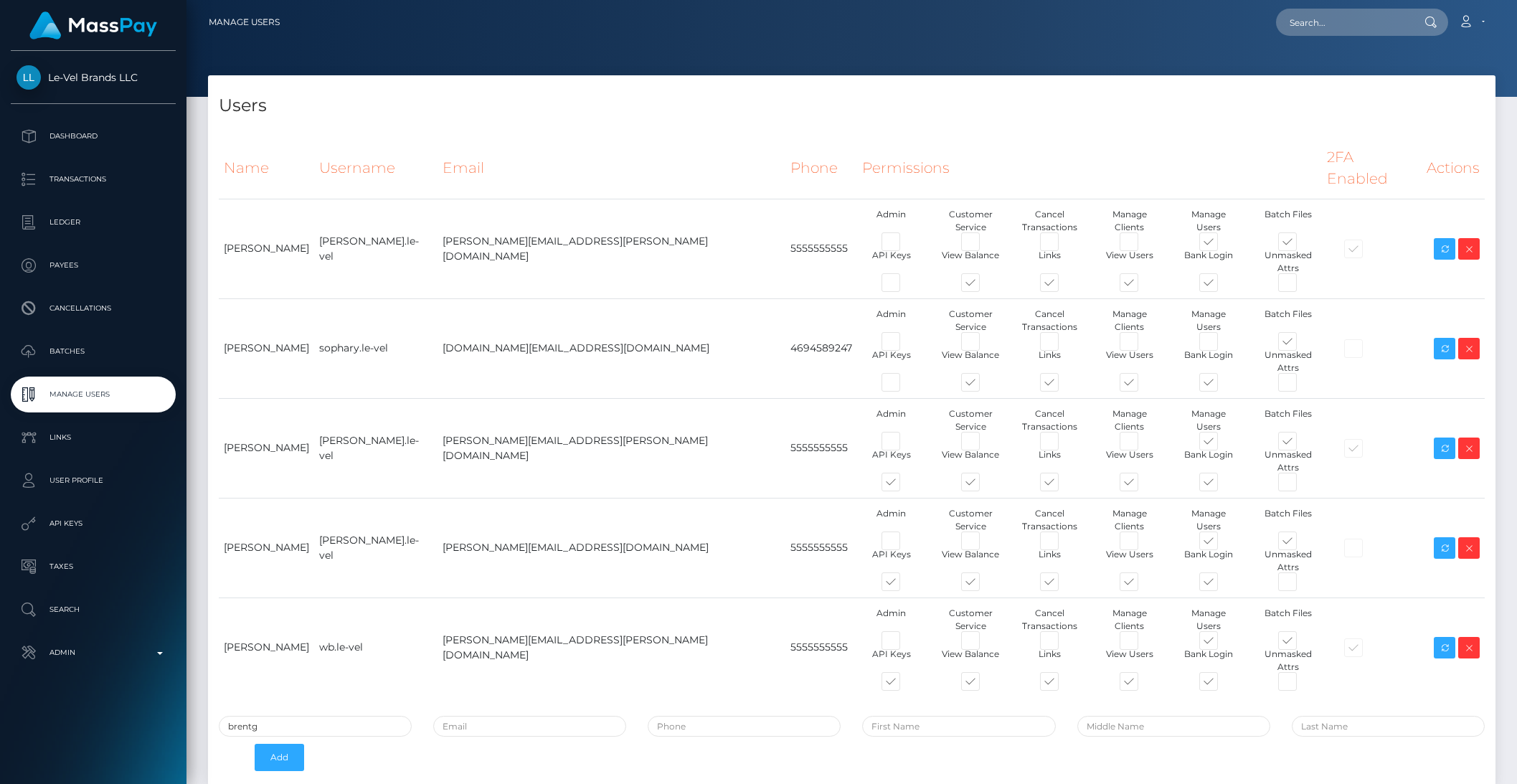
click at [291, 716] on input "brentg" at bounding box center [315, 726] width 193 height 21
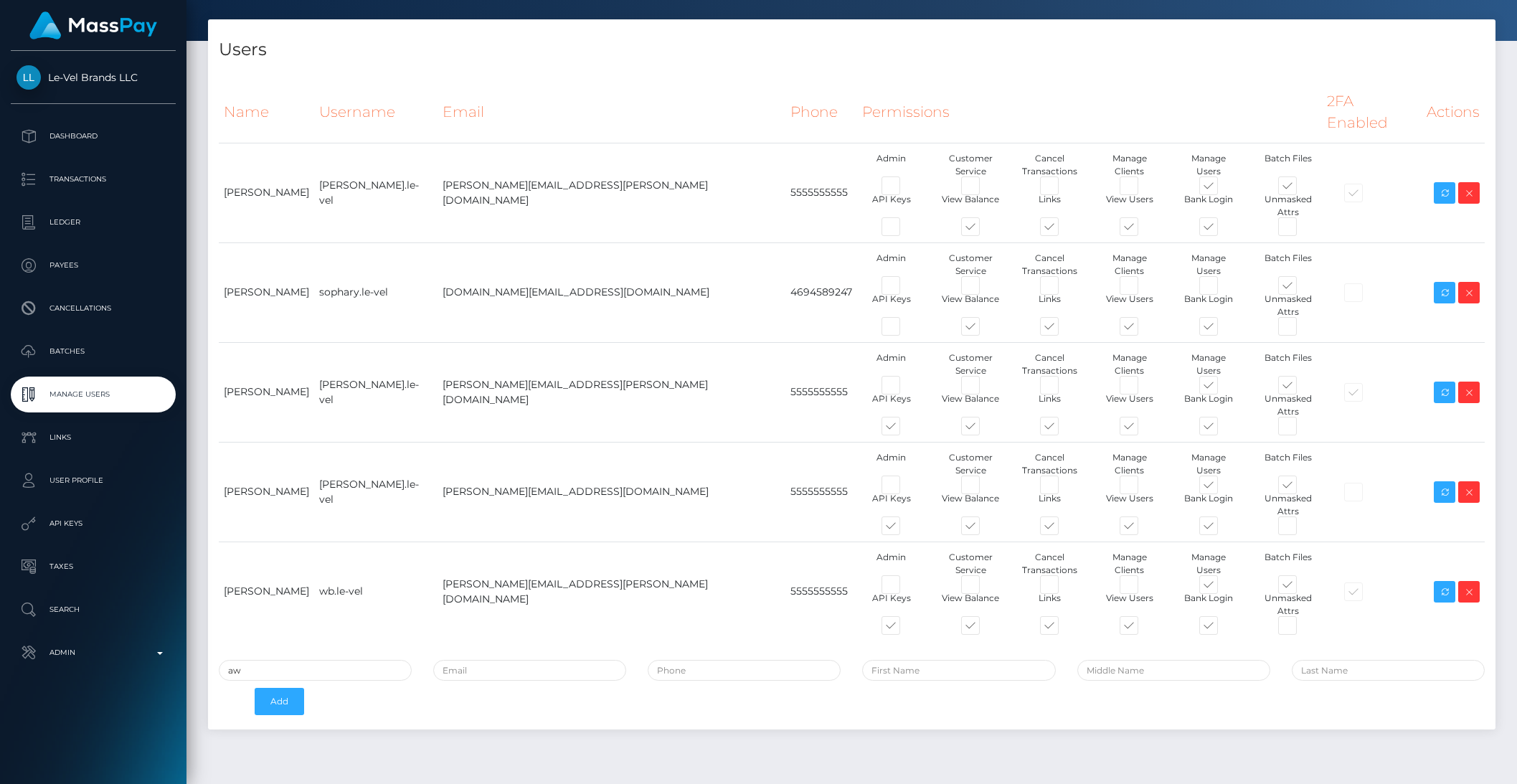
scroll to position [37, 0]
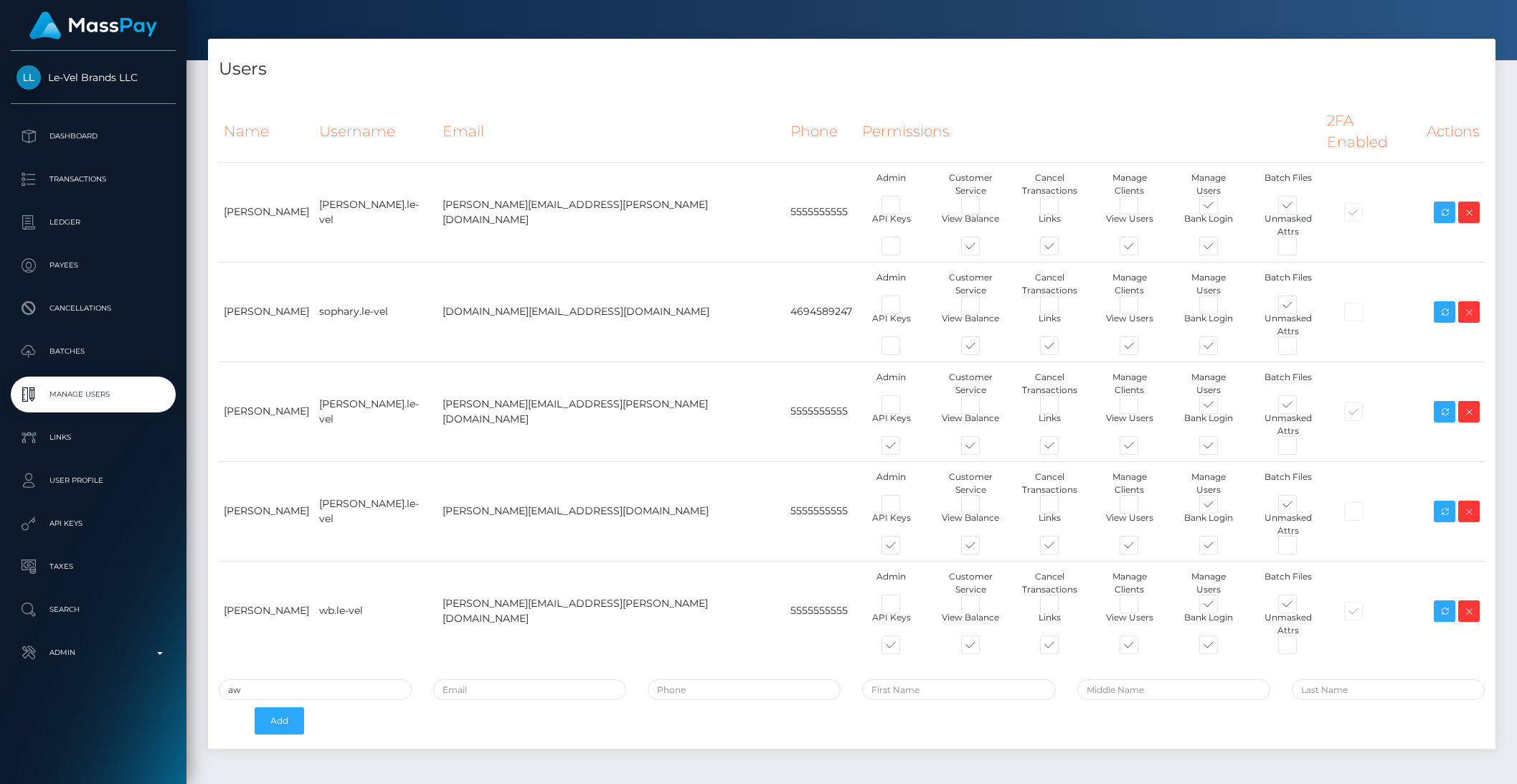
type input "aw"
paste input "aw.level.cad"
type input "aw.level.cad"
type input "aw.level"
type input "5555555555"
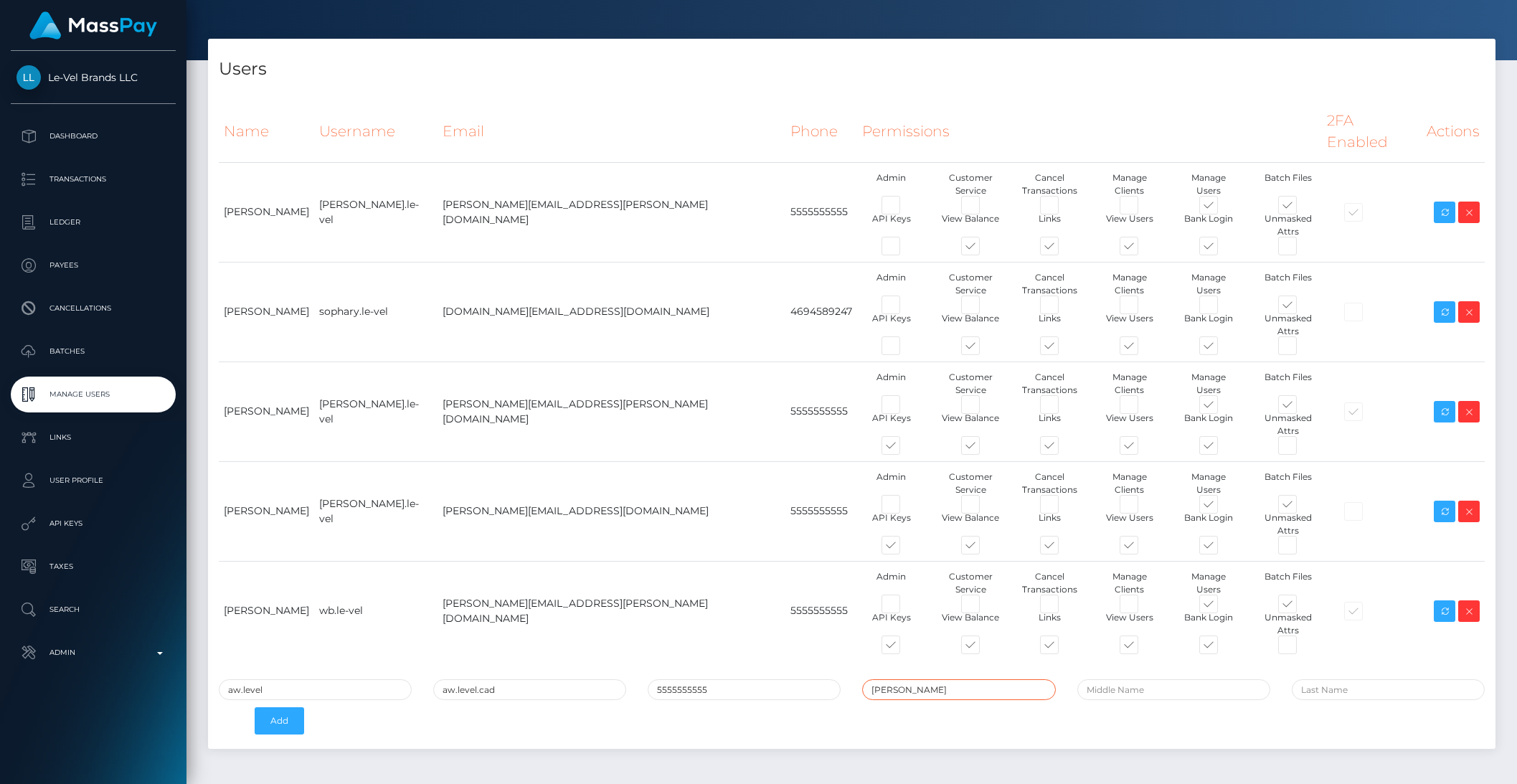
type input "[PERSON_NAME]"
drag, startPoint x: 510, startPoint y: 605, endPoint x: 367, endPoint y: 606, distance: 143.0
click at [382, 680] on div "aw.level aw.level.cad 5555555555 [PERSON_NAME] Add" at bounding box center [852, 710] width 1288 height 62
paste input "[PERSON_NAME][EMAIL_ADDRESS][PERSON_NAME][DOMAIN_NAME]"
type input "[PERSON_NAME][EMAIL_ADDRESS][PERSON_NAME][DOMAIN_NAME]"
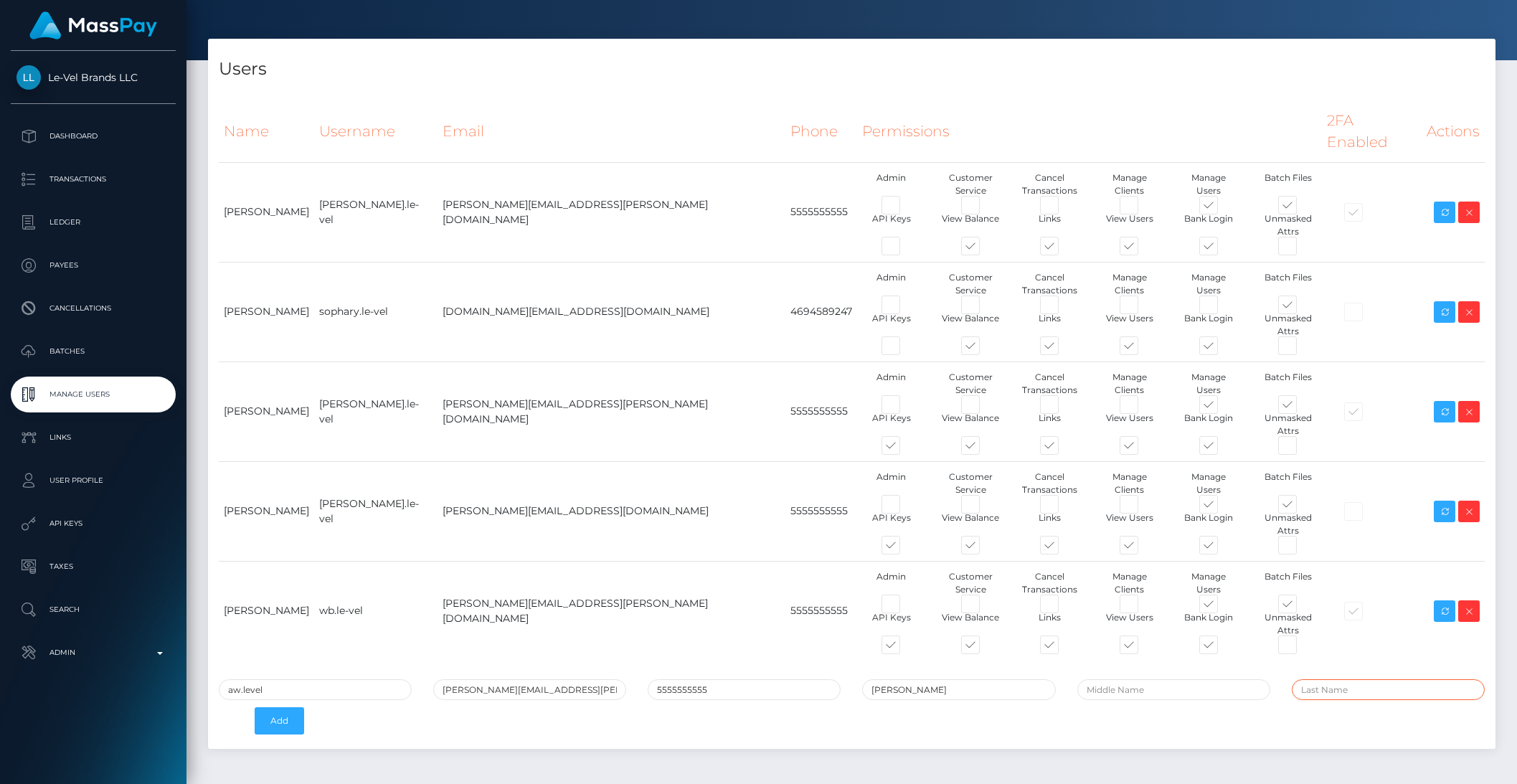
click at [1356, 680] on input "text" at bounding box center [1389, 690] width 193 height 21
type input "Weule"
click at [267, 707] on button "Add" at bounding box center [279, 721] width 50 height 27
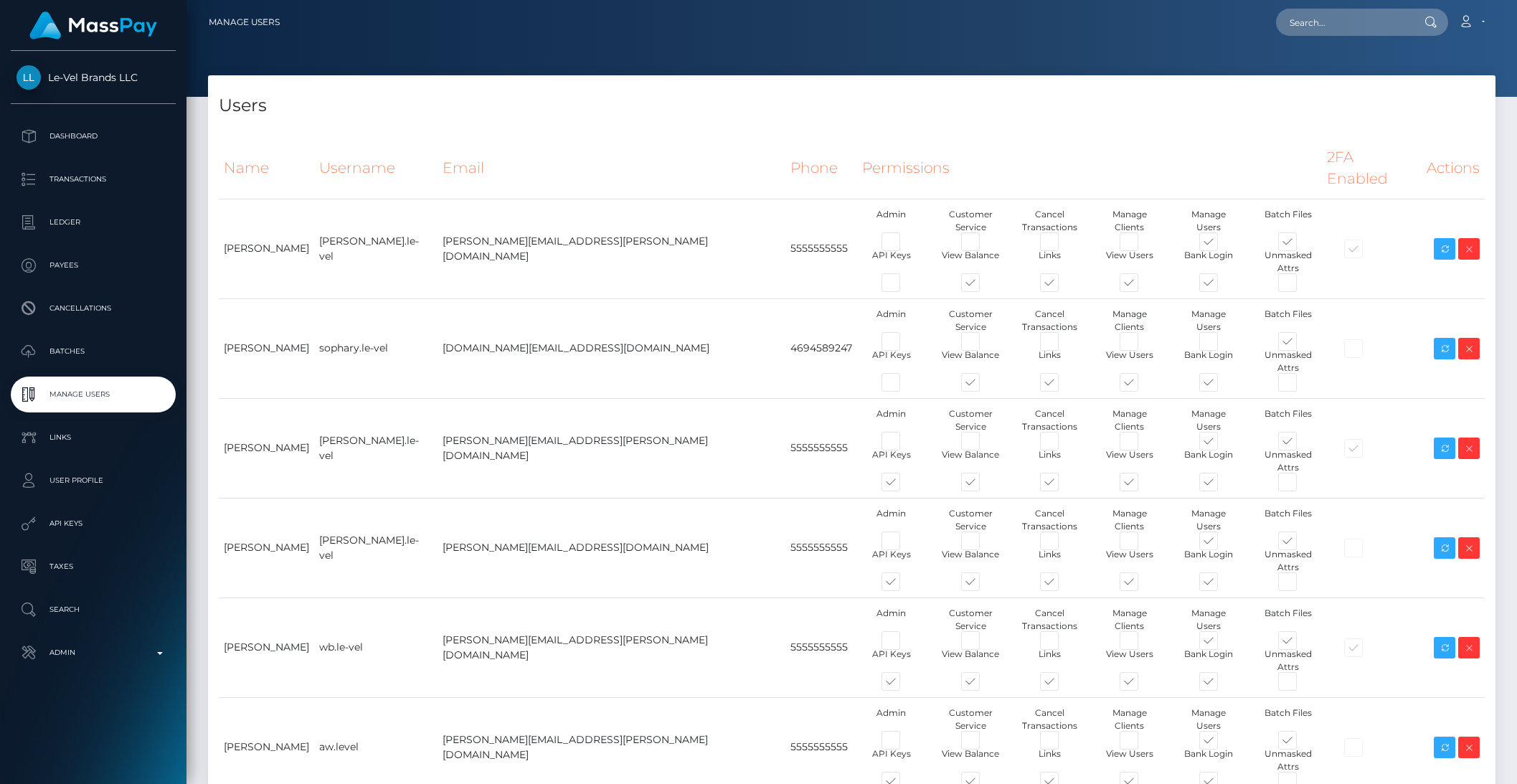
type input "brentg"
click at [1445, 739] on icon at bounding box center [1445, 748] width 17 height 18
click at [75, 136] on p "Dashboard" at bounding box center [93, 136] width 153 height 22
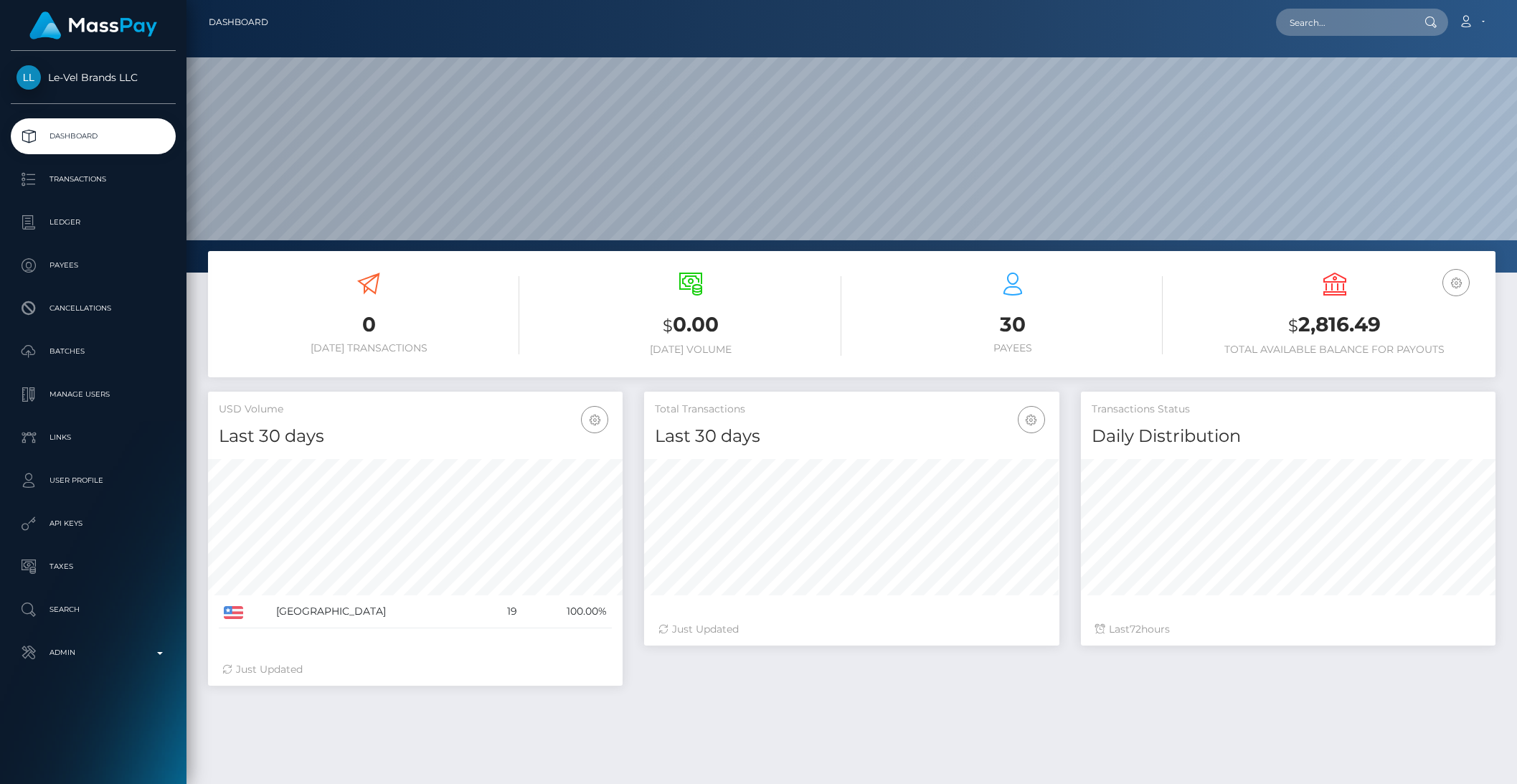
scroll to position [253, 414]
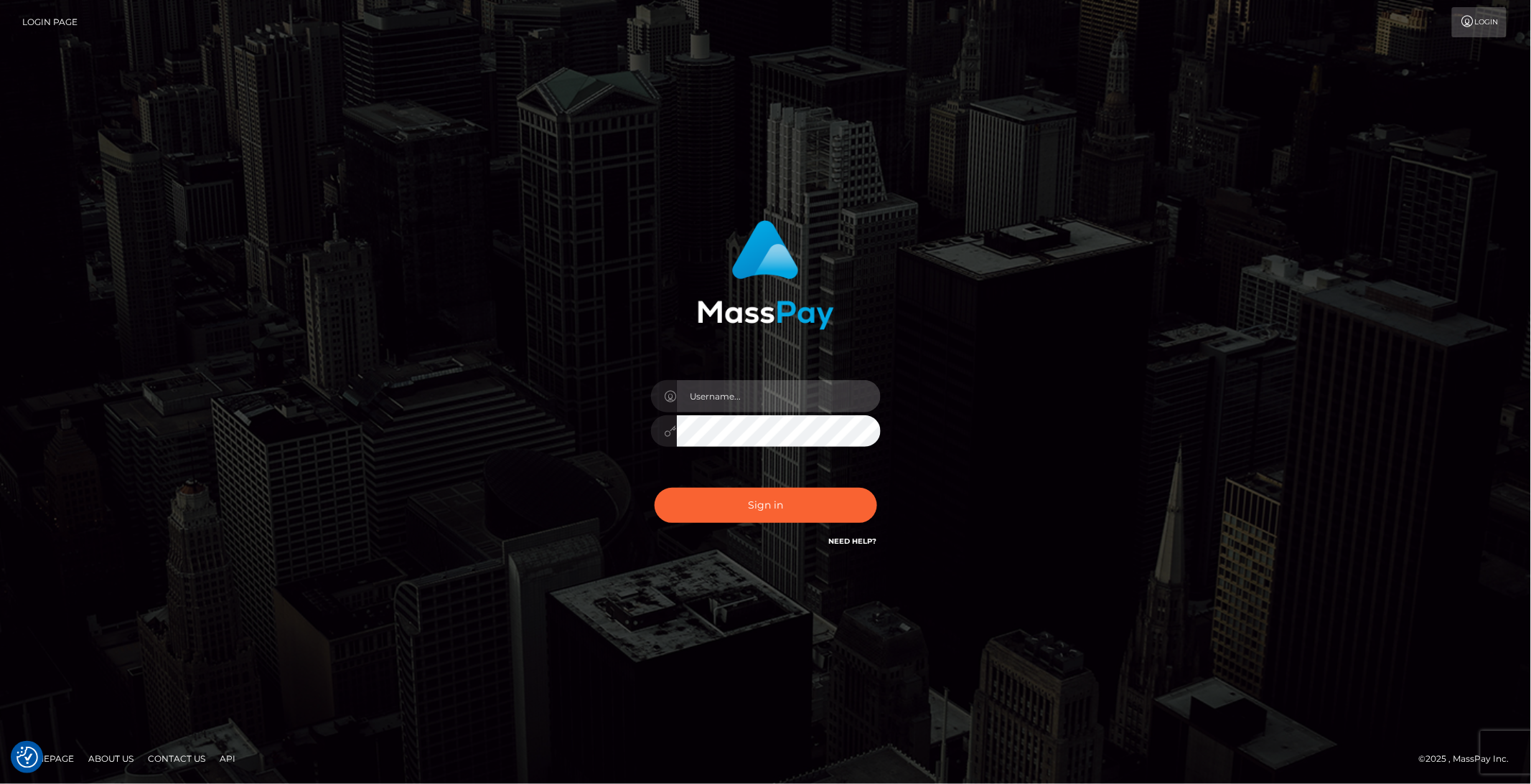
type input "brentg"
